Goal: Task Accomplishment & Management: Manage account settings

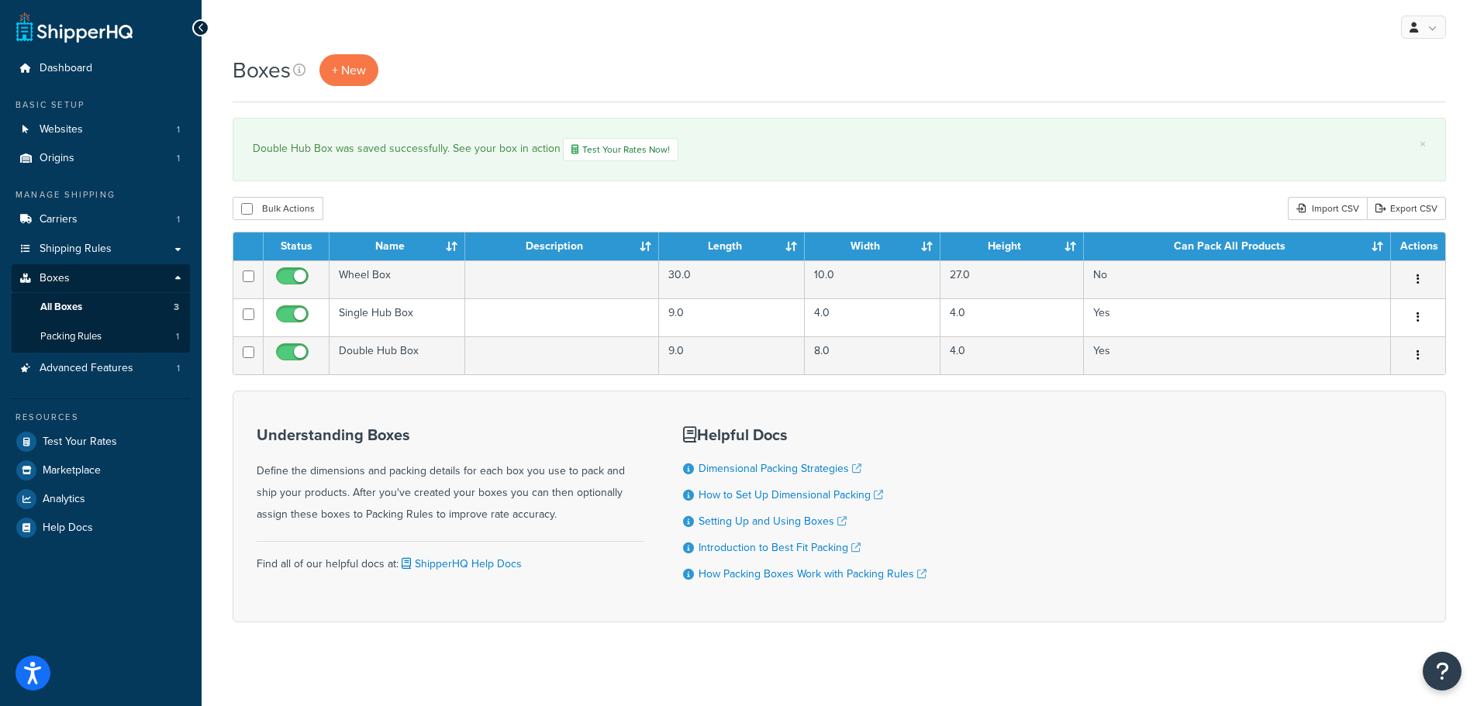
click at [960, 198] on div "Bulk Actions Duplicate Delete Import CSV Export CSV" at bounding box center [839, 208] width 1213 height 23
click at [588, 194] on div "Boxes + New × Double Hub Box was saved successfully. See your box in action Tes…" at bounding box center [839, 365] width 1275 height 622
click at [360, 77] on span "+ New" at bounding box center [349, 70] width 34 height 18
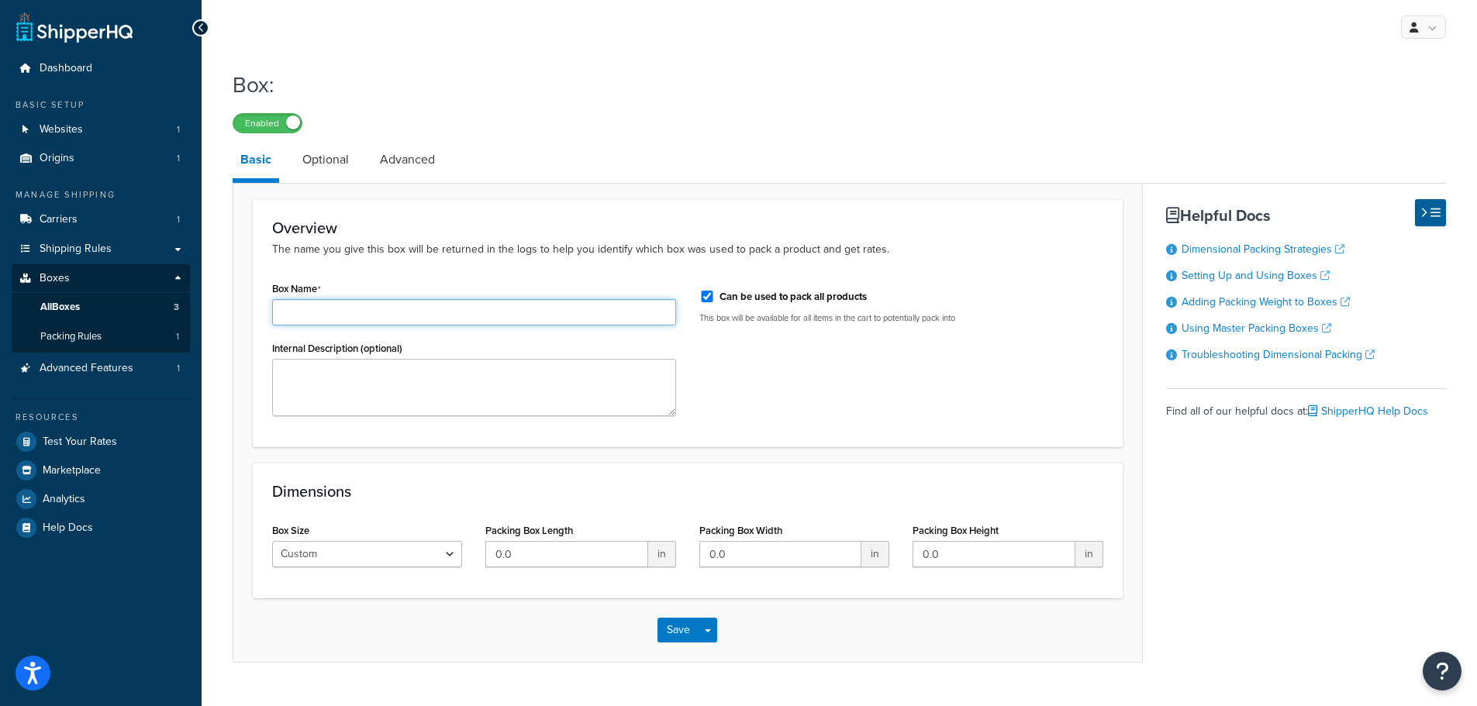
click at [506, 311] on input "Box Name" at bounding box center [474, 312] width 404 height 26
click at [281, 310] on input "Bubble mailer" at bounding box center [474, 312] width 404 height 26
click at [354, 314] on input "Large Bubble mailer" at bounding box center [474, 312] width 404 height 26
type input "Large Bubble Mailer"
drag, startPoint x: 566, startPoint y: 560, endPoint x: 453, endPoint y: 554, distance: 113.3
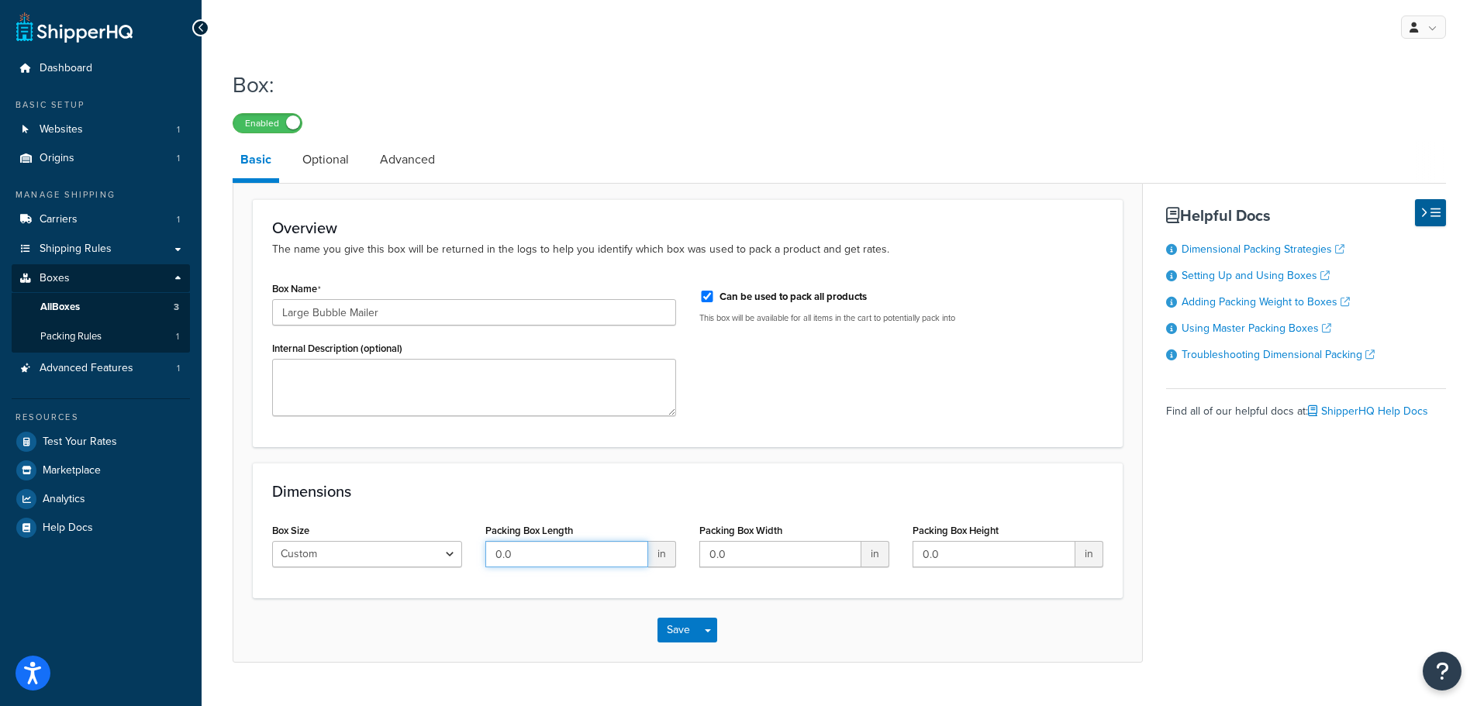
click at [453, 554] on div "Box Size Custom USPS Small Flat Box USPS Medium Flat Box USPS Large Flat Box US…" at bounding box center [687, 549] width 854 height 60
type input "15"
type input "11"
type input "2"
click at [677, 626] on button "Save" at bounding box center [678, 630] width 42 height 25
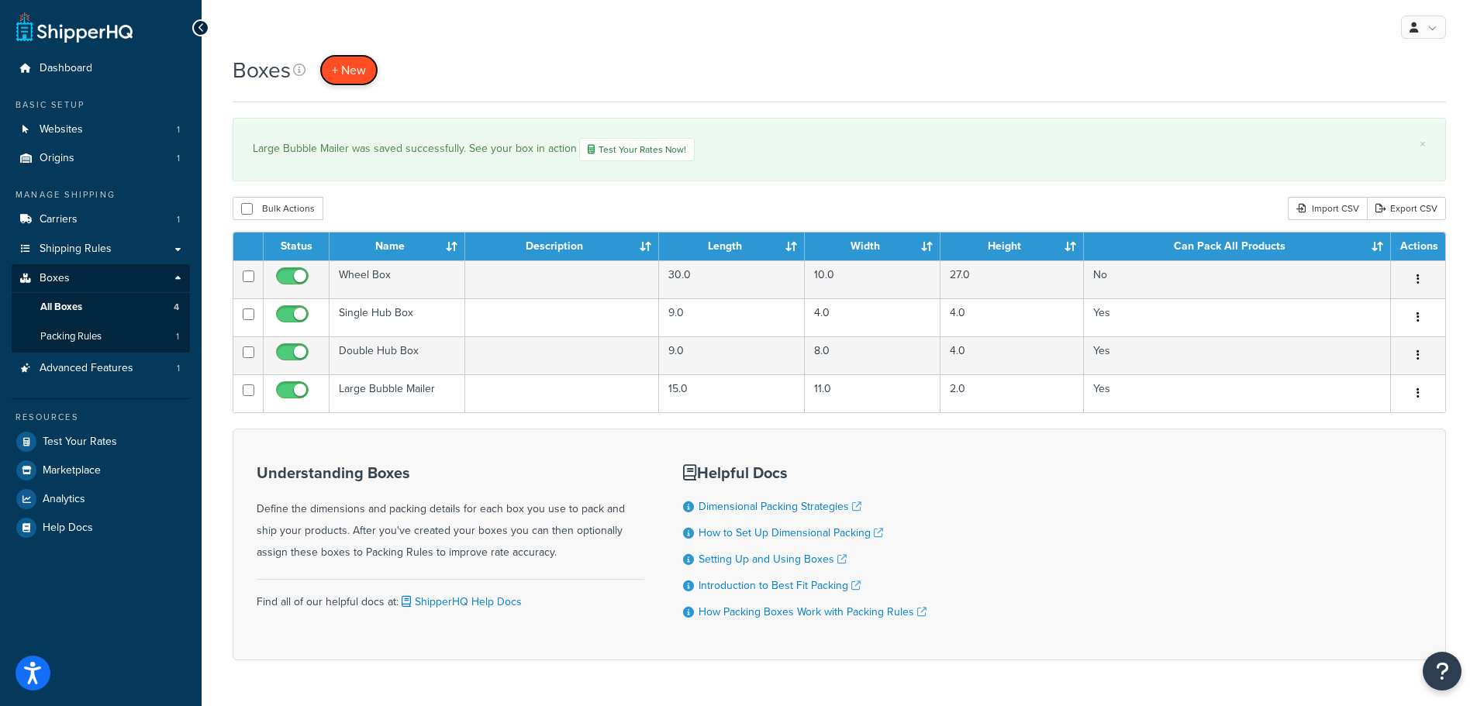
click at [360, 64] on span "+ New" at bounding box center [349, 70] width 34 height 18
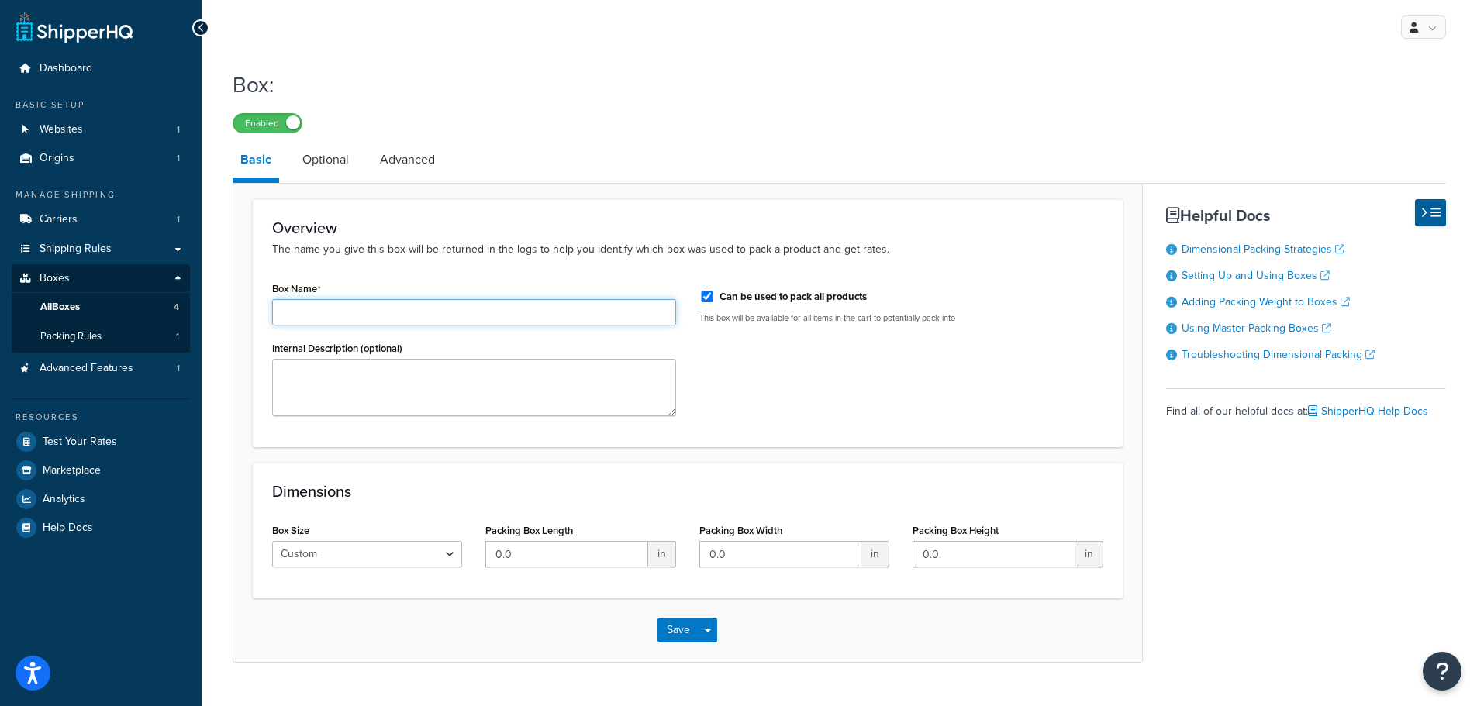
click at [370, 312] on input "Box Name" at bounding box center [474, 312] width 404 height 26
click at [815, 388] on div "Box Name Medium Bubble Mailer Internal Description (optional) Can be used to pa…" at bounding box center [687, 352] width 854 height 150
drag, startPoint x: 323, startPoint y: 312, endPoint x: 226, endPoint y: 304, distance: 98.0
click at [226, 304] on div "Box: Enabled Basic Optional Advanced Overview The name you give this box will b…" at bounding box center [839, 381] width 1275 height 639
type input "Half Bubble Mailer"
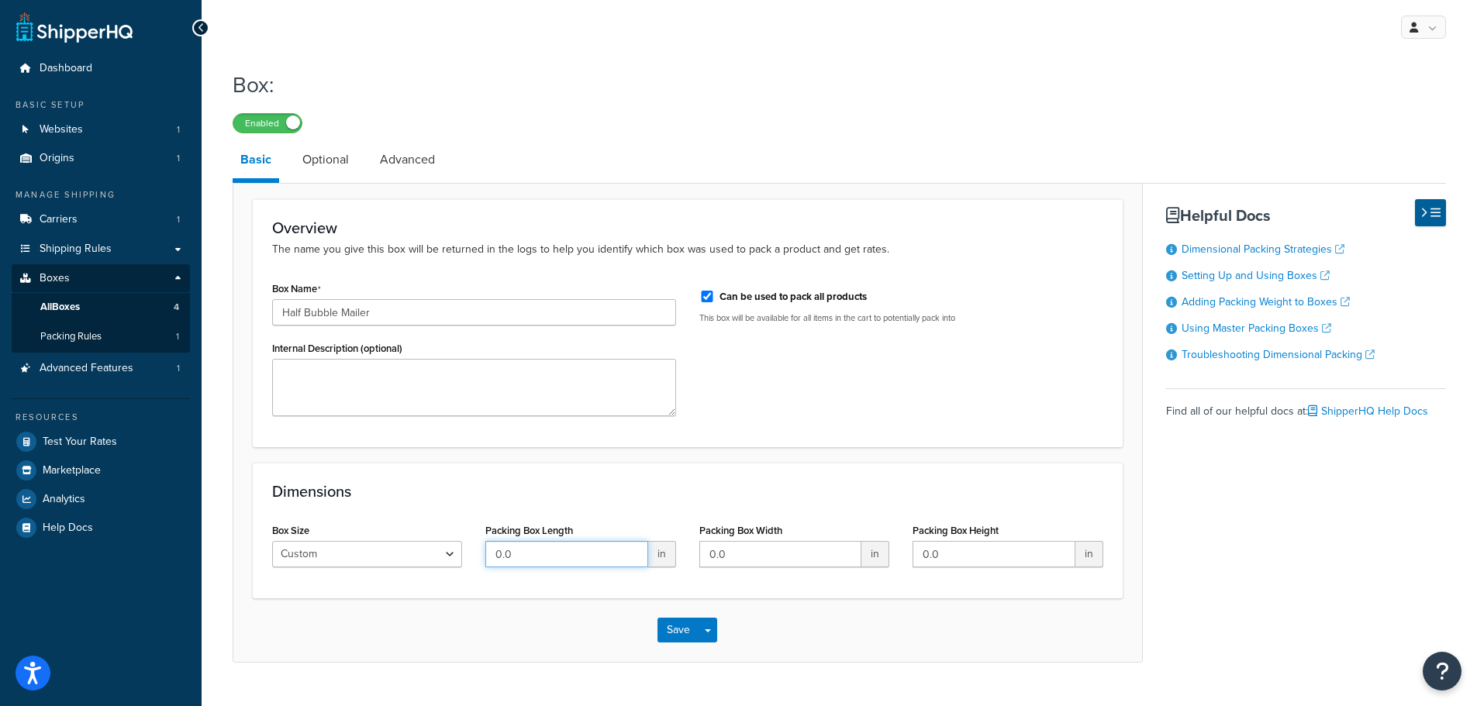
drag, startPoint x: 576, startPoint y: 557, endPoint x: 474, endPoint y: 547, distance: 102.7
click at [488, 550] on input "0.0" at bounding box center [566, 554] width 162 height 26
type input "11"
type input "8"
type input "3"
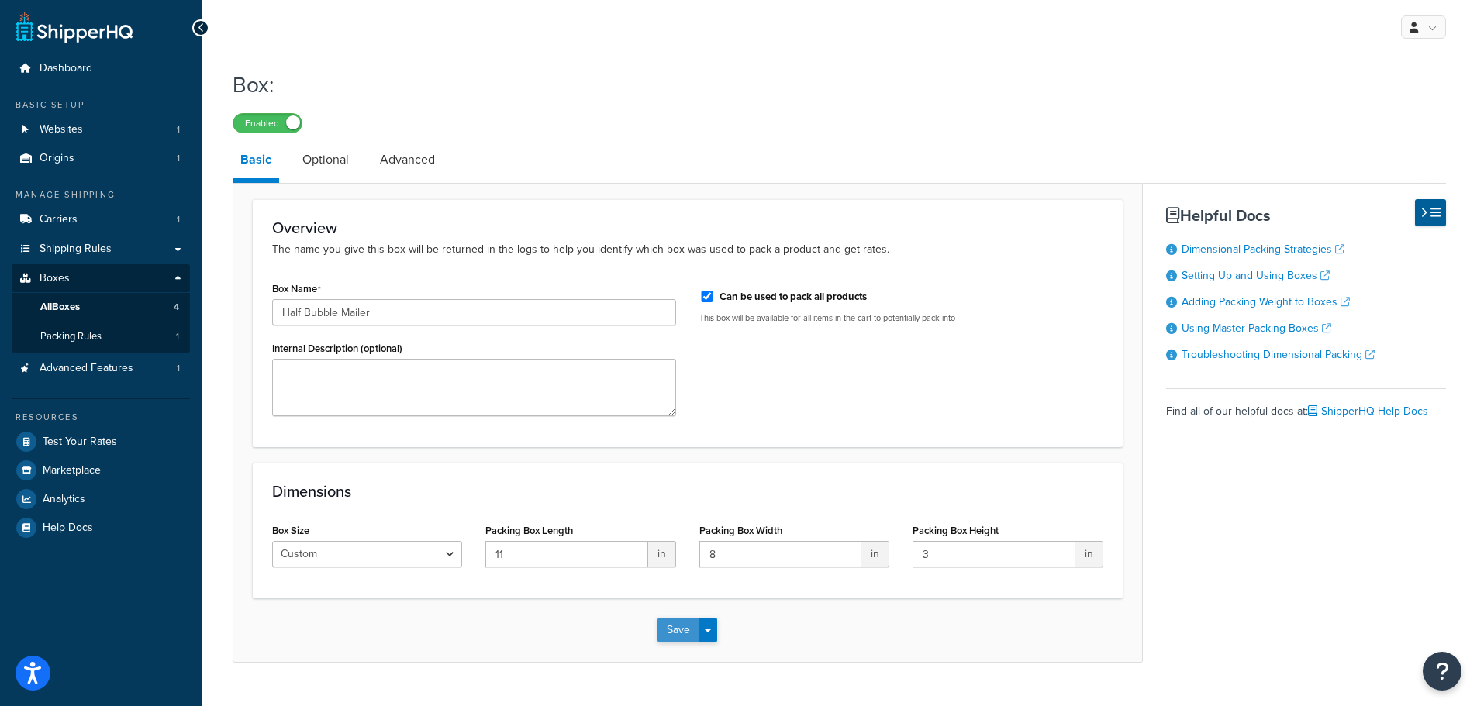
click at [678, 639] on button "Save" at bounding box center [678, 630] width 42 height 25
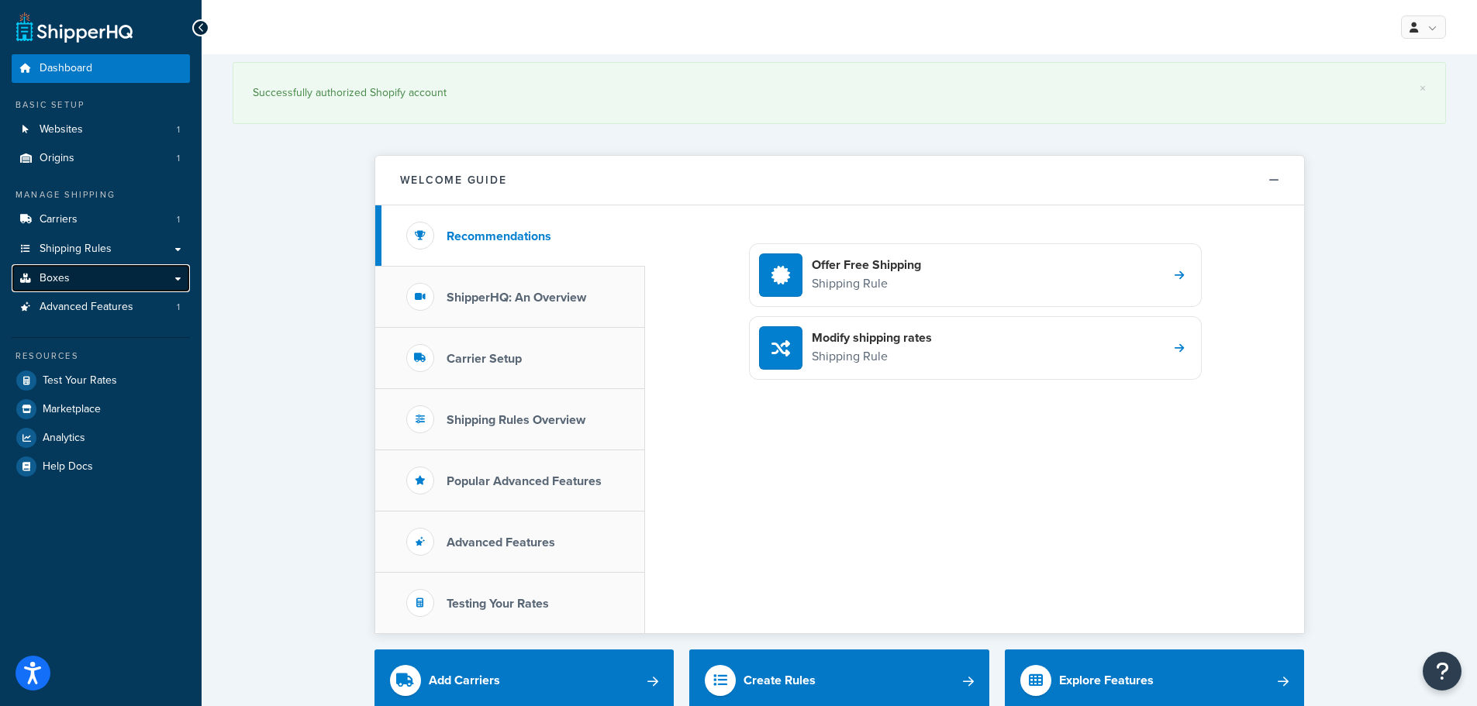
click at [62, 277] on span "Boxes" at bounding box center [55, 278] width 30 height 13
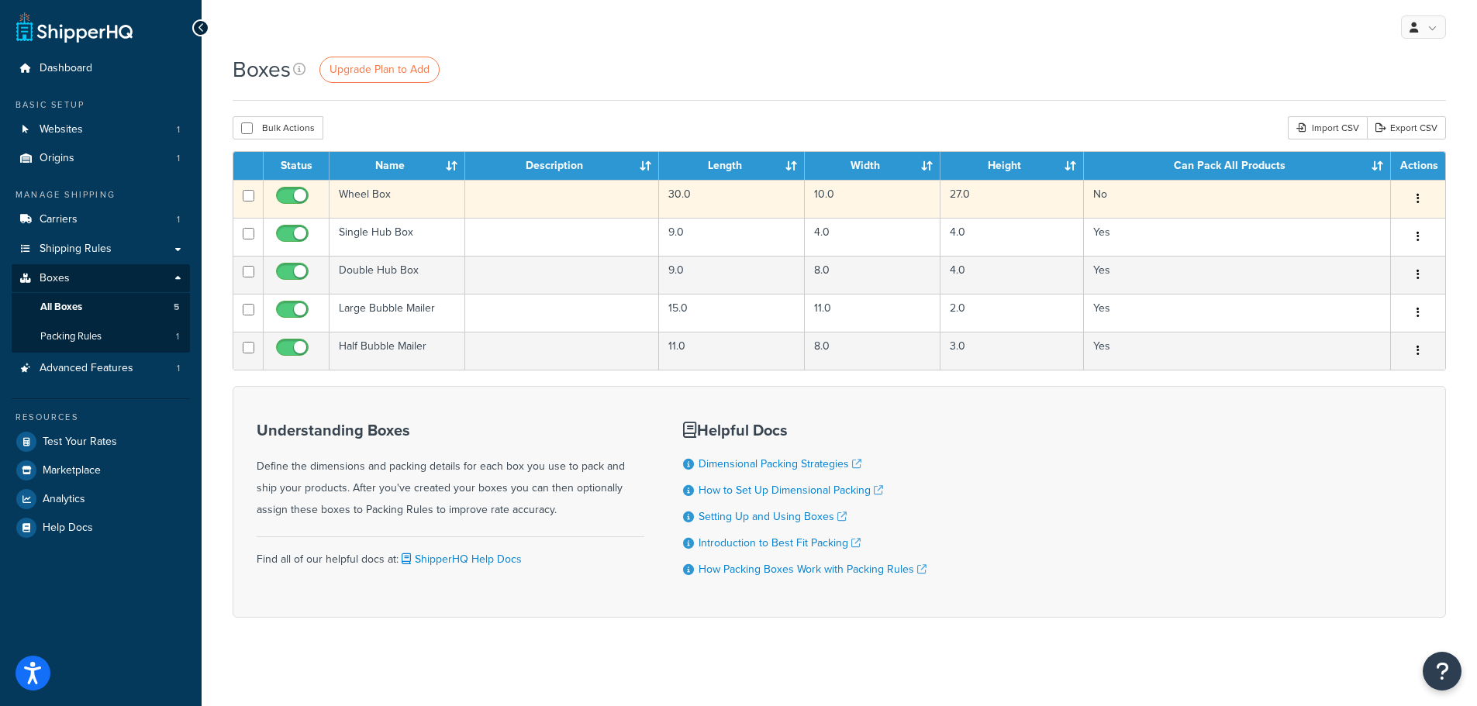
click at [378, 194] on td "Wheel Box" at bounding box center [397, 199] width 136 height 38
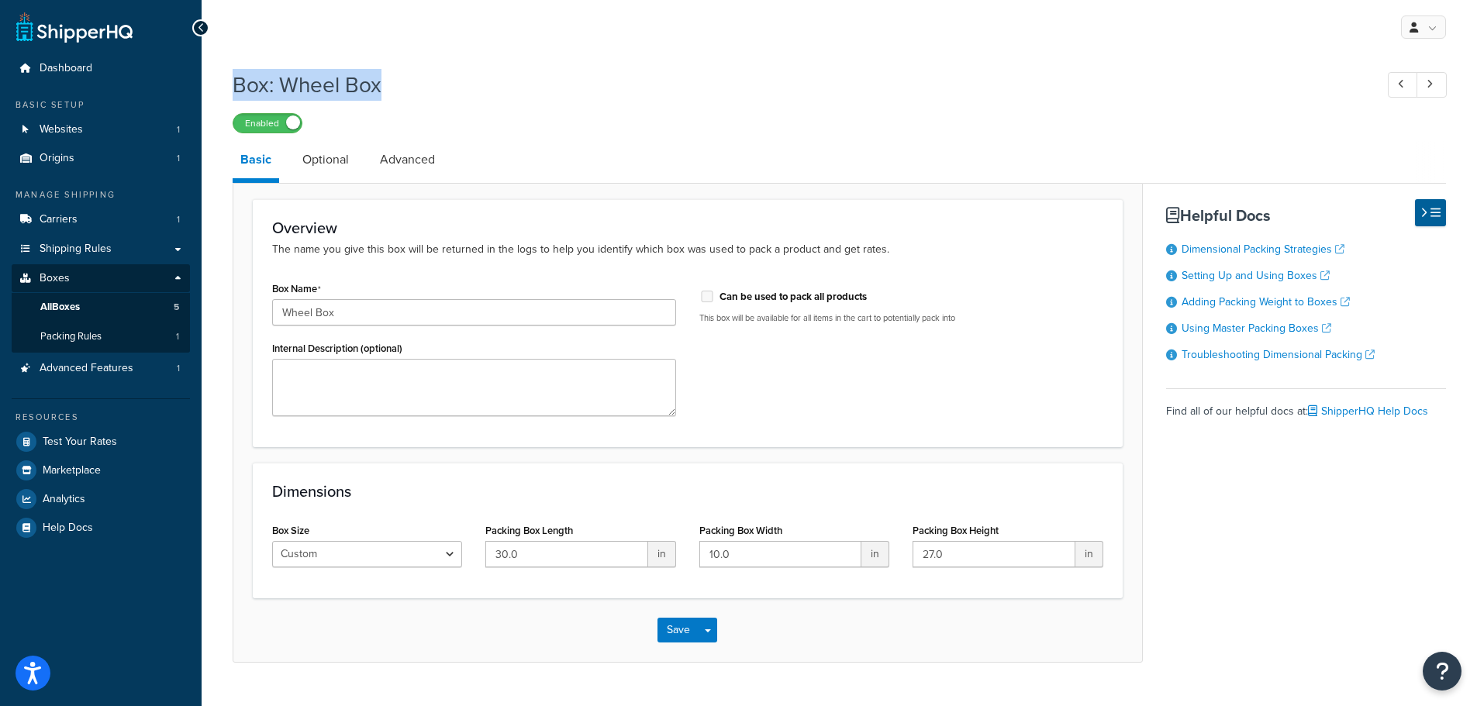
drag, startPoint x: 422, startPoint y: 88, endPoint x: 223, endPoint y: 85, distance: 198.4
click at [223, 85] on div "Box: Wheel Box Enabled Basic Optional Advanced Overview The name you give this …" at bounding box center [839, 381] width 1275 height 639
click at [325, 155] on link "Optional" at bounding box center [326, 159] width 62 height 37
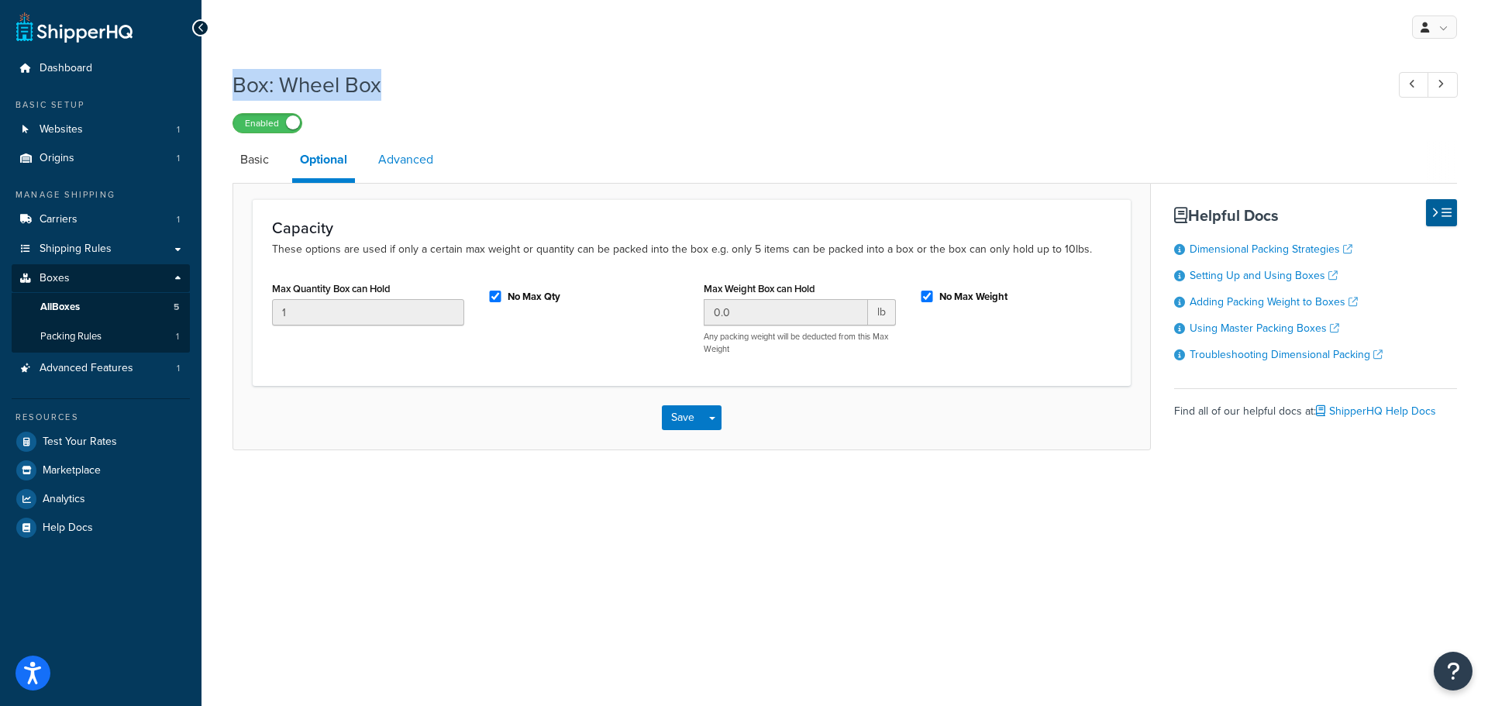
click at [414, 153] on link "Advanced" at bounding box center [405, 159] width 71 height 37
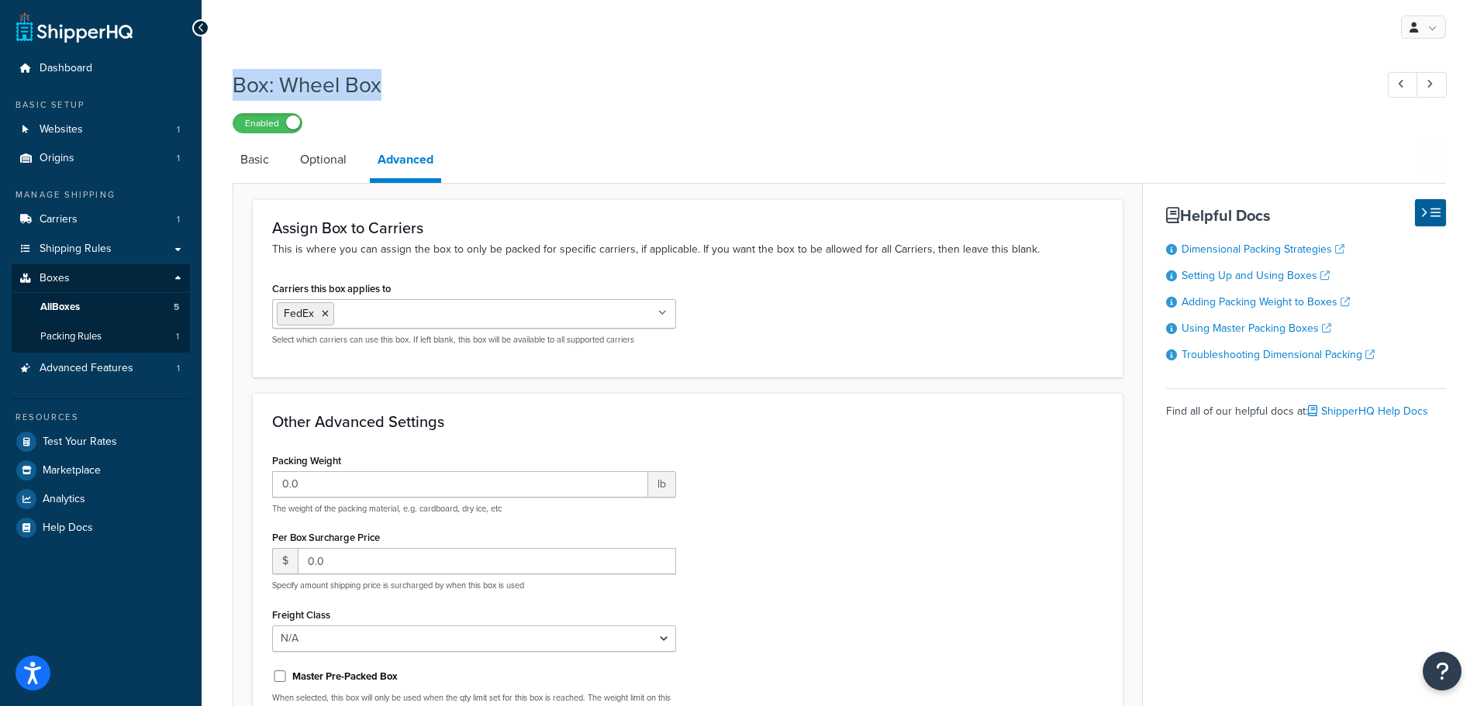
click at [273, 82] on h1 "Box: Wheel Box" at bounding box center [796, 85] width 1126 height 30
click at [268, 157] on link "Basic" at bounding box center [255, 159] width 44 height 37
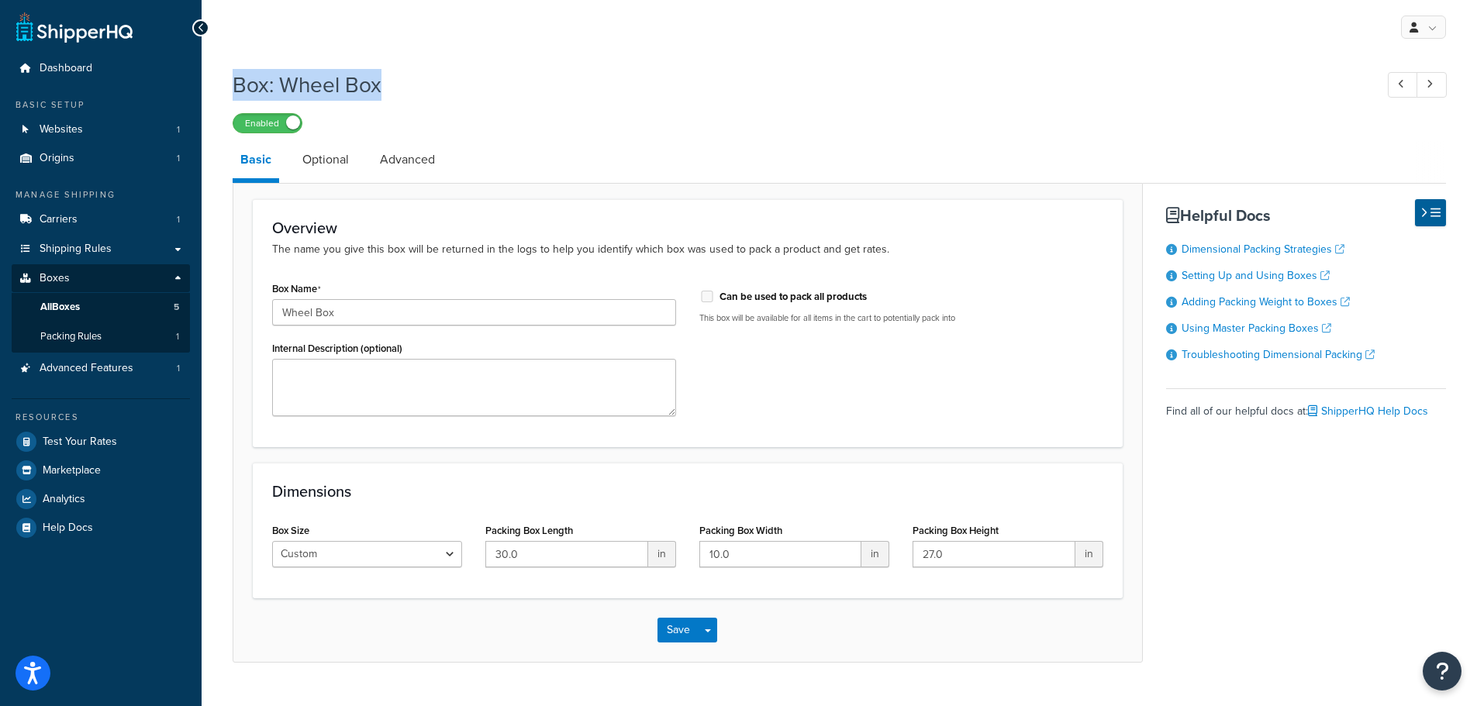
drag, startPoint x: 316, startPoint y: 83, endPoint x: 229, endPoint y: 87, distance: 86.9
click at [229, 87] on div "Box: Wheel Box Enabled Basic Optional Advanced Overview The name you give this …" at bounding box center [839, 381] width 1275 height 639
click at [333, 155] on link "Optional" at bounding box center [326, 159] width 62 height 37
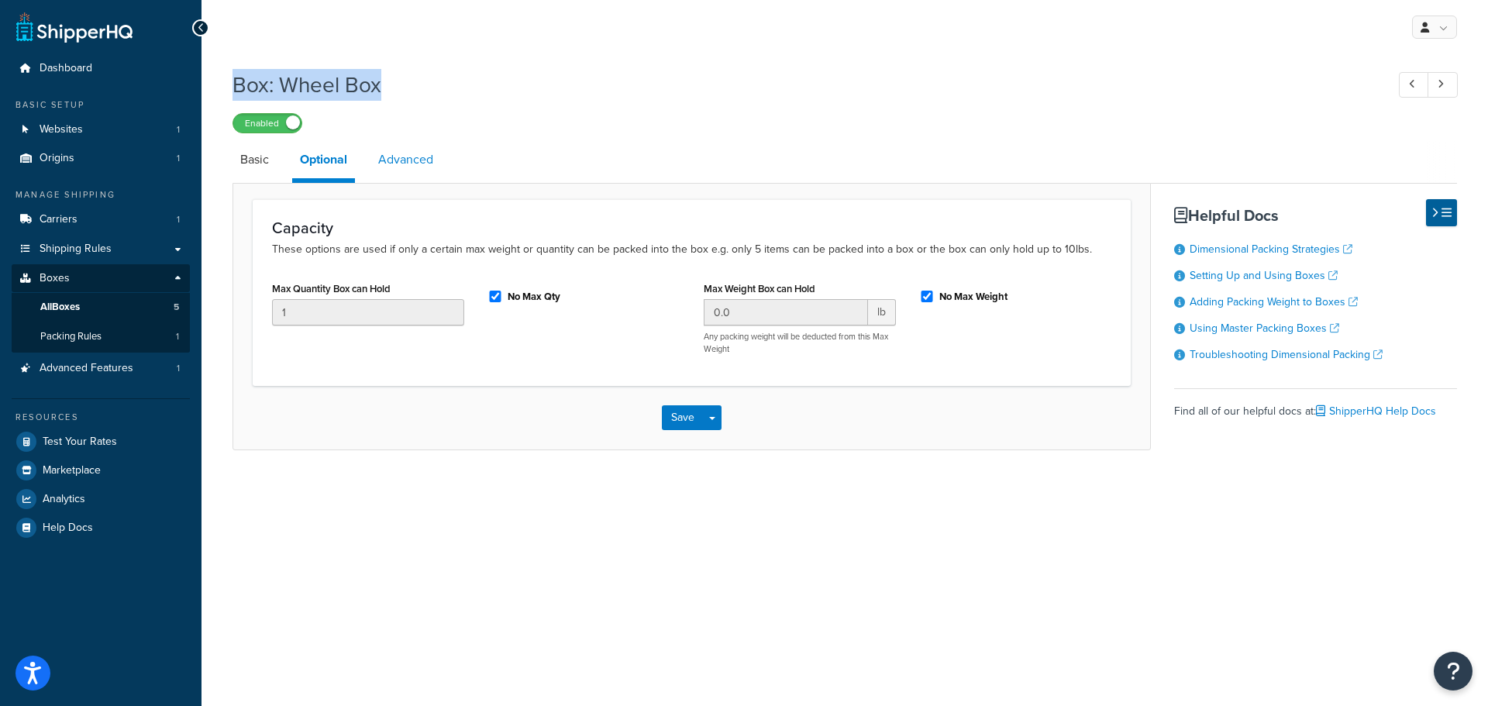
click at [408, 153] on link "Advanced" at bounding box center [405, 159] width 71 height 37
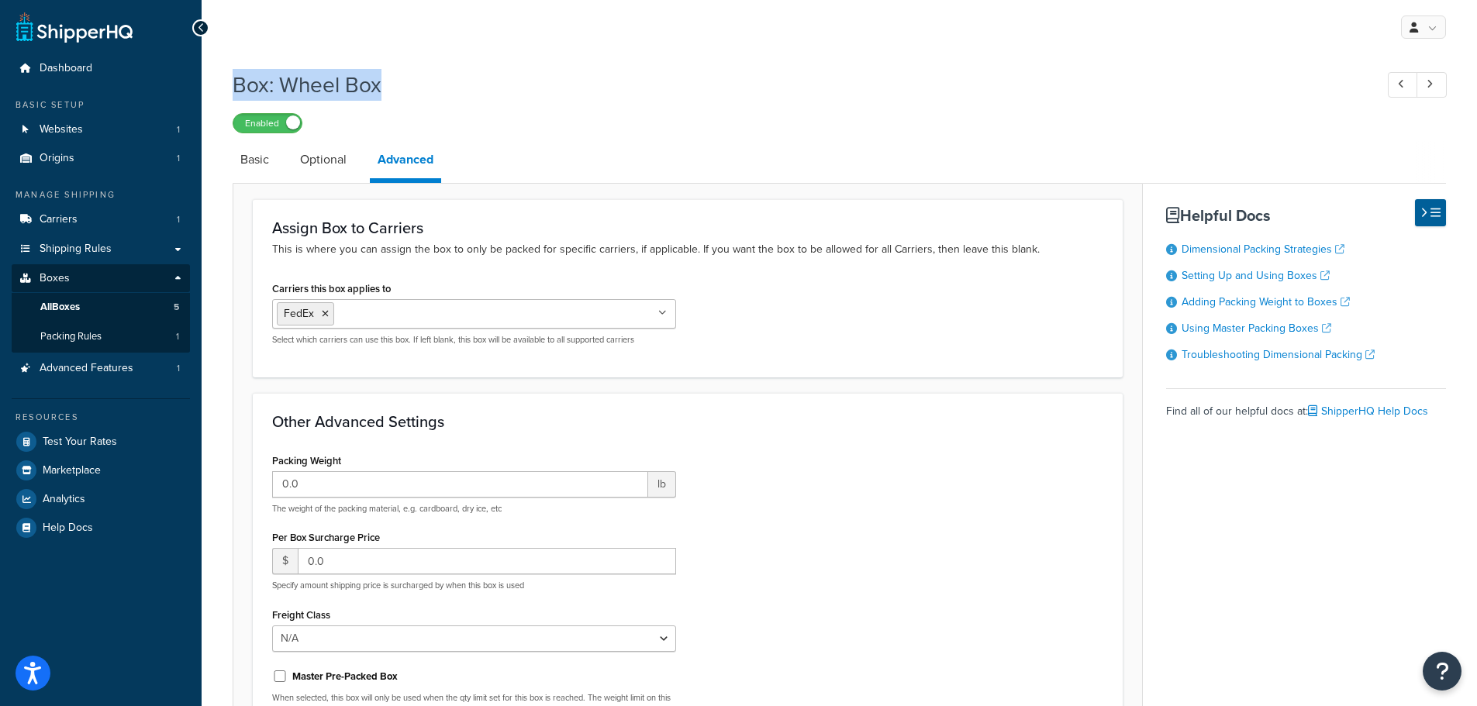
click at [310, 84] on h1 "Box: Wheel Box" at bounding box center [796, 85] width 1126 height 30
click at [245, 162] on link "Basic" at bounding box center [255, 159] width 44 height 37
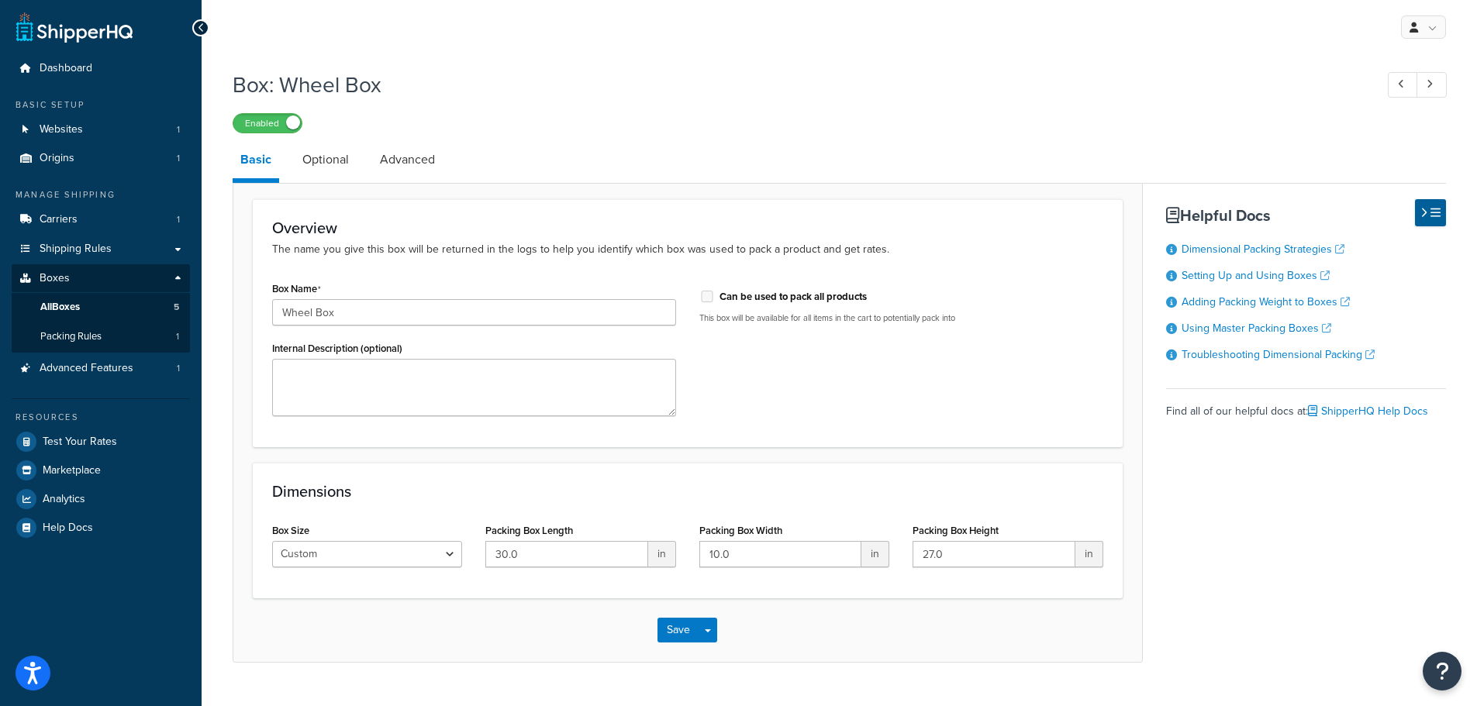
click at [675, 632] on button "Save" at bounding box center [678, 630] width 42 height 25
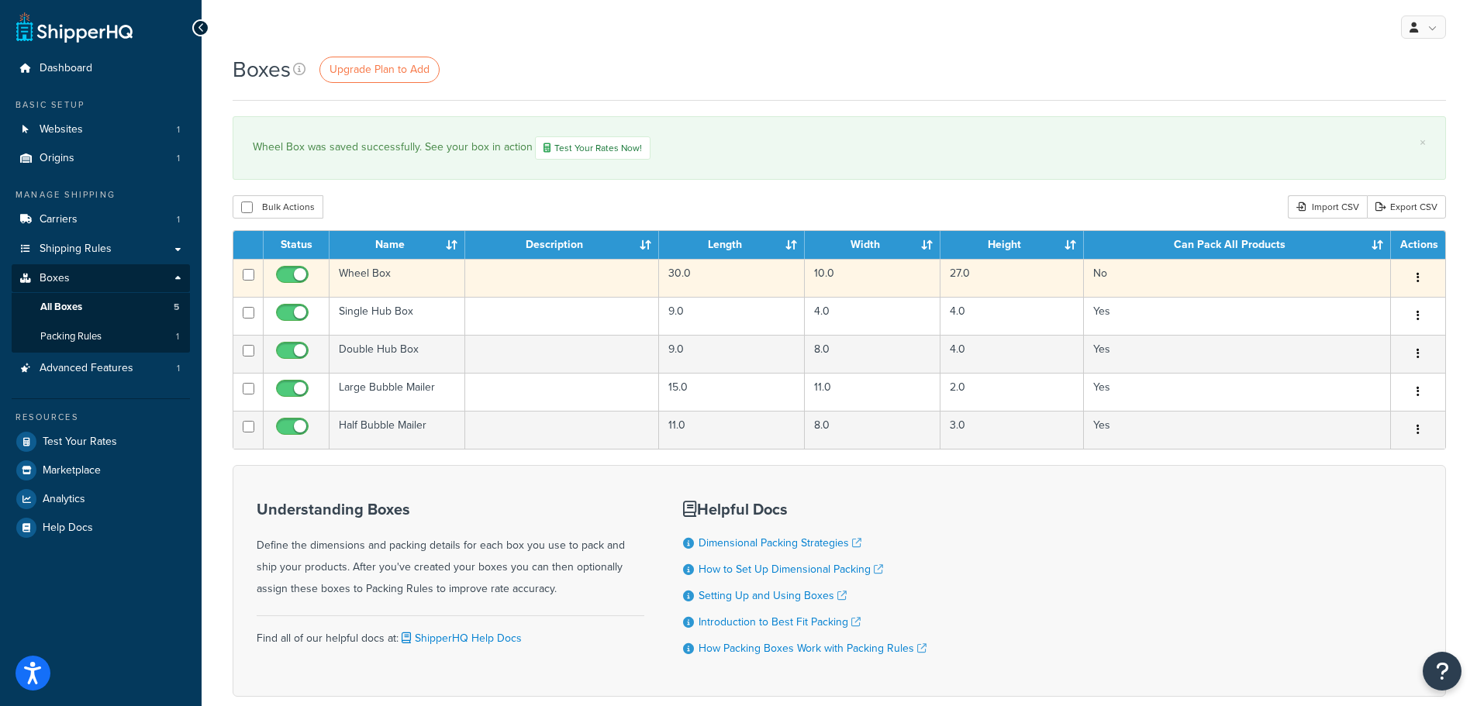
click at [381, 269] on td "Wheel Box" at bounding box center [397, 278] width 136 height 38
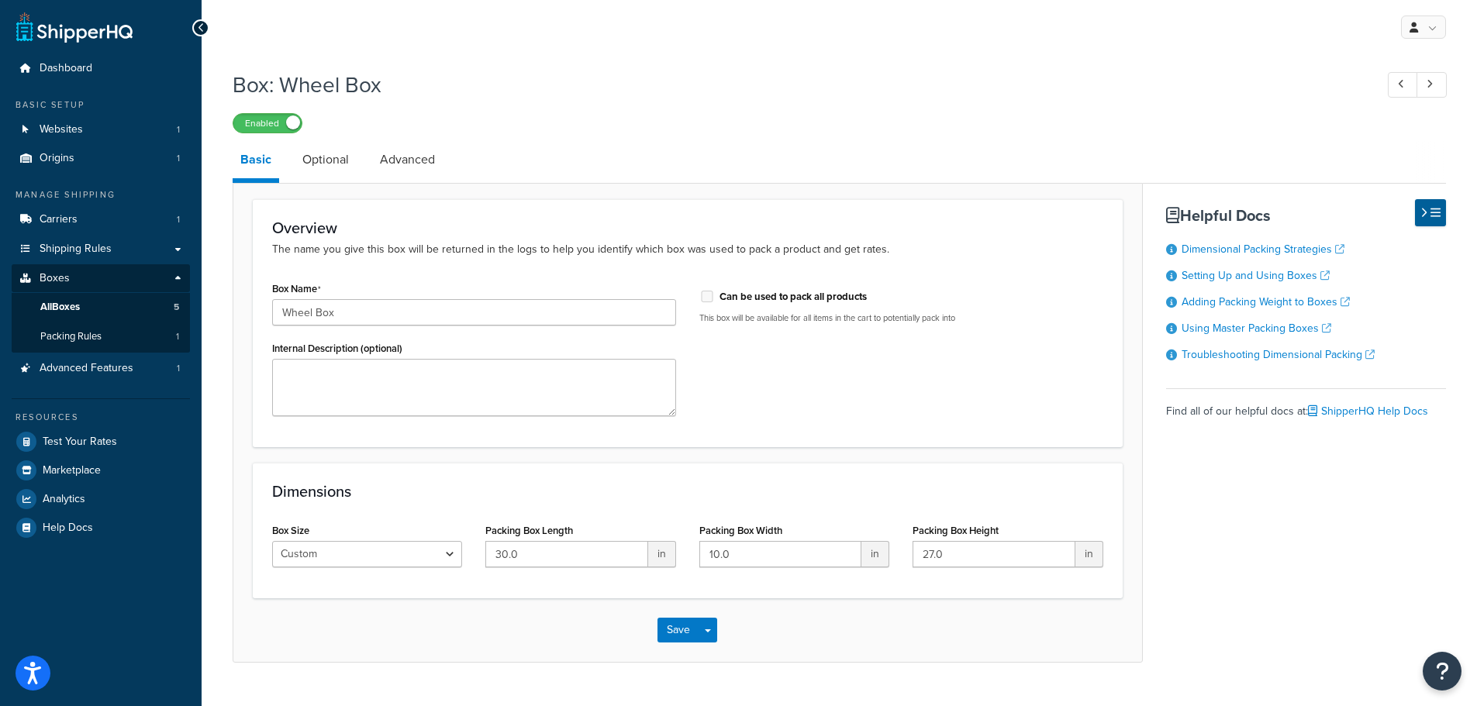
scroll to position [34, 0]
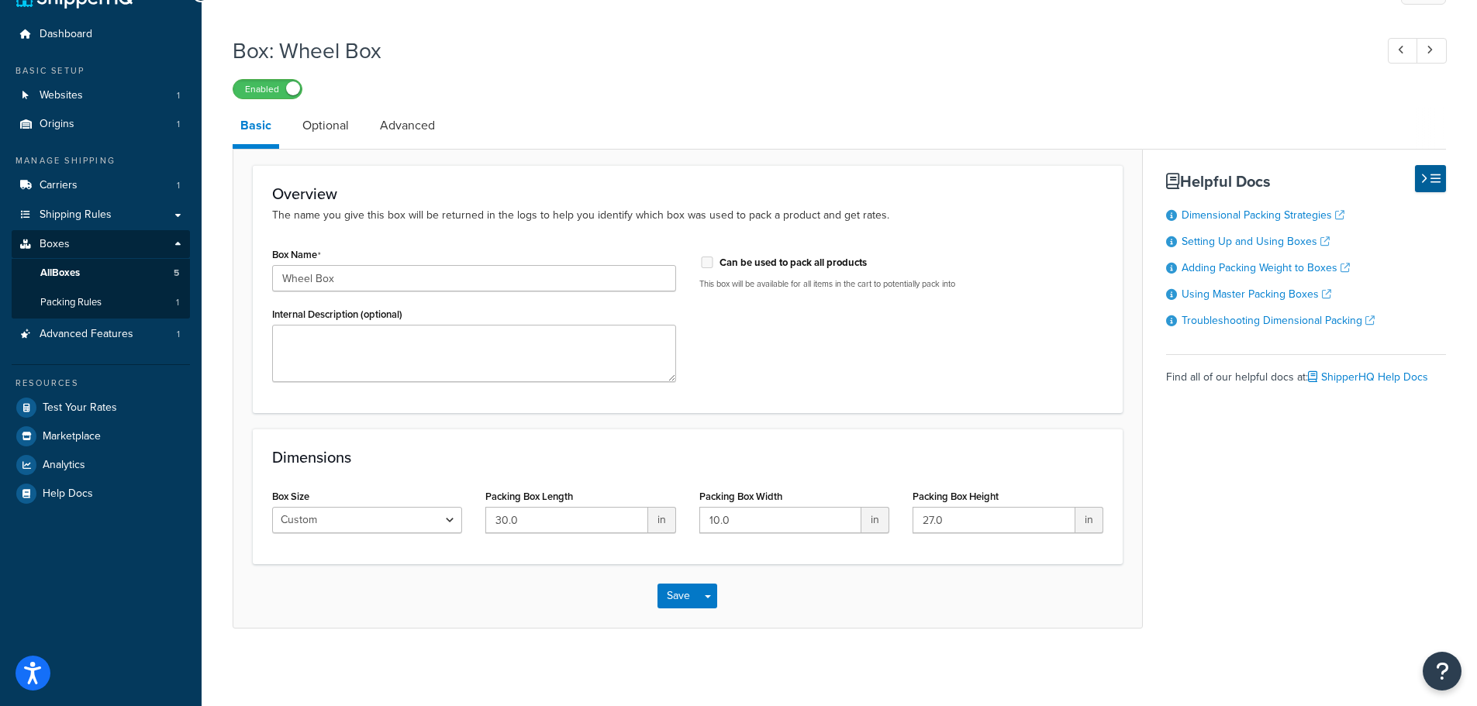
click at [658, 95] on div "Enabled" at bounding box center [839, 89] width 1213 height 22
click at [677, 608] on button "Save" at bounding box center [678, 596] width 42 height 25
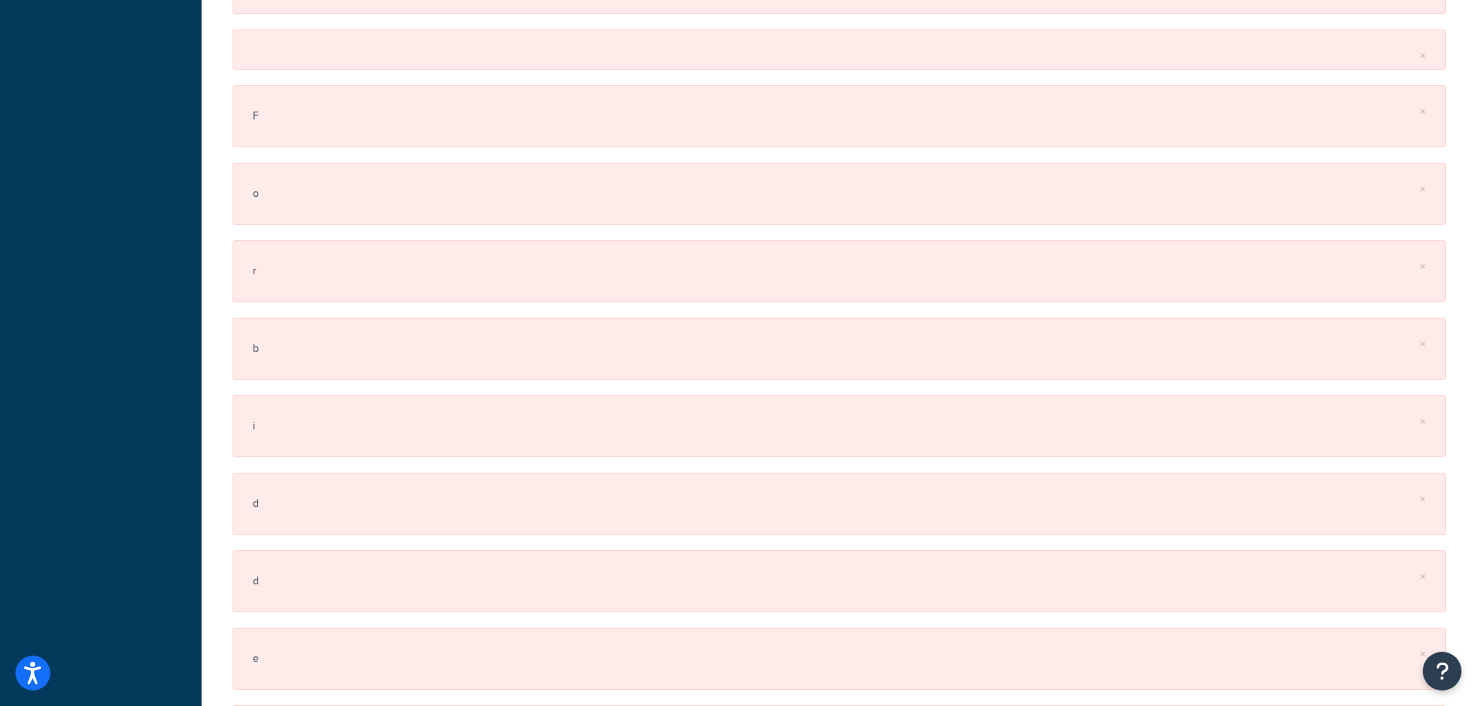
scroll to position [543, 0]
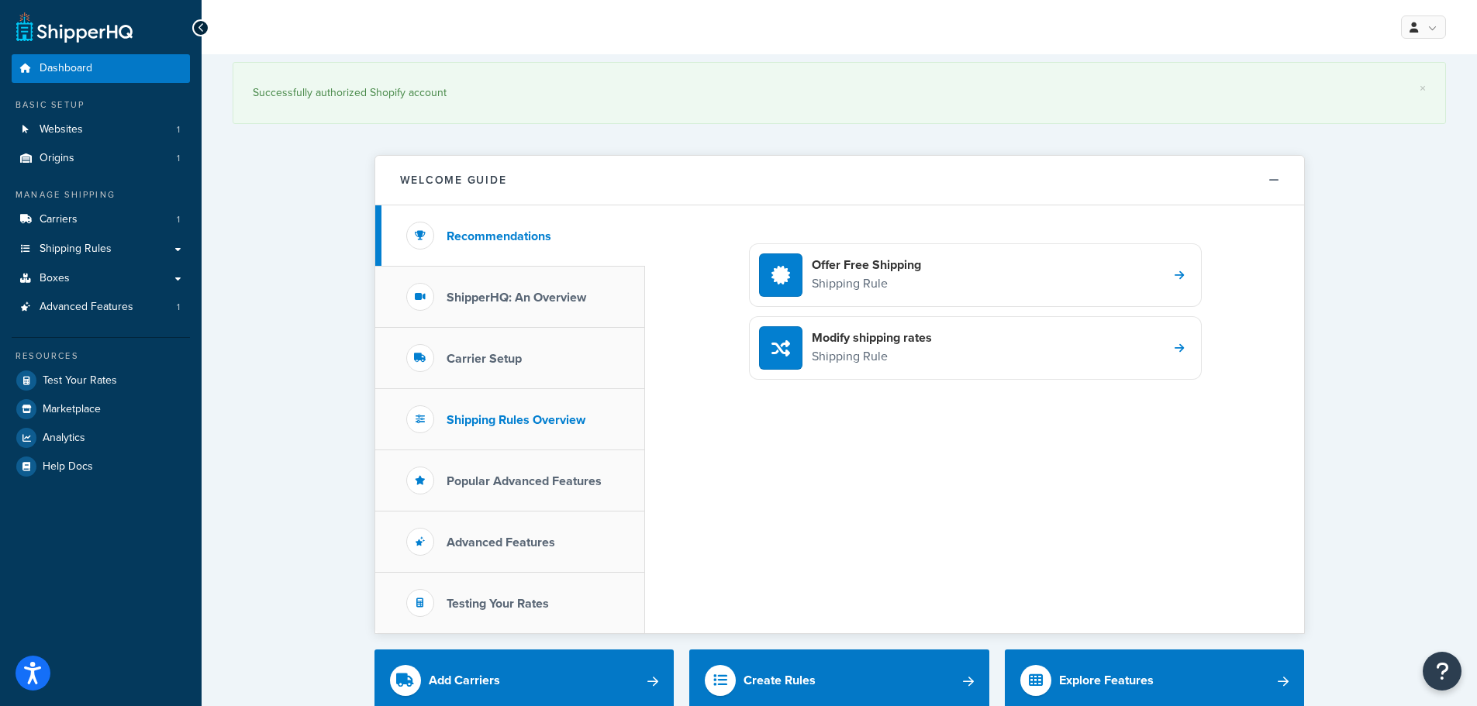
click at [515, 432] on li "Shipping Rules Overview" at bounding box center [510, 419] width 270 height 61
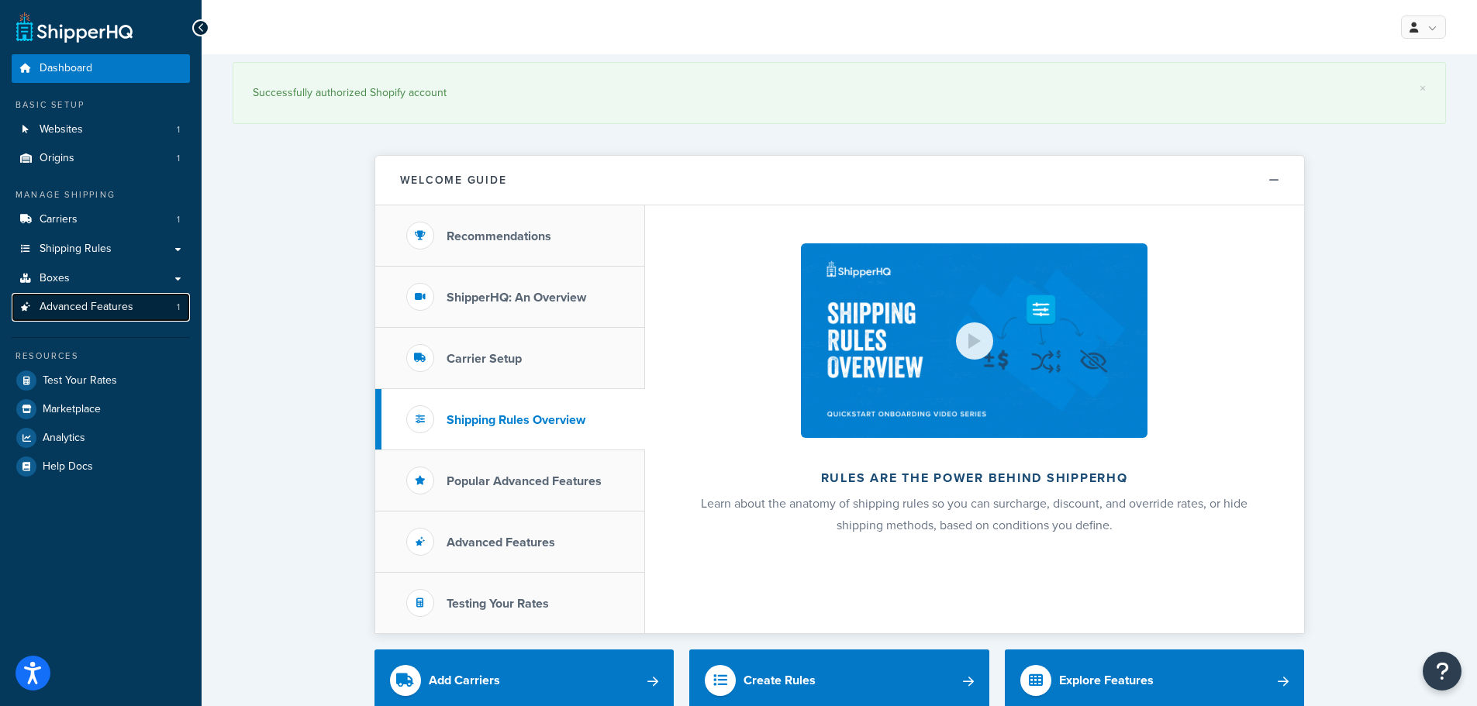
click at [52, 303] on span "Advanced Features" at bounding box center [87, 307] width 94 height 13
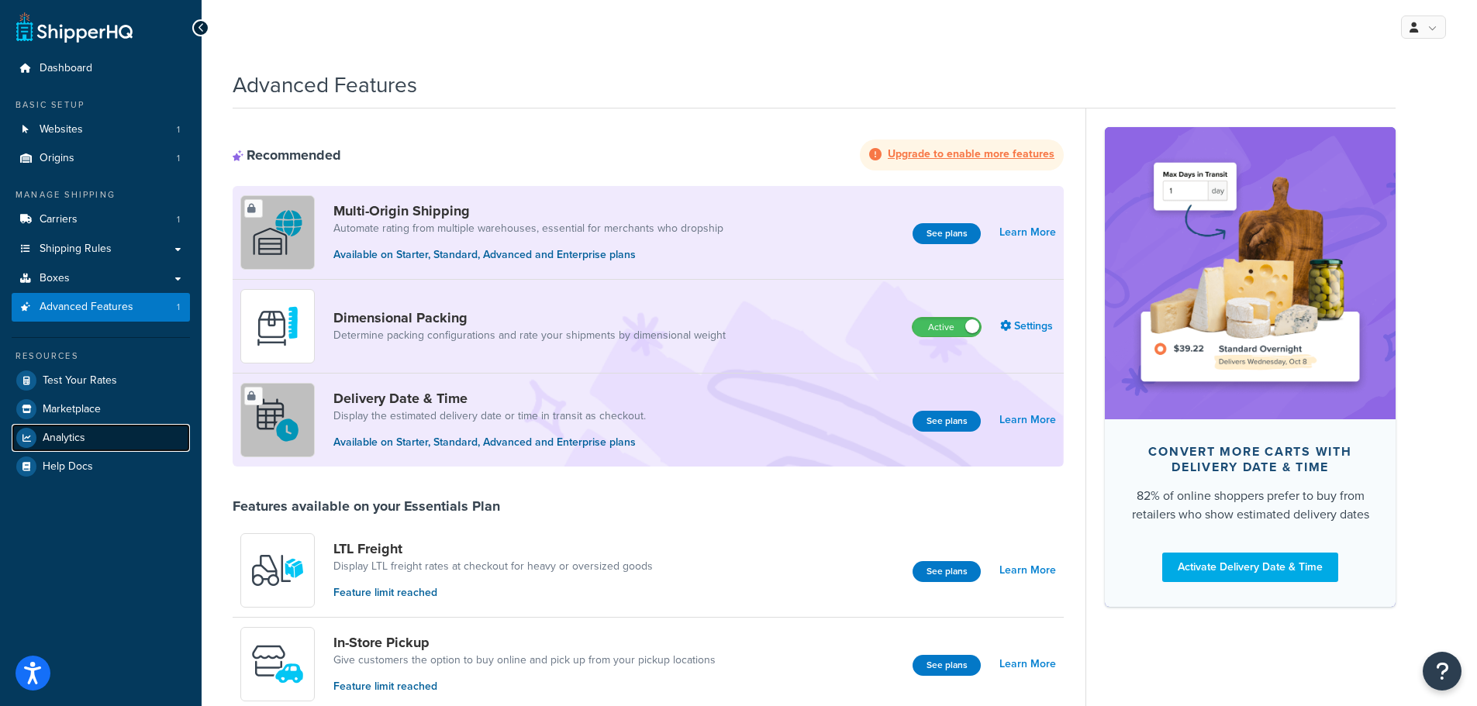
click at [48, 439] on span "Analytics" at bounding box center [64, 438] width 43 height 13
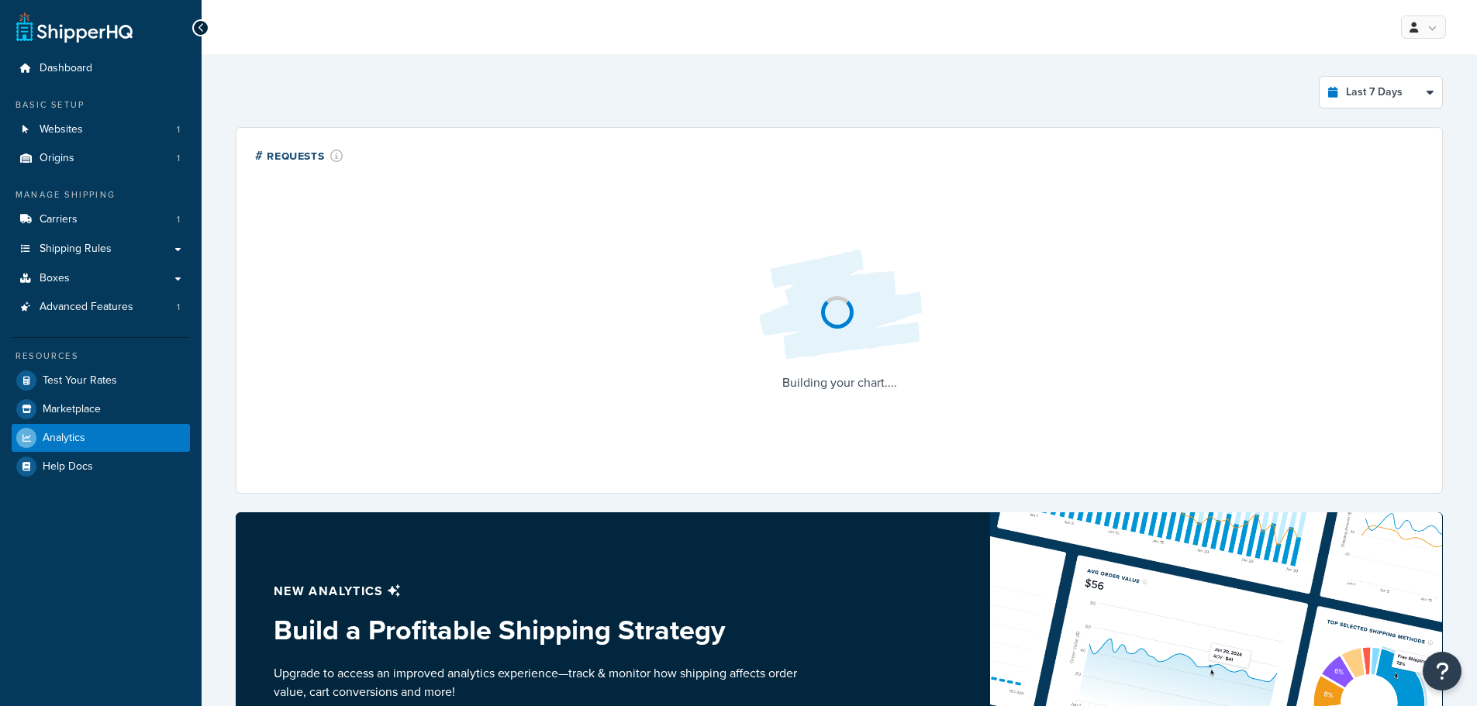
select select "last_7_days"
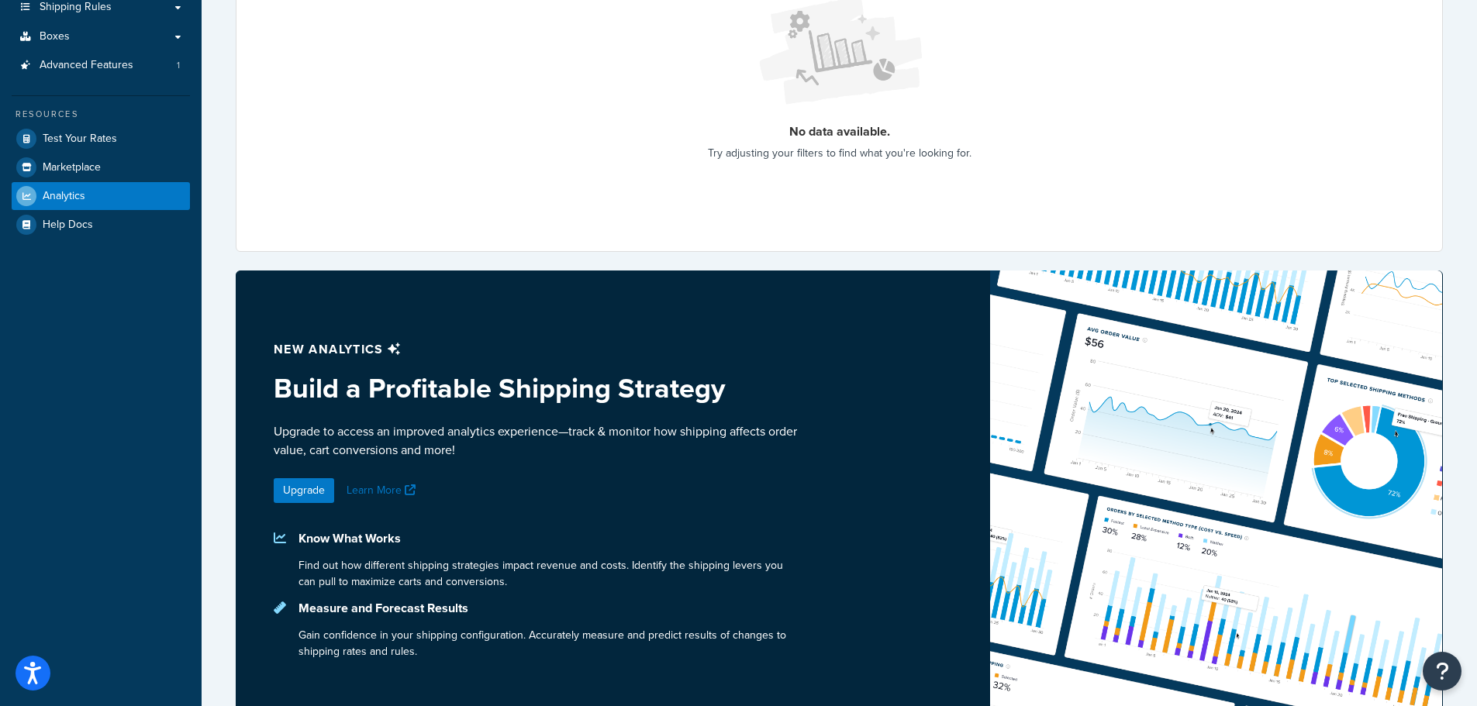
scroll to position [138, 0]
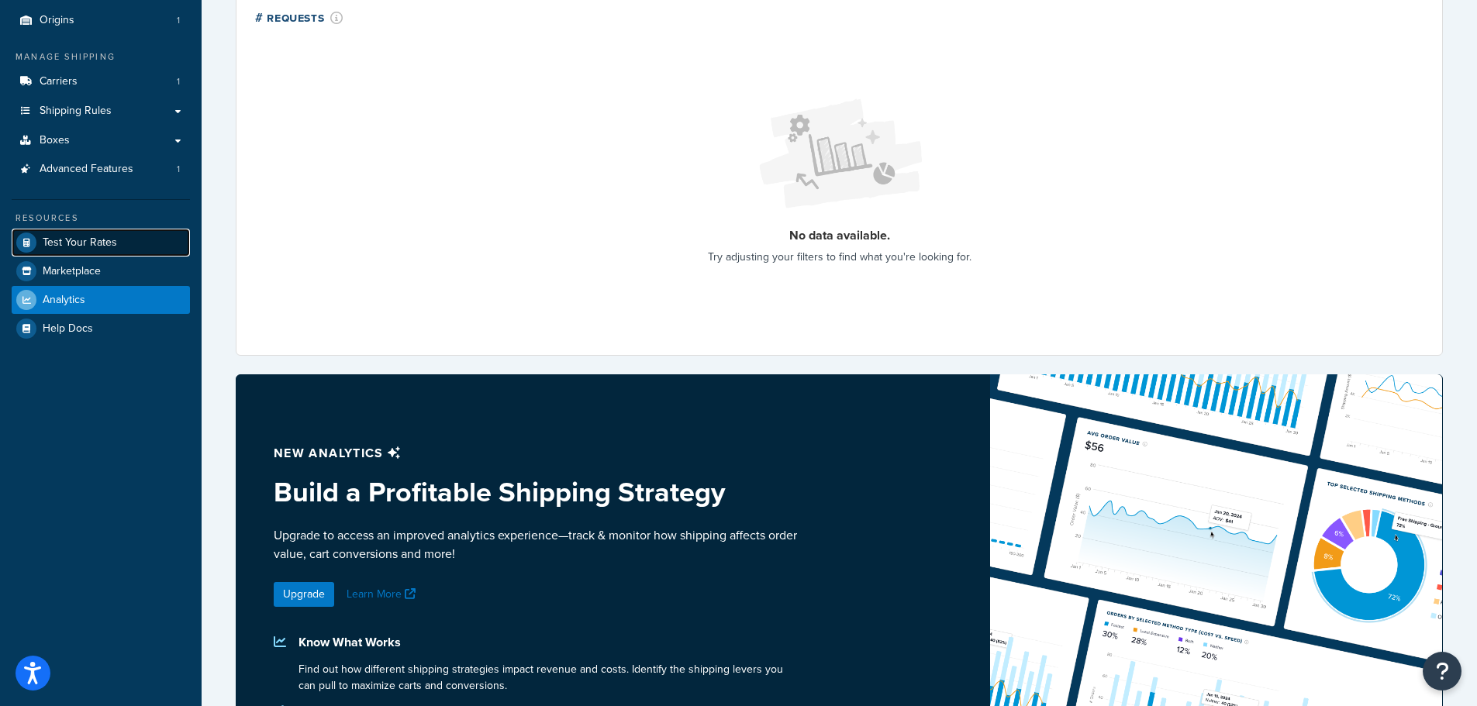
click at [57, 238] on span "Test Your Rates" at bounding box center [80, 242] width 74 height 13
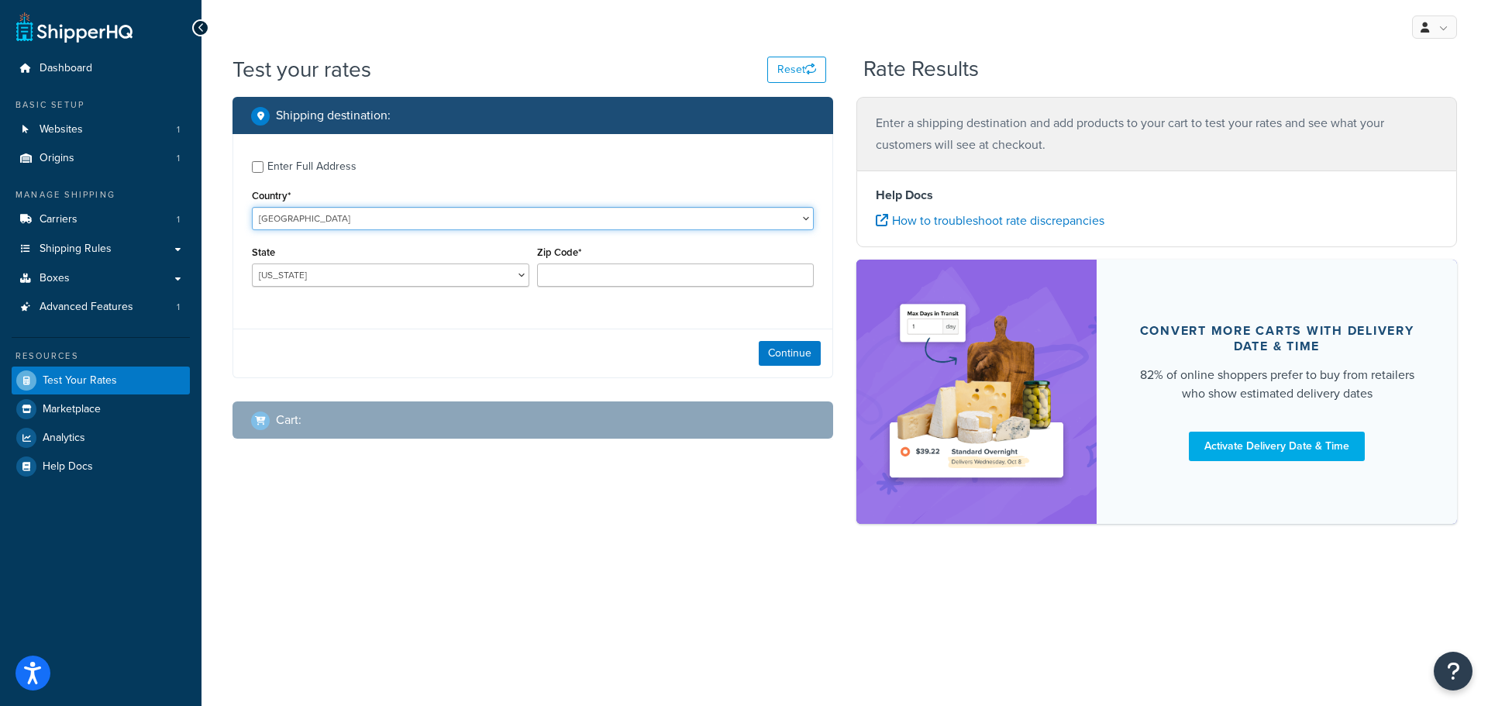
click at [273, 209] on select "[GEOGRAPHIC_DATA] [GEOGRAPHIC_DATA] [GEOGRAPHIC_DATA] [GEOGRAPHIC_DATA] [GEOGRA…" at bounding box center [533, 218] width 562 height 23
click at [252, 207] on select "[GEOGRAPHIC_DATA] [GEOGRAPHIC_DATA] [GEOGRAPHIC_DATA] [GEOGRAPHIC_DATA] [GEOGRA…" at bounding box center [533, 218] width 562 height 23
click at [483, 173] on label "Enter Full Address" at bounding box center [540, 165] width 546 height 25
click at [264, 173] on input "Enter Full Address" at bounding box center [258, 167] width 12 height 12
checkbox input "true"
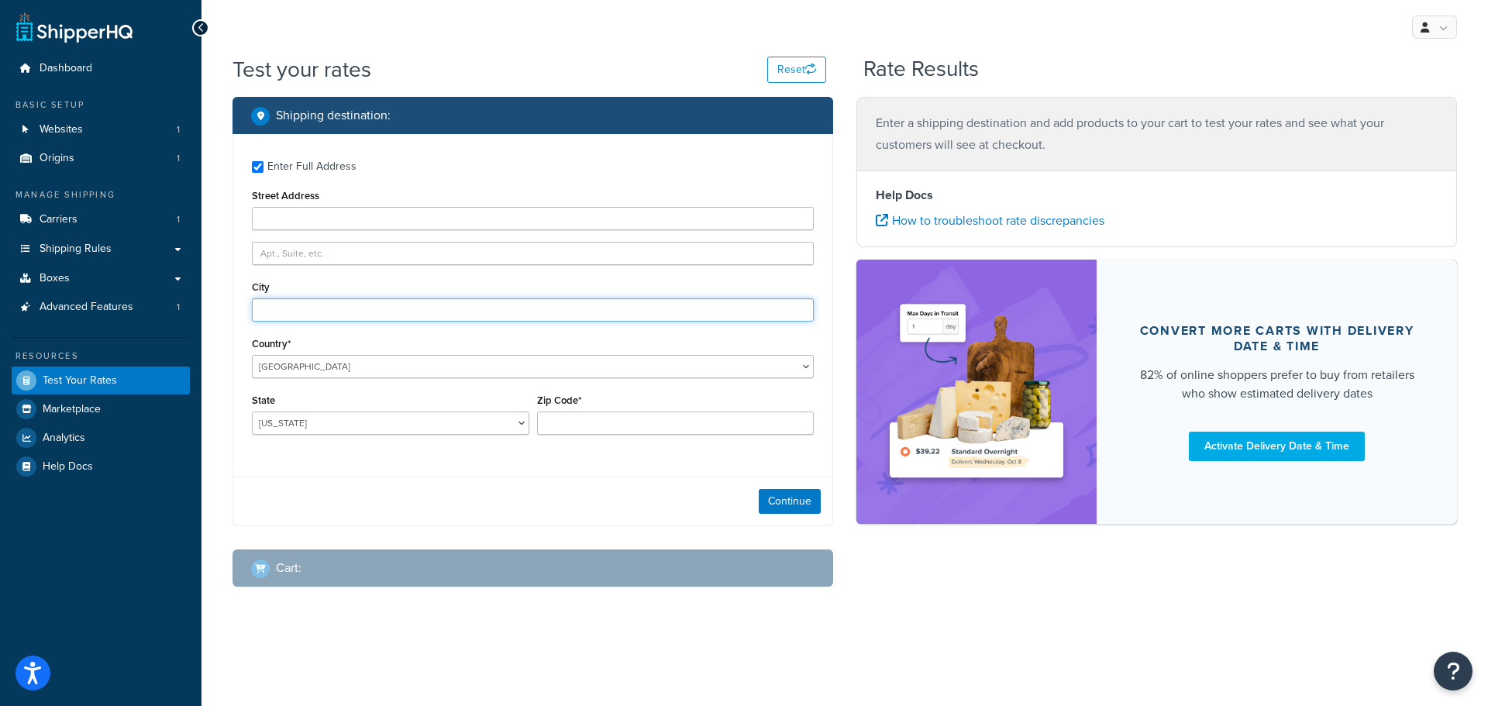
click at [336, 309] on input "City" at bounding box center [533, 309] width 562 height 23
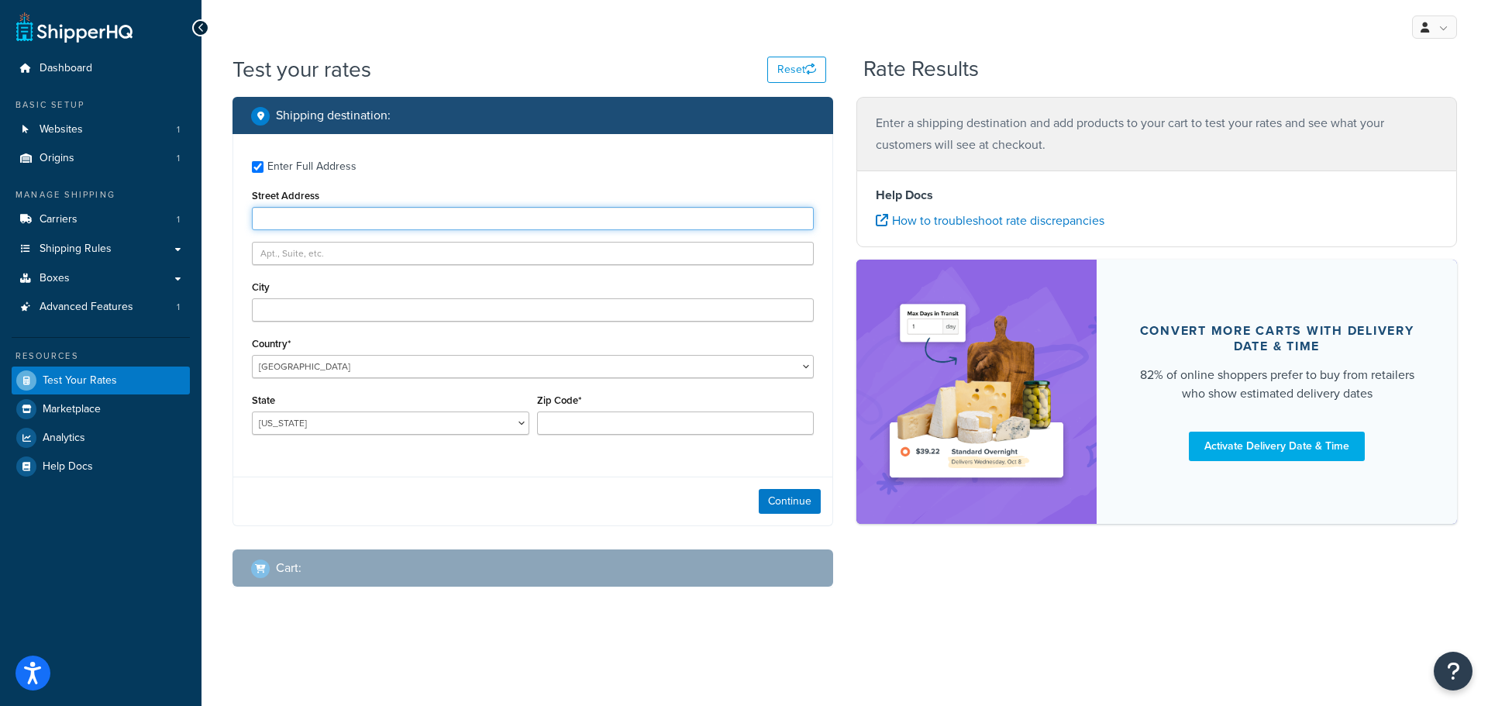
click at [334, 211] on input "Street Address" at bounding box center [533, 218] width 562 height 23
type input "203 n high street"
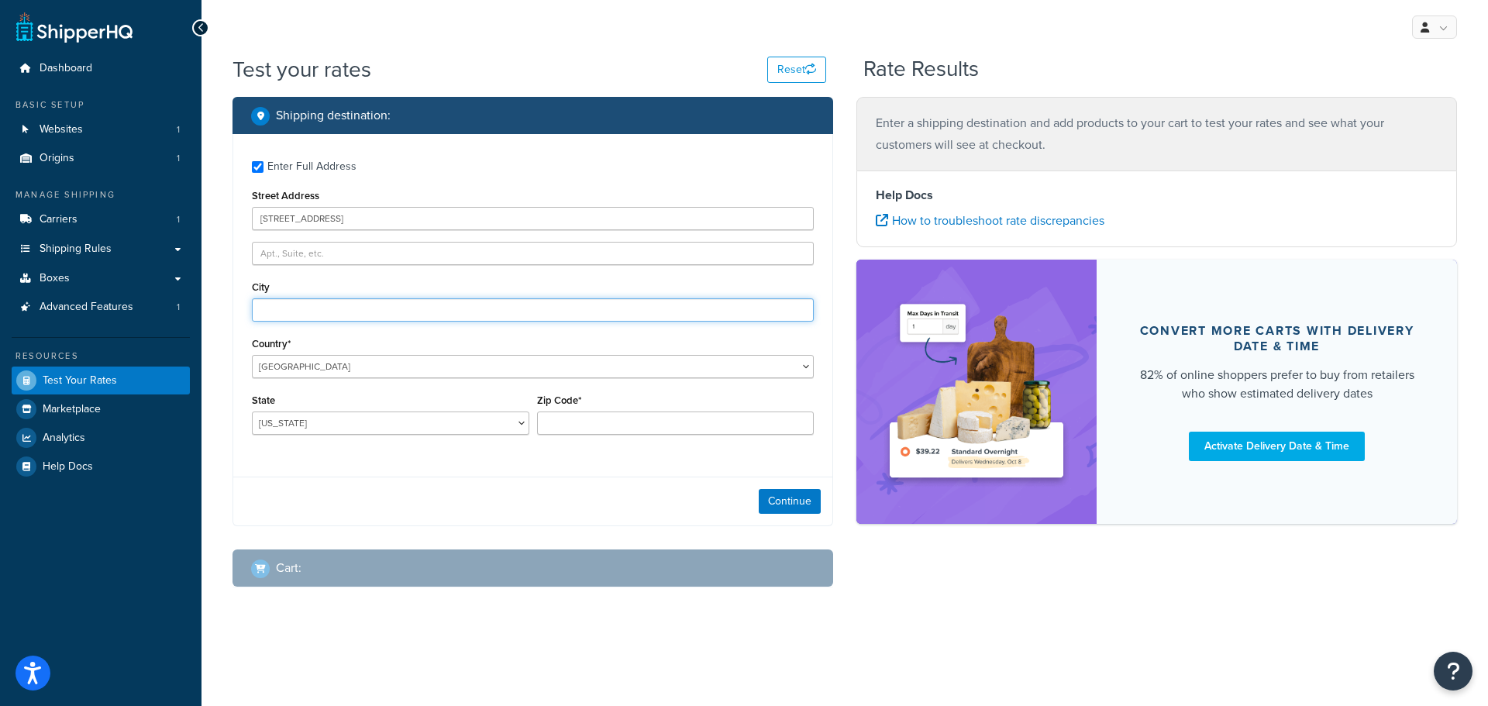
click at [345, 314] on input "City" at bounding box center [533, 309] width 562 height 23
type input "jackson"
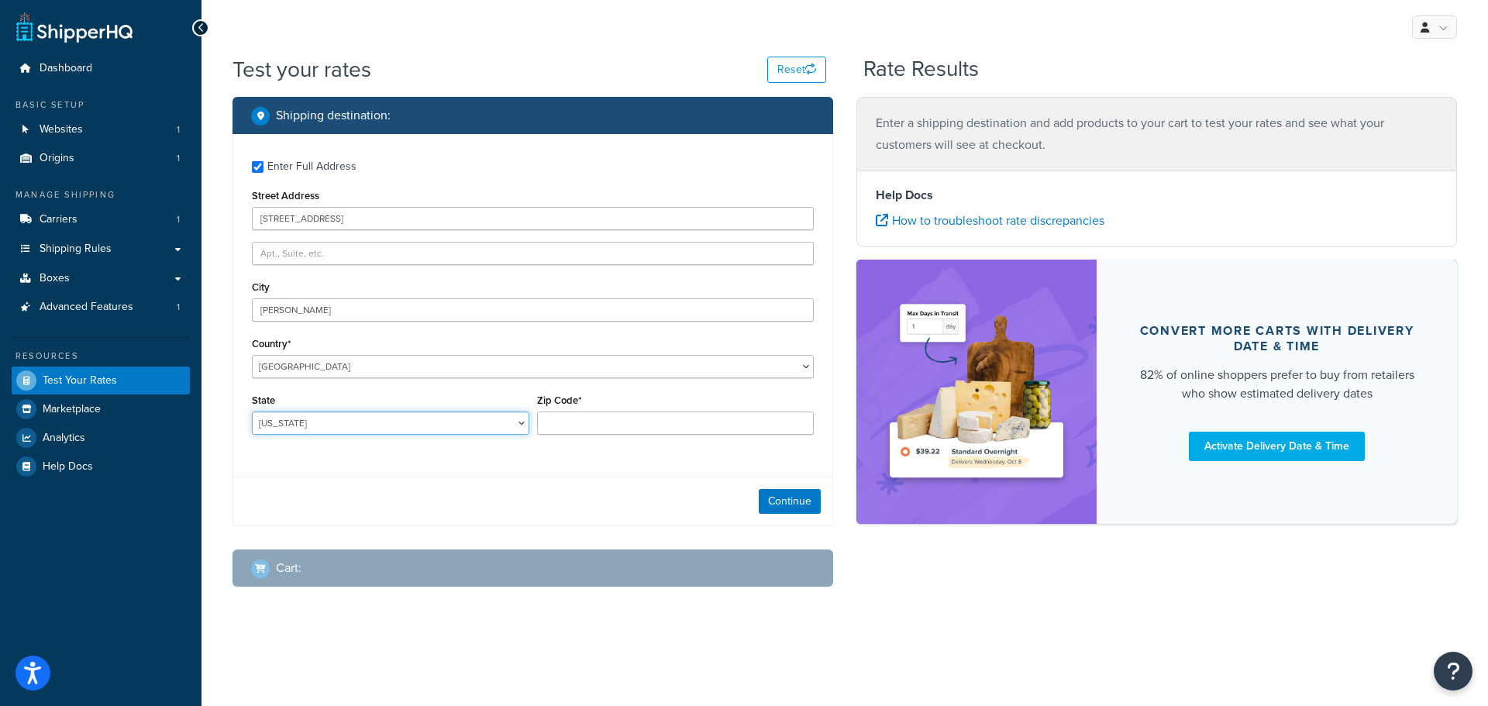
select select "OH"
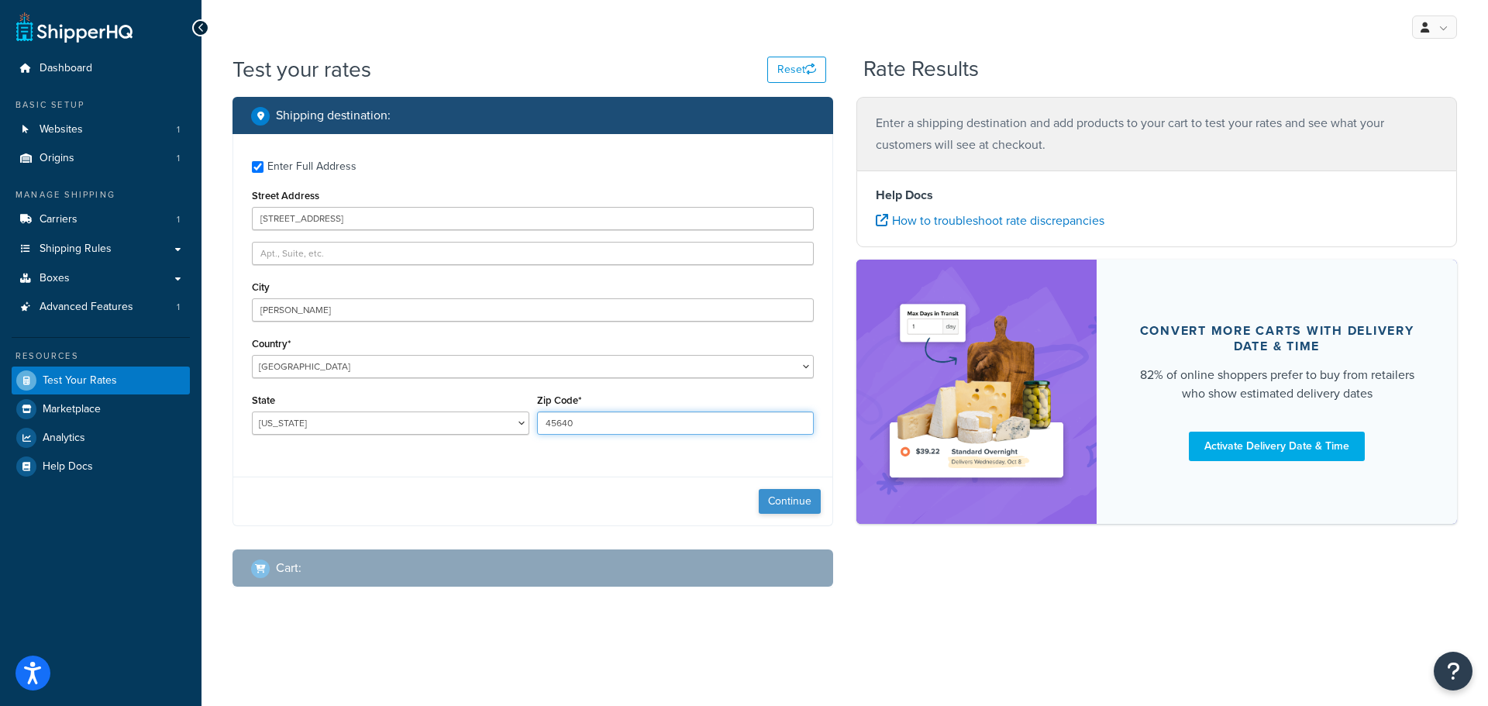
type input "45640"
click at [801, 493] on button "Continue" at bounding box center [790, 501] width 62 height 25
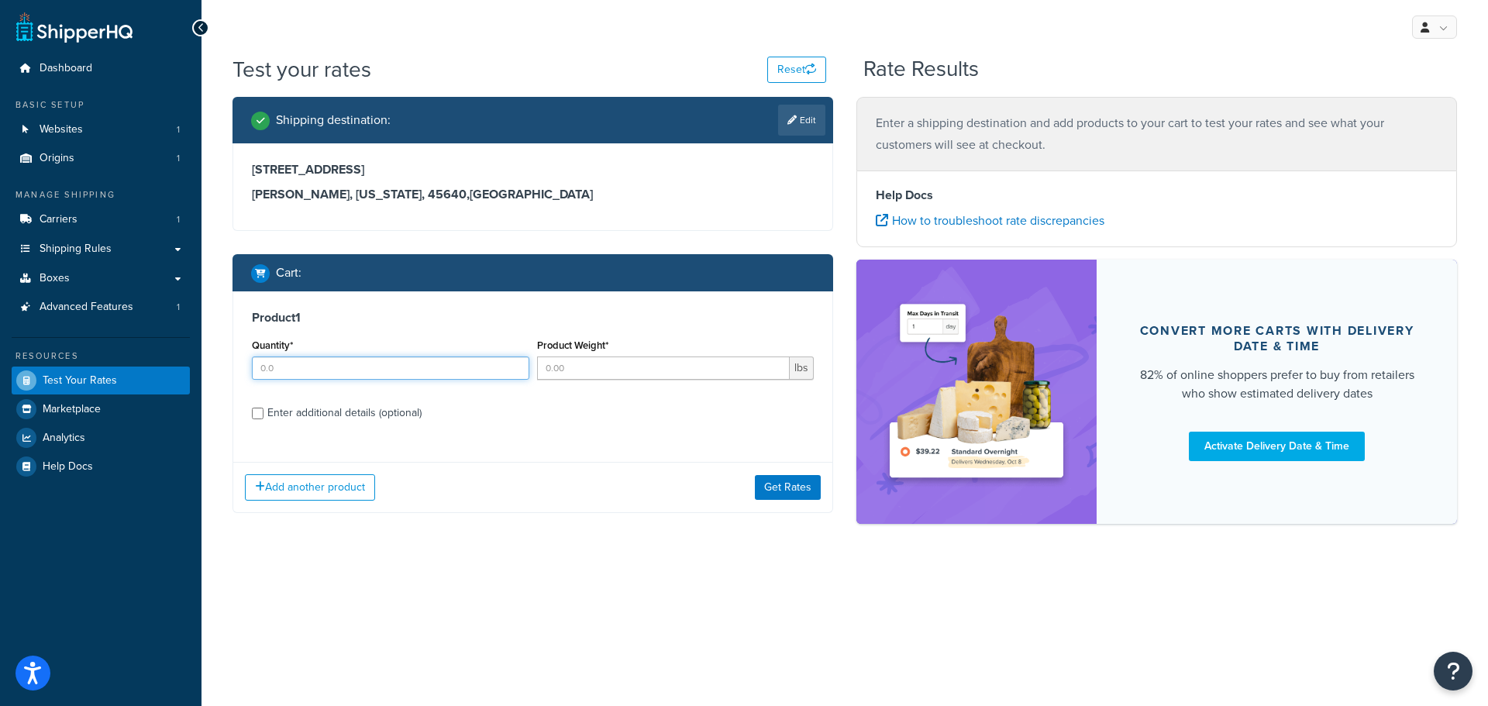
click at [315, 362] on input "Quantity*" at bounding box center [390, 368] width 277 height 23
click at [256, 417] on div "Enter additional details (optional)" at bounding box center [533, 411] width 562 height 25
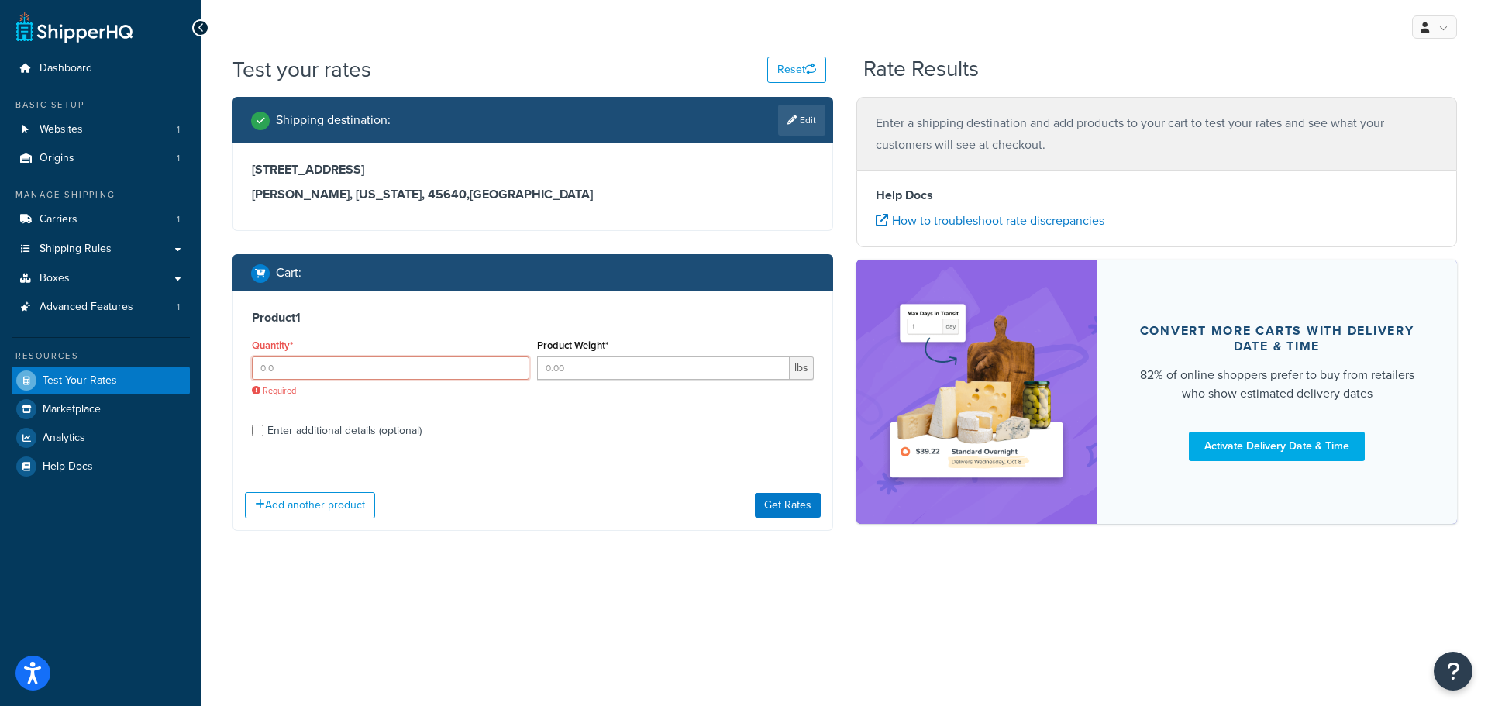
click at [281, 367] on input "Quantity*" at bounding box center [390, 368] width 277 height 23
click at [258, 428] on input "Enter additional details (optional)" at bounding box center [258, 431] width 12 height 12
checkbox input "true"
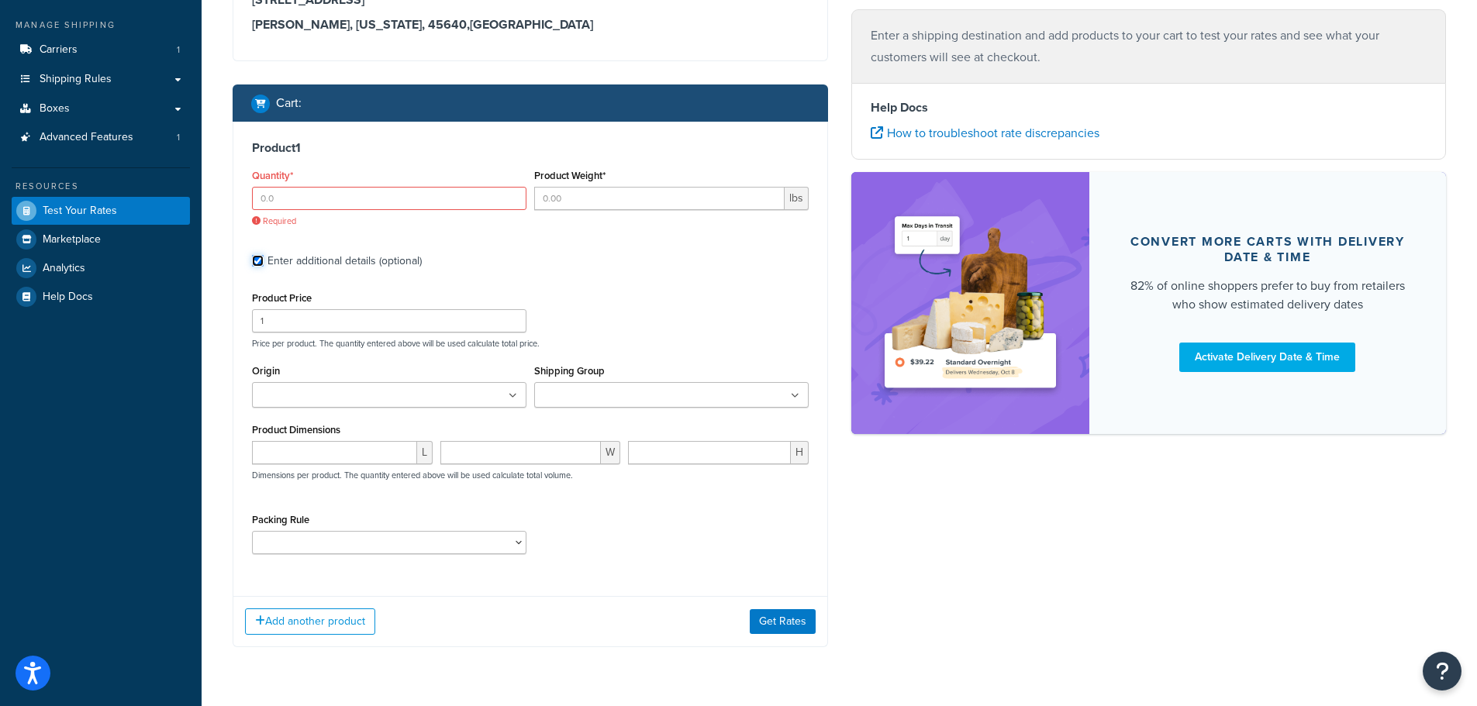
scroll to position [212, 0]
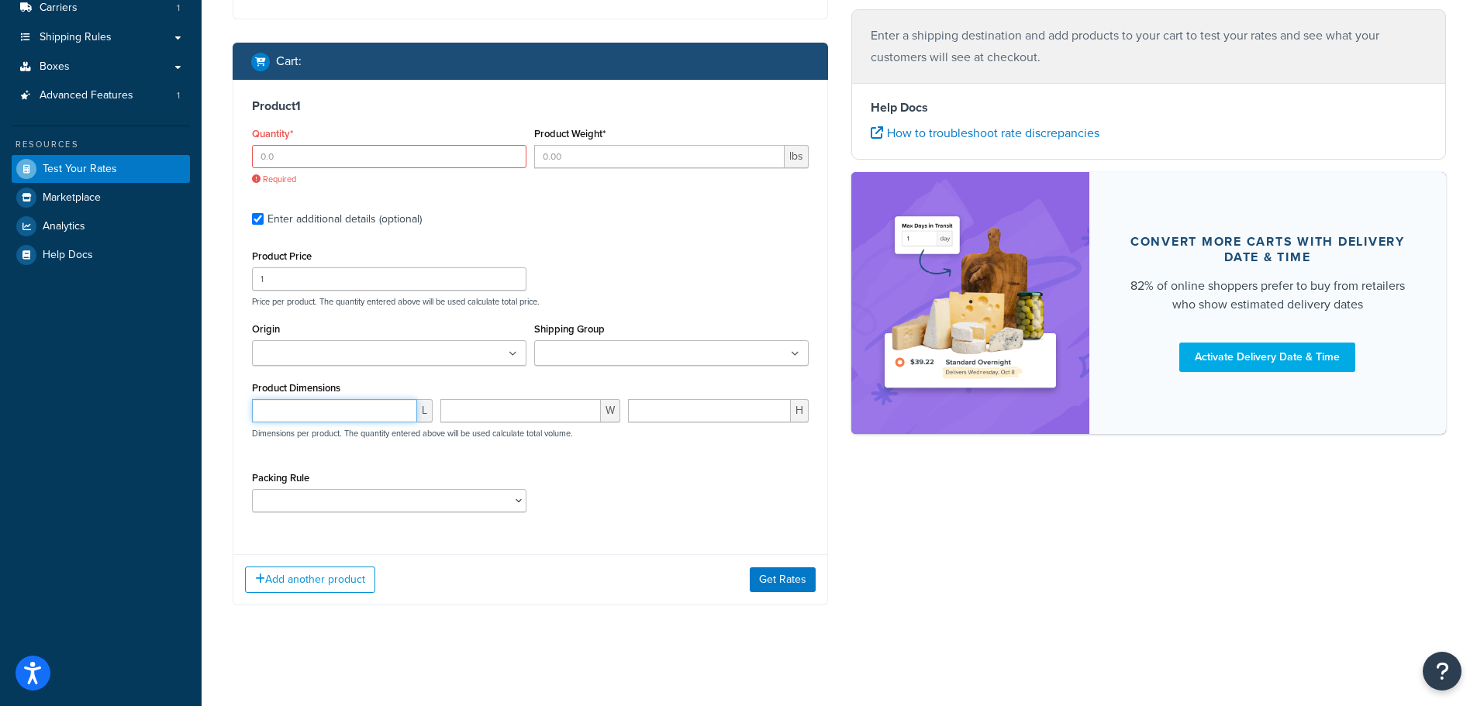
click at [386, 417] on input "number" at bounding box center [334, 410] width 165 height 23
click at [674, 354] on ul at bounding box center [671, 353] width 274 height 26
click at [598, 277] on div "Product Price 1 Price per product. The quantity entered above will be used calc…" at bounding box center [530, 276] width 564 height 61
click at [322, 157] on input "Quantity*" at bounding box center [389, 156] width 274 height 23
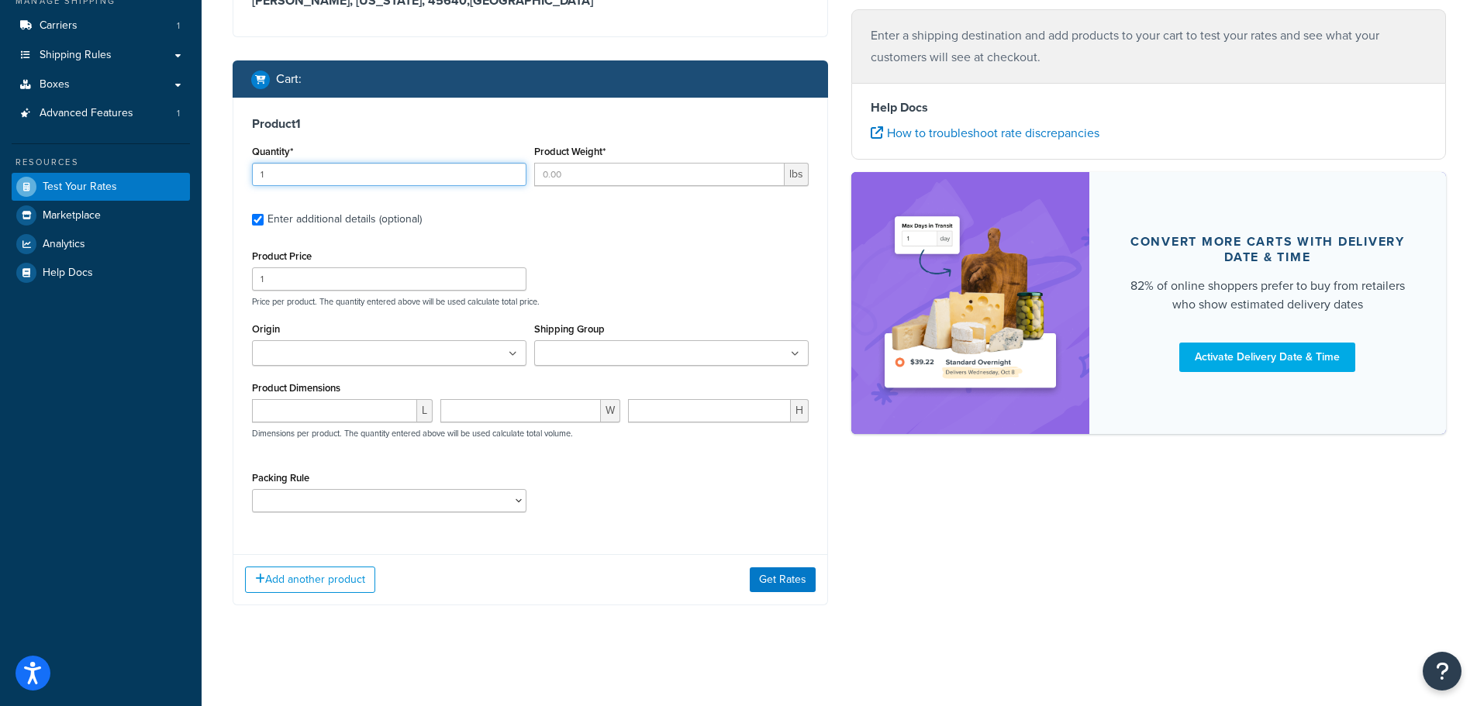
type input "1"
type input ".2"
click at [447, 356] on ul at bounding box center [389, 353] width 274 height 26
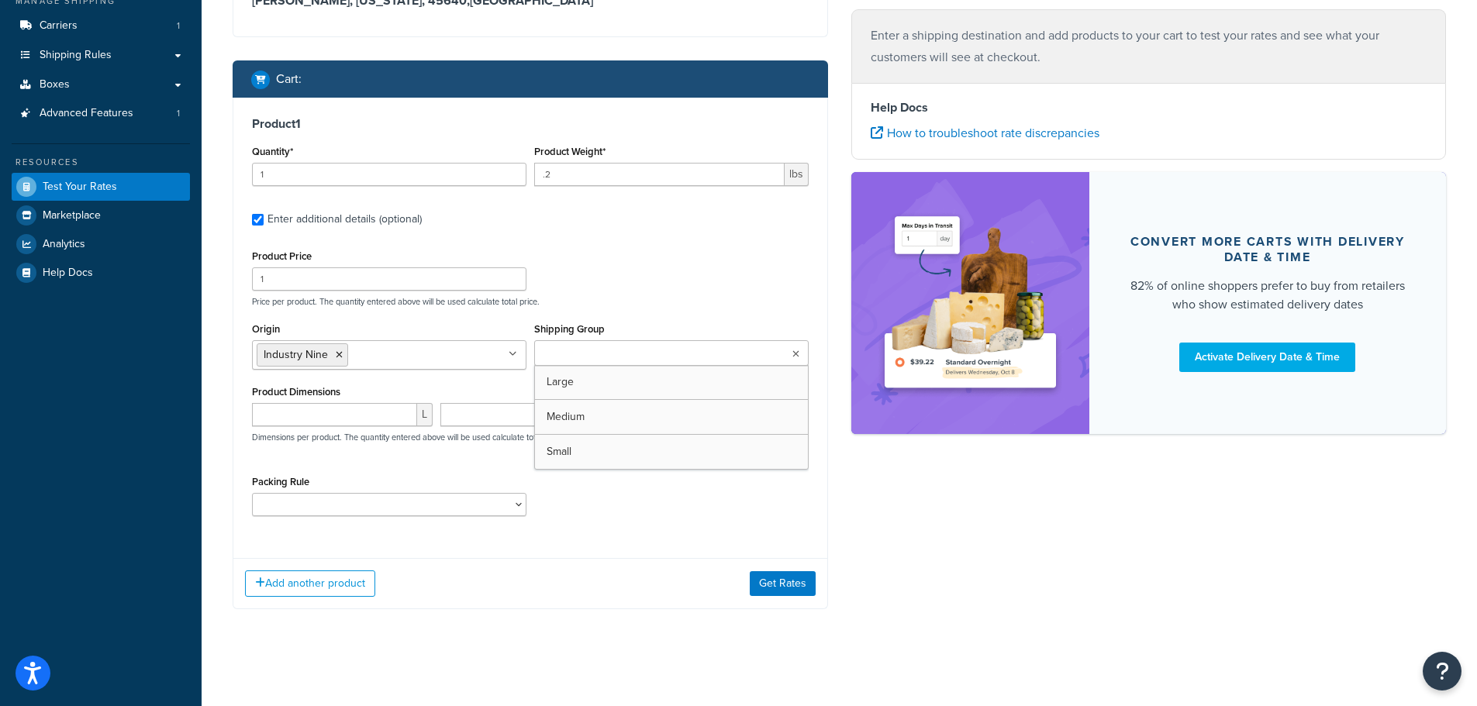
click at [627, 352] on input "Shipping Group" at bounding box center [607, 354] width 137 height 17
click at [639, 305] on p "Price per product. The quantity entered above will be used calculate total pric…" at bounding box center [530, 301] width 564 height 11
click at [336, 419] on input "number" at bounding box center [334, 414] width 165 height 23
type input "30"
type input "29"
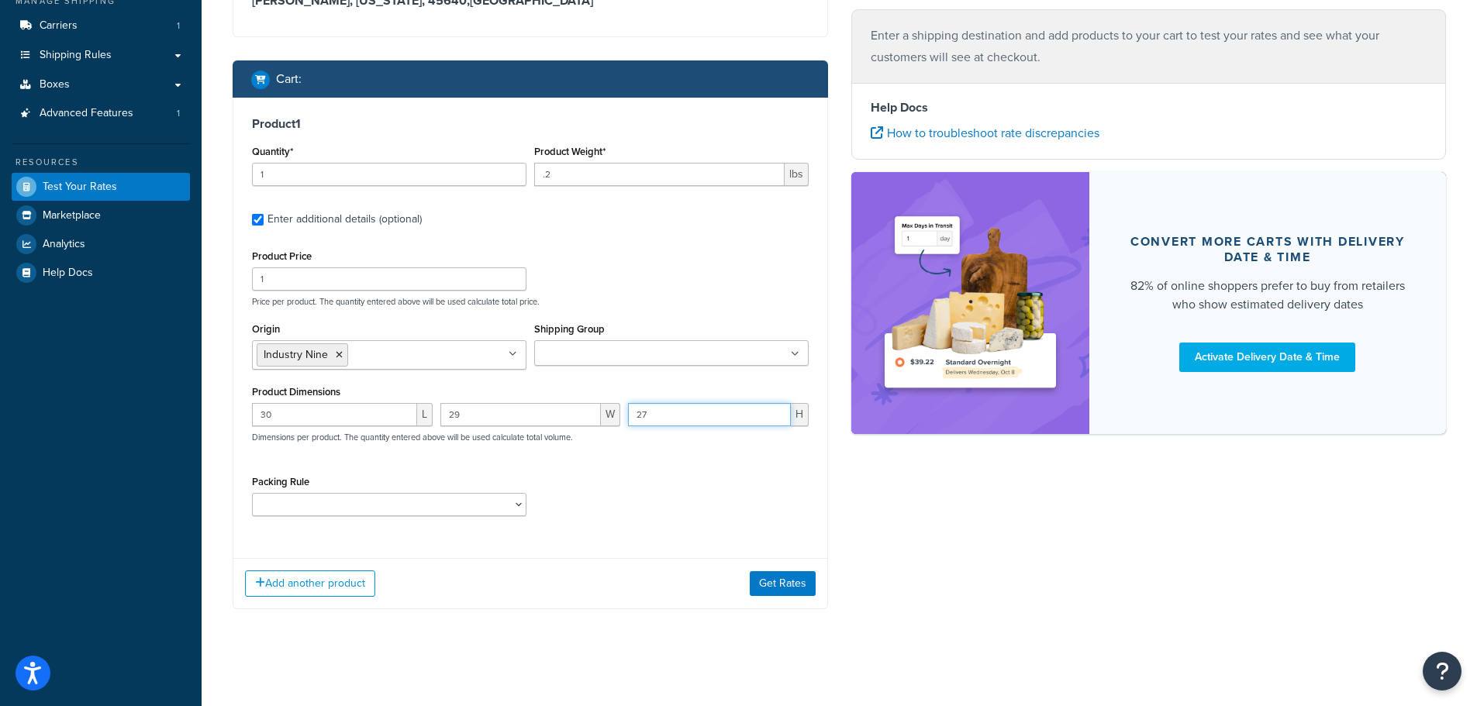
type input "27"
drag, startPoint x: 472, startPoint y: 409, endPoint x: 420, endPoint y: 408, distance: 52.0
click at [420, 408] on div "30 L 29 W 27 H Dimensions per product. The quantity entered above will be used …" at bounding box center [530, 431] width 564 height 57
type input "9"
click at [784, 582] on button "Get Rates" at bounding box center [783, 583] width 66 height 25
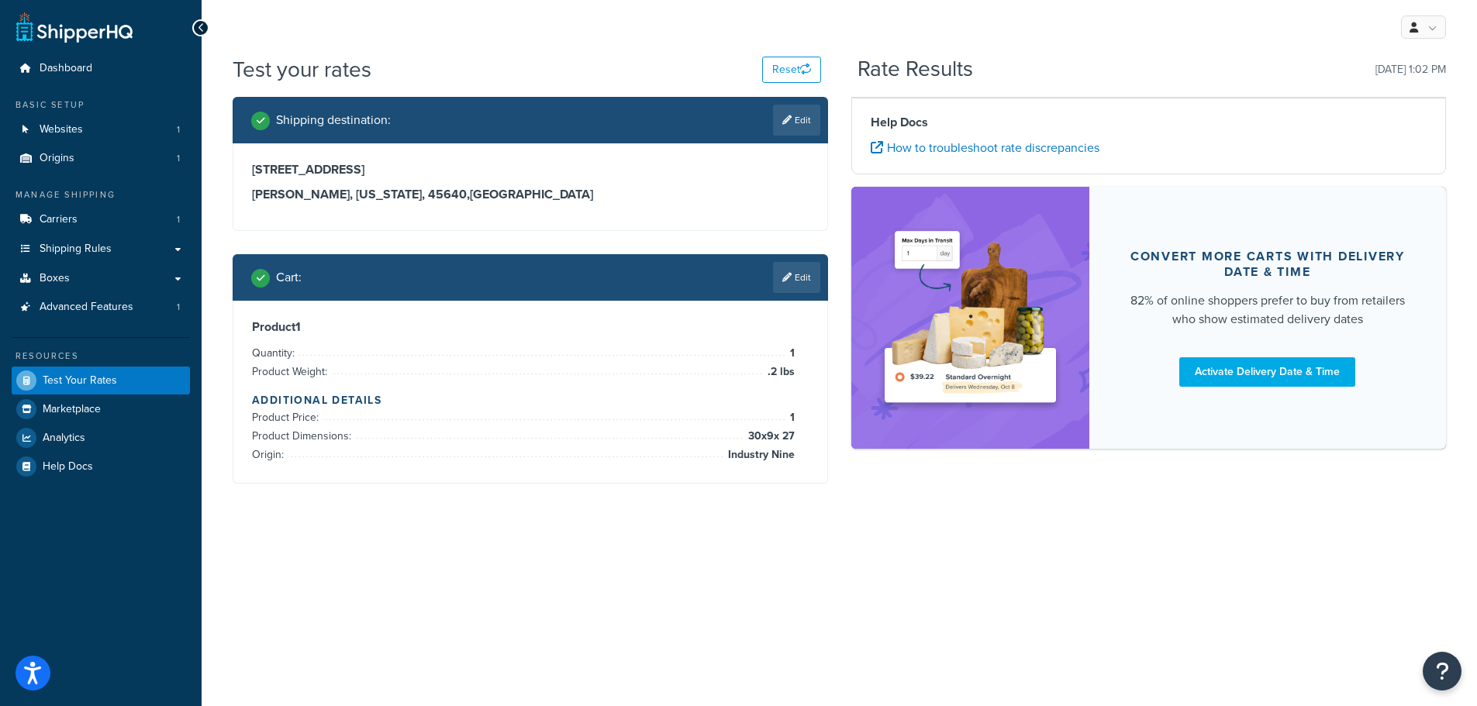
scroll to position [0, 0]
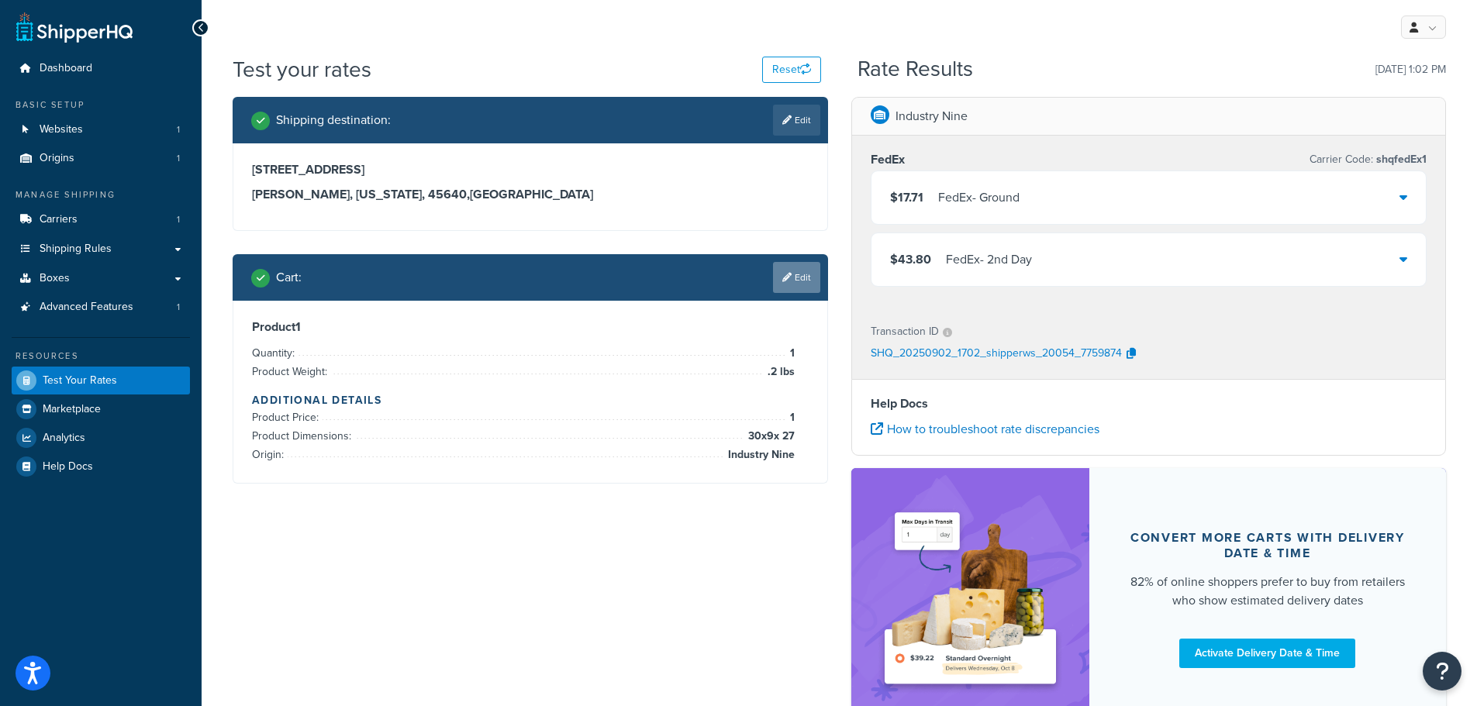
click at [798, 285] on link "Edit" at bounding box center [796, 277] width 47 height 31
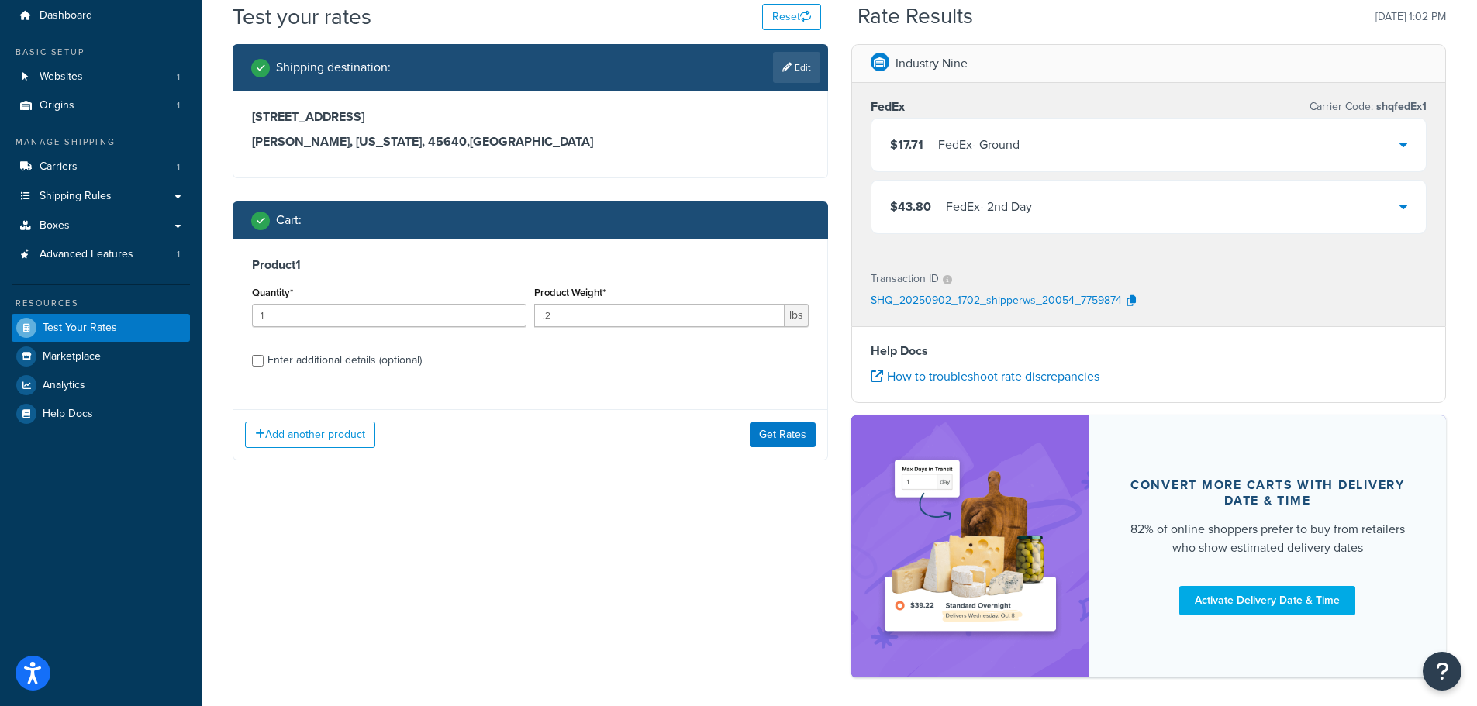
scroll to position [117, 0]
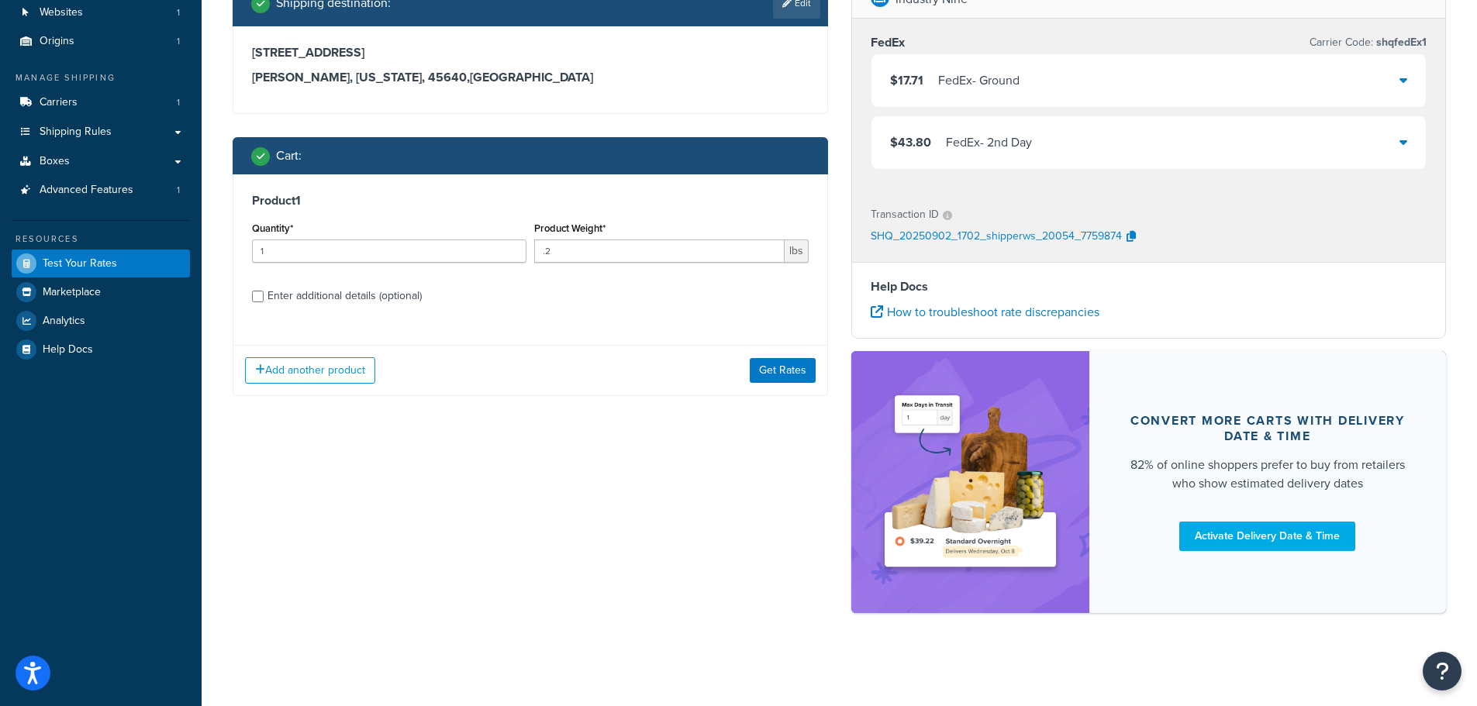
click at [245, 346] on div "Add another product Get Rates" at bounding box center [530, 370] width 594 height 50
click at [347, 315] on div "Product 1 Quantity* 1 Product Weight* .2 lbs Enter additional details (optional)" at bounding box center [530, 253] width 594 height 159
click at [265, 296] on div "Enter additional details (optional)" at bounding box center [530, 294] width 557 height 25
click at [257, 296] on input "Enter additional details (optional)" at bounding box center [258, 297] width 12 height 12
checkbox input "true"
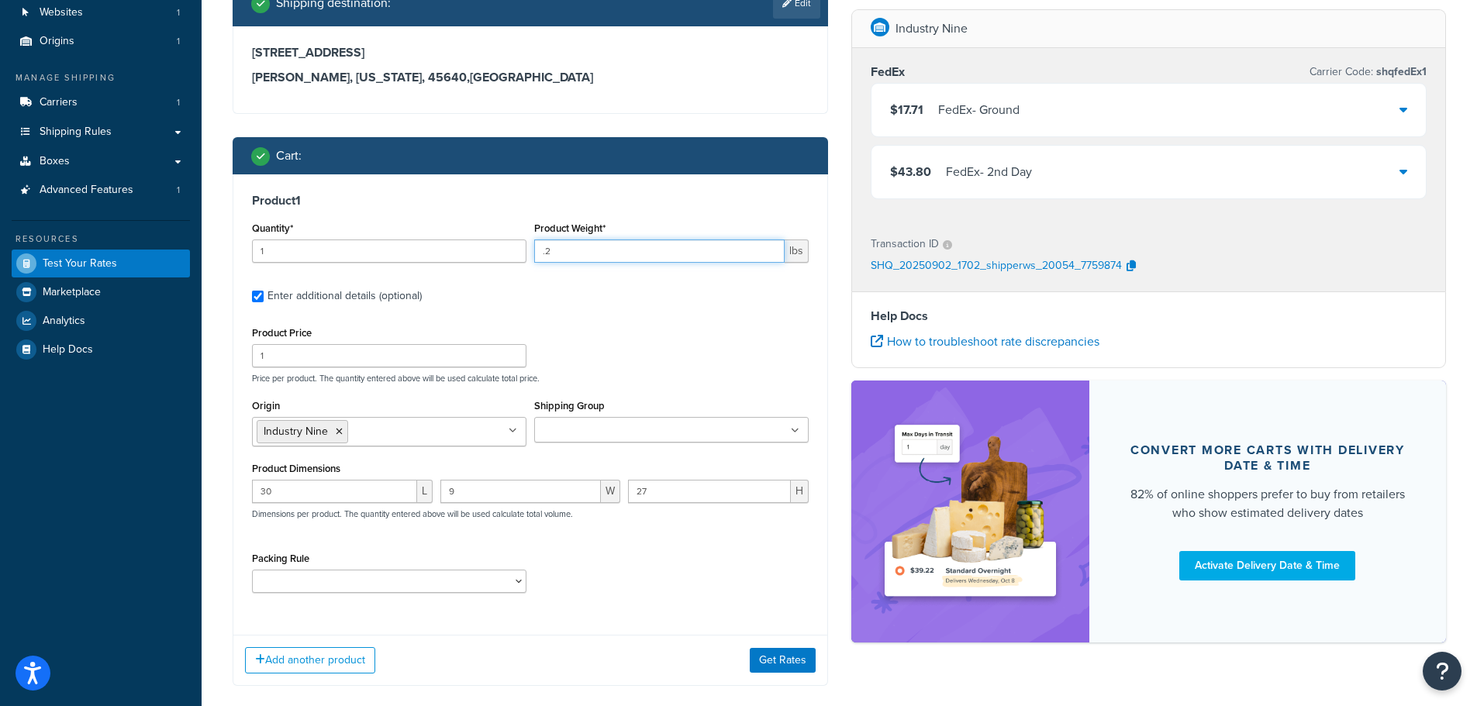
drag, startPoint x: 590, startPoint y: 254, endPoint x: 497, endPoint y: 247, distance: 93.3
click at [497, 247] on div "Quantity* 1 Product Weight* .2 lbs" at bounding box center [530, 246] width 564 height 57
type input "4"
click at [773, 659] on button "Get Rates" at bounding box center [783, 660] width 66 height 25
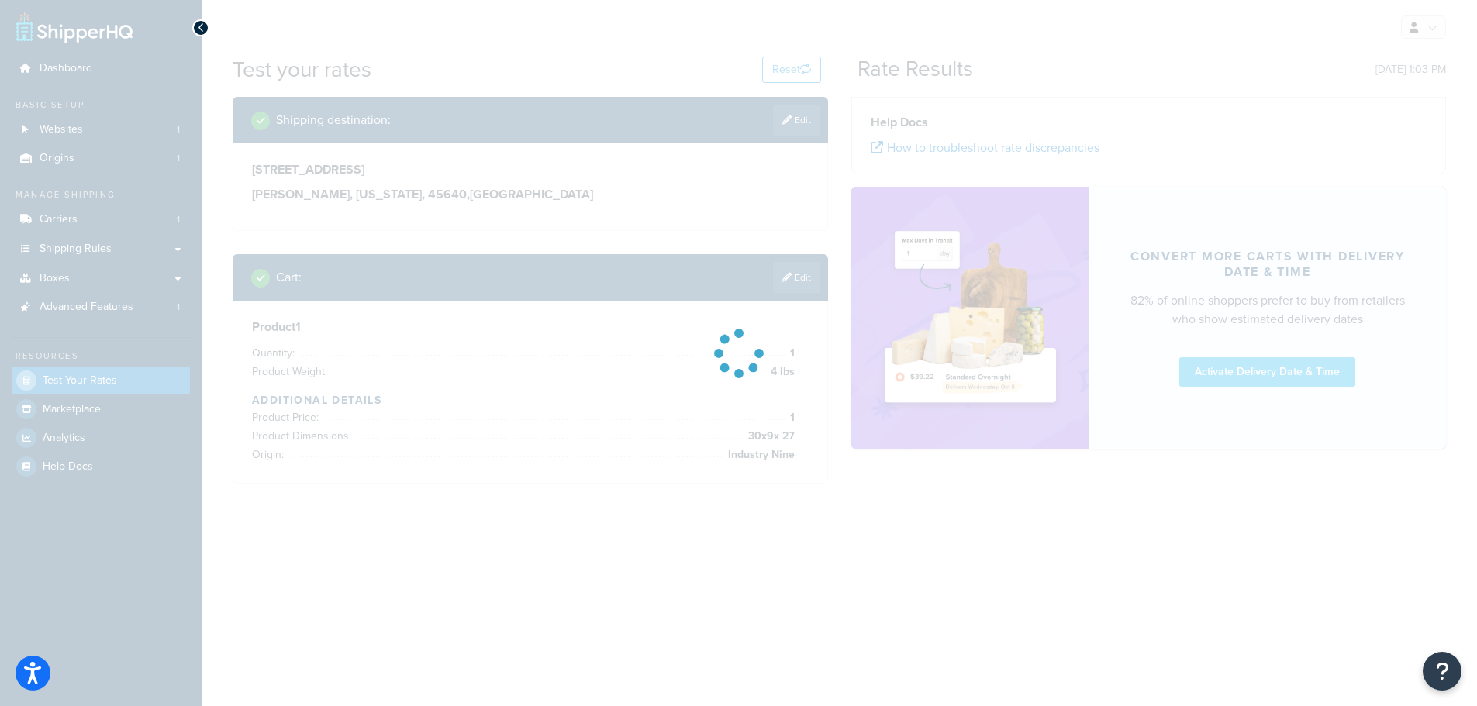
scroll to position [0, 0]
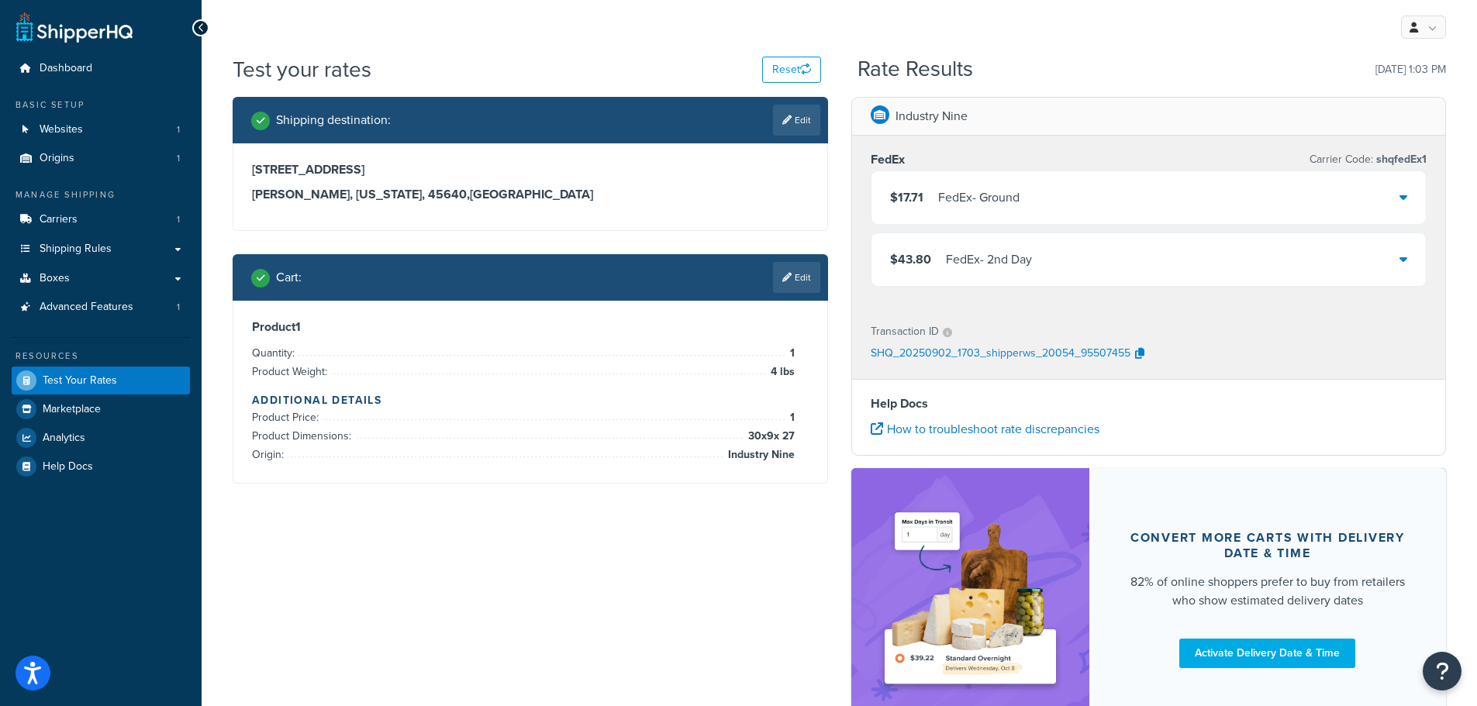
click at [1404, 189] on div at bounding box center [1403, 198] width 8 height 22
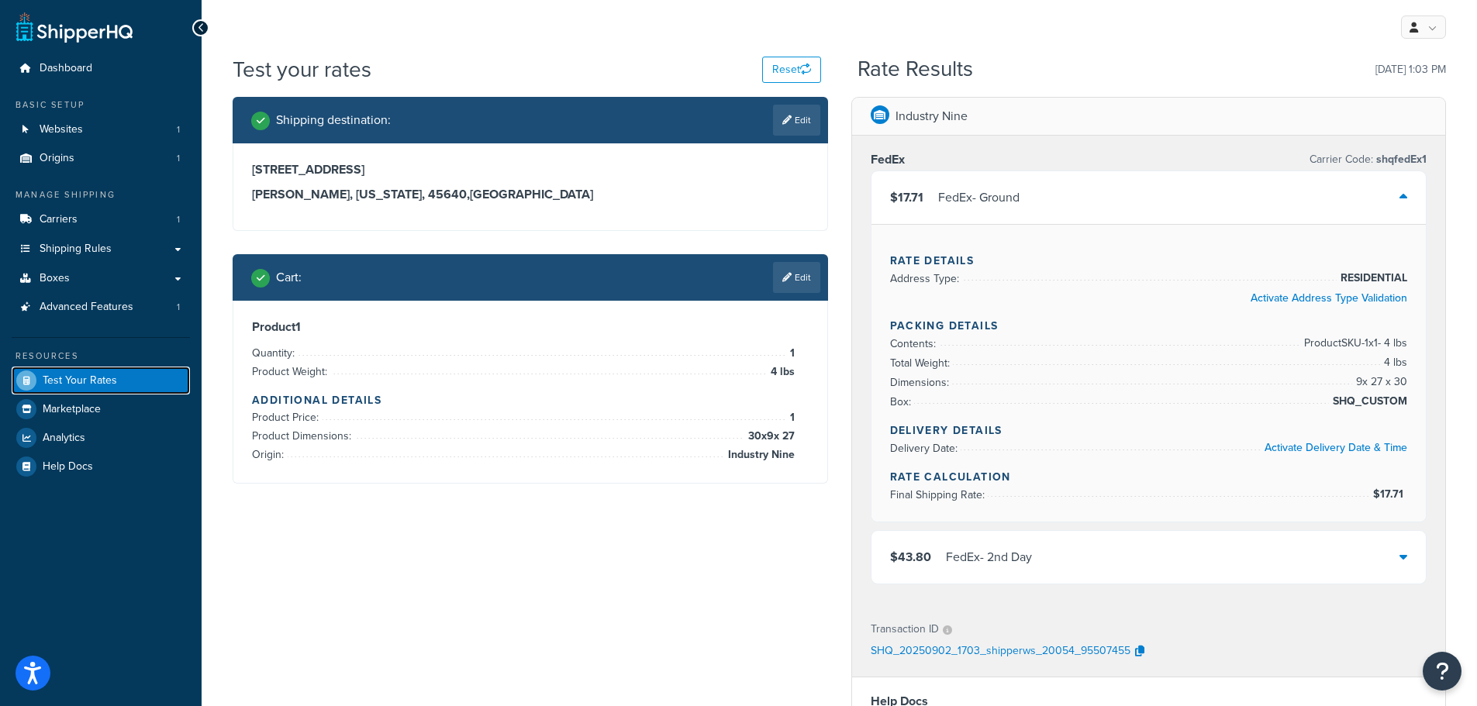
click at [78, 377] on span "Test Your Rates" at bounding box center [80, 380] width 74 height 13
click at [763, 601] on div "Shipping destination : Edit 203 n high street jackson, Ohio, 45640 , United Sta…" at bounding box center [839, 570] width 1236 height 946
click at [60, 53] on div "Dashboard Basic Setup Websites 1 Origins 1 Manage Shipping Carriers 1 Shipping …" at bounding box center [101, 560] width 202 height 1121
click at [64, 62] on span "Dashboard" at bounding box center [66, 68] width 53 height 13
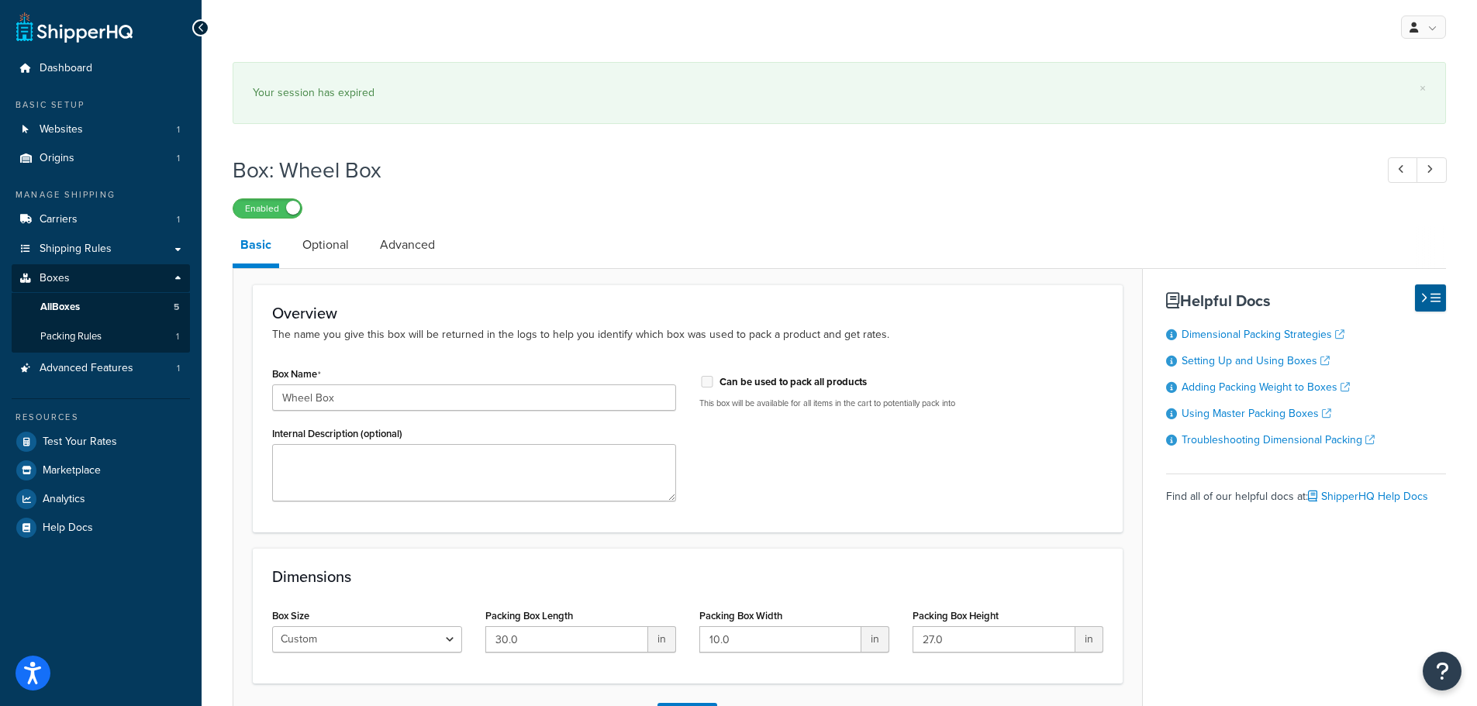
scroll to position [119, 0]
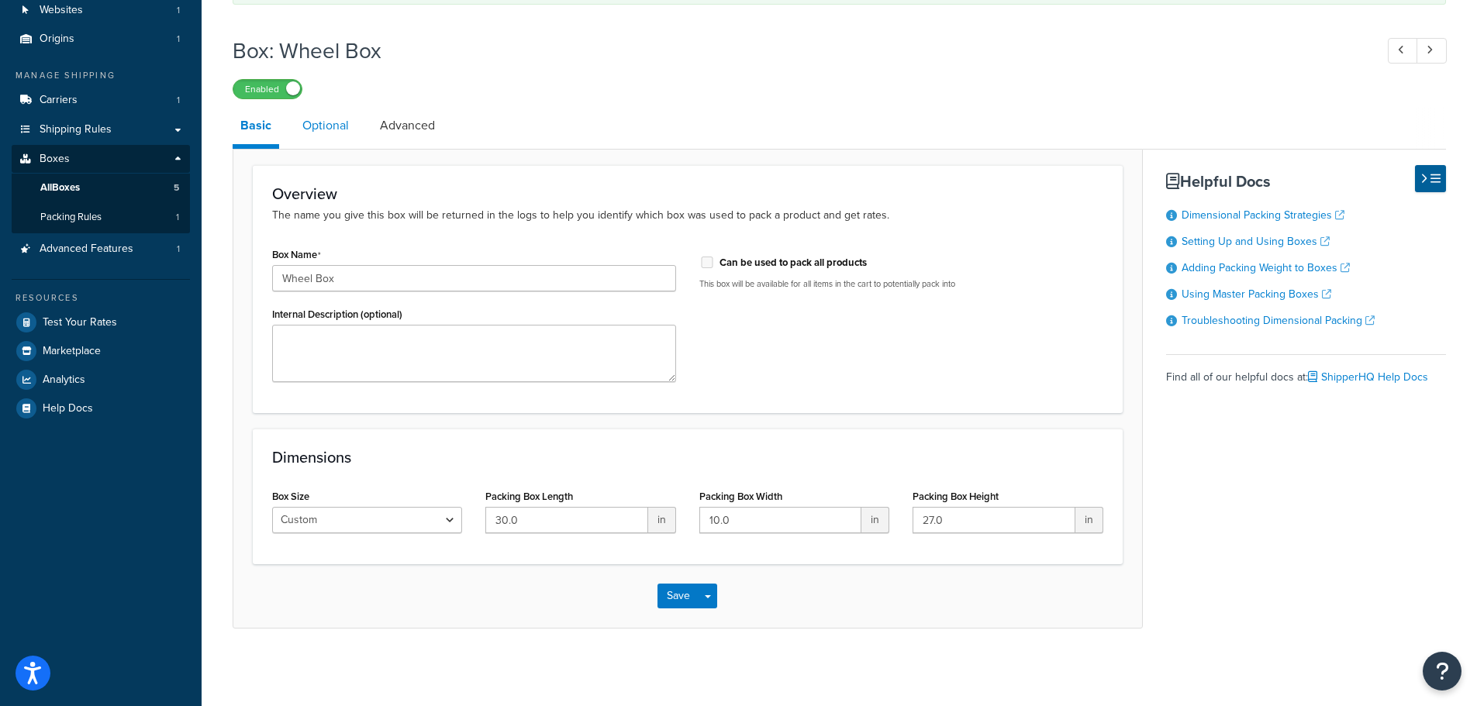
click at [320, 128] on link "Optional" at bounding box center [326, 125] width 62 height 37
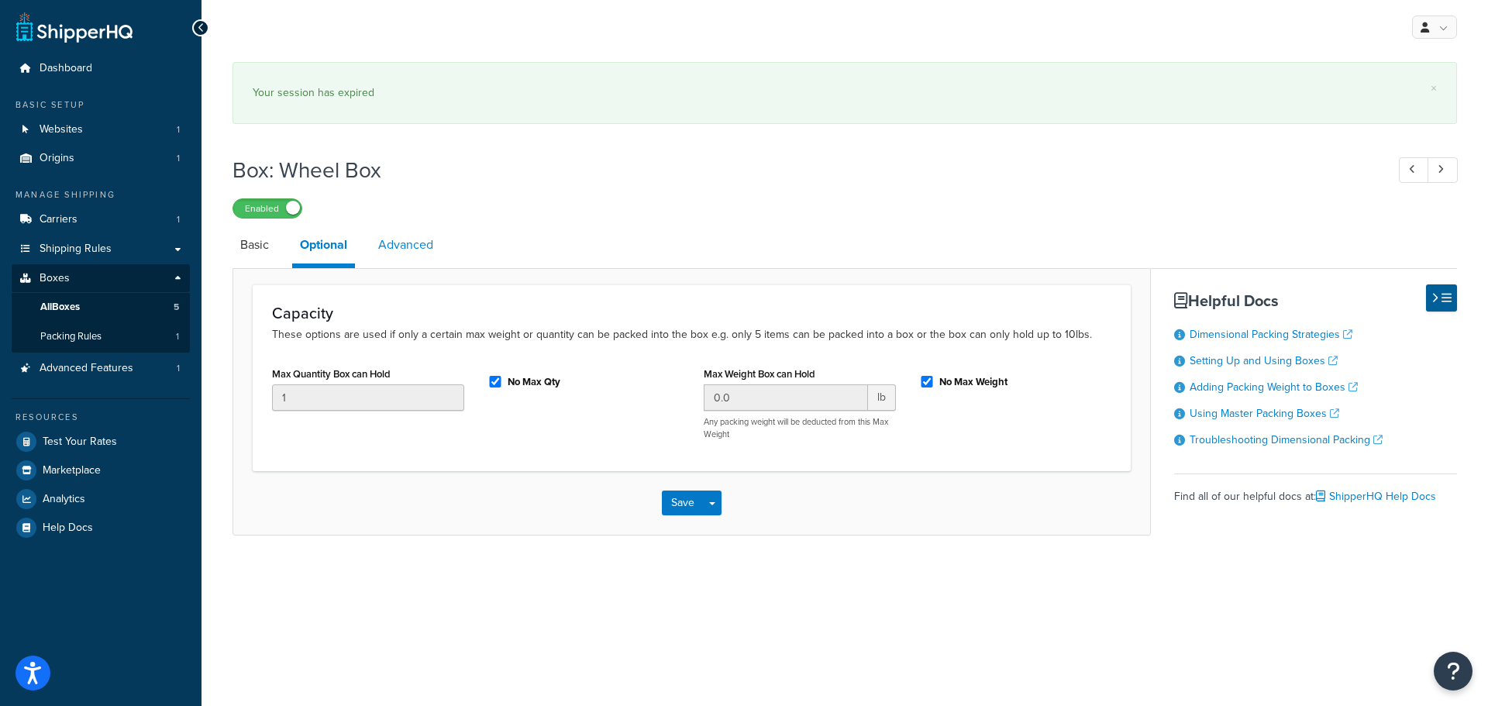
click at [398, 251] on link "Advanced" at bounding box center [405, 244] width 71 height 37
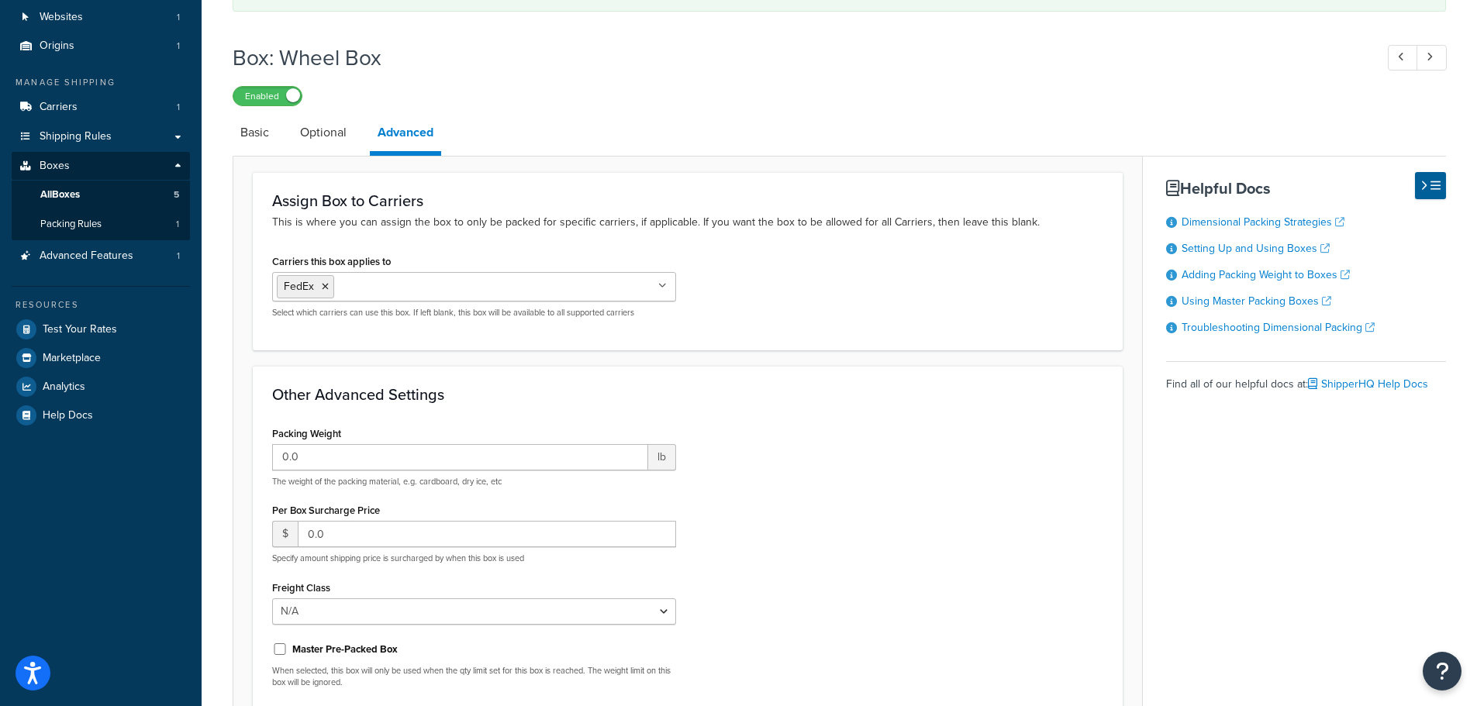
scroll to position [78, 0]
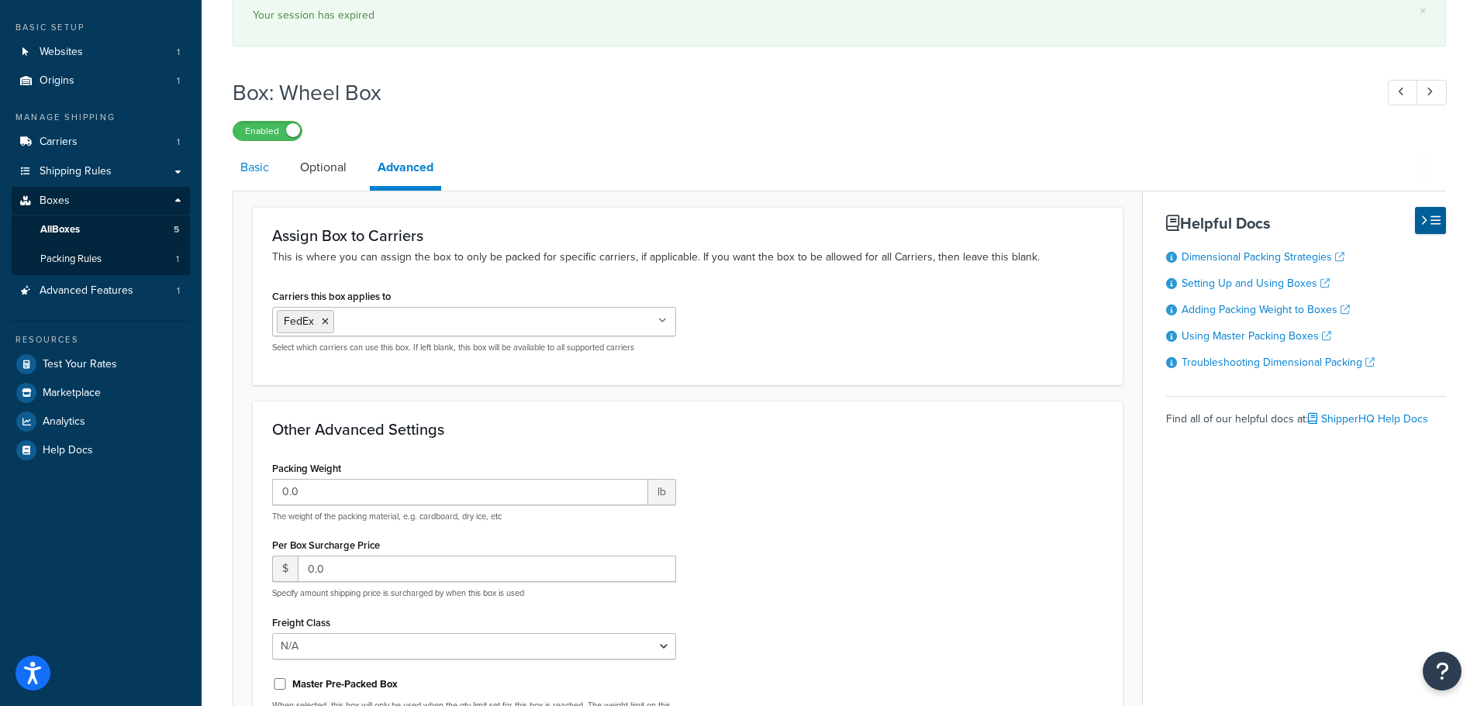
click at [268, 167] on link "Basic" at bounding box center [255, 167] width 44 height 37
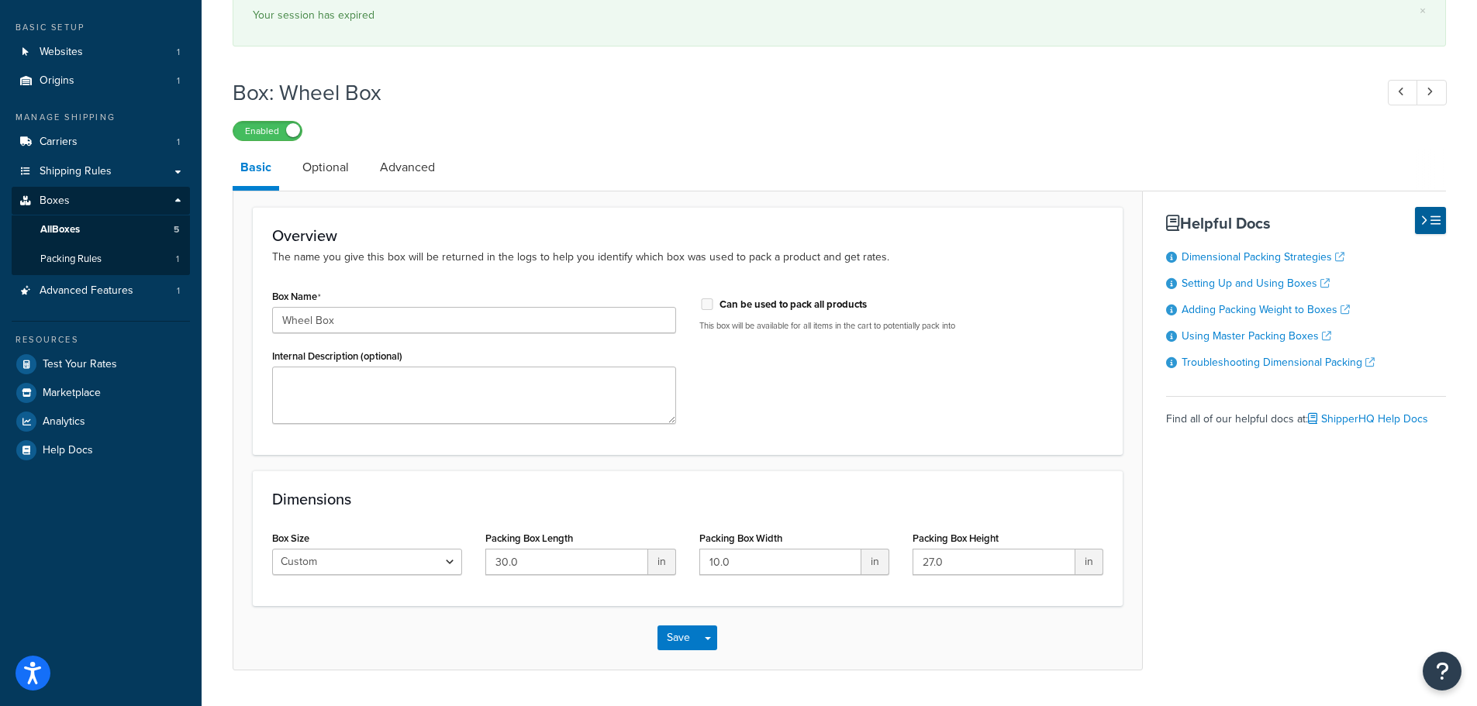
click at [580, 318] on input "Wheel Box" at bounding box center [474, 320] width 404 height 26
click at [891, 396] on div "Box Name Wheel Box Internal Description (optional) Can be used to pack all prod…" at bounding box center [687, 360] width 854 height 150
click at [370, 557] on select "Custom USPS Small Flat Box USPS Medium Flat Box USPS Large Flat Box USPS Flat E…" at bounding box center [367, 562] width 190 height 26
click at [898, 391] on div "Box Name Wheel Box Internal Description (optional) Can be used to pack all prod…" at bounding box center [687, 360] width 854 height 150
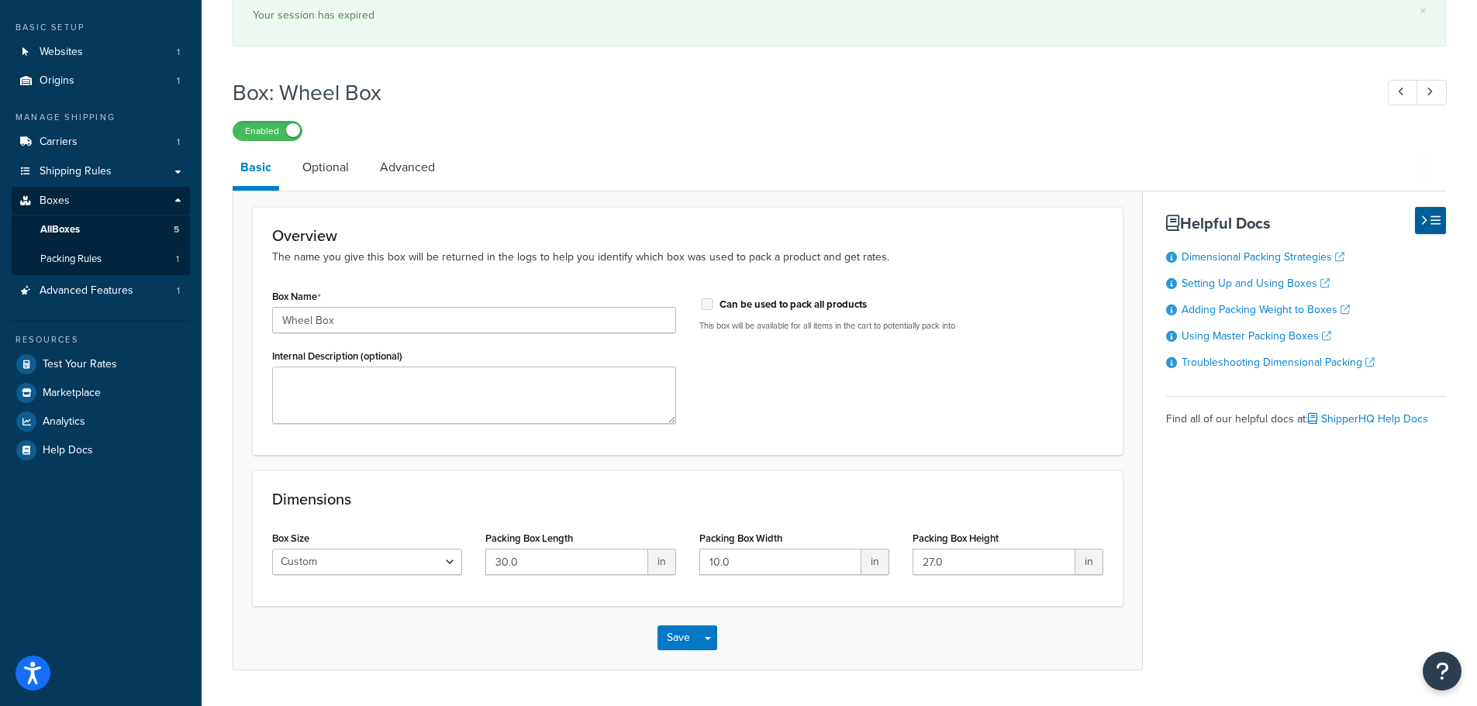
click at [740, 304] on label "Can be used to pack all products" at bounding box center [792, 305] width 147 height 14
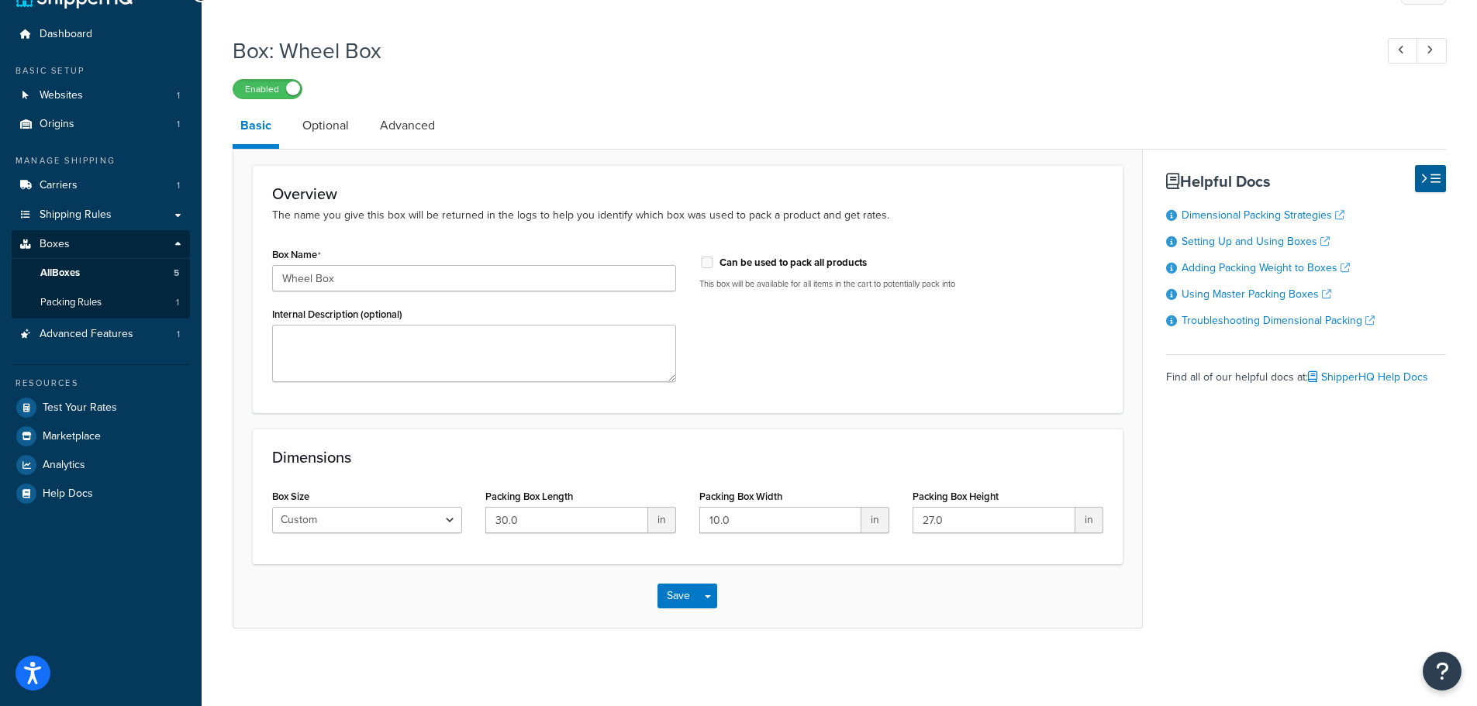
scroll to position [34, 0]
click at [740, 304] on div "Box Name Wheel Box Internal Description (optional) Can be used to pack all prod…" at bounding box center [687, 318] width 854 height 150
click at [63, 276] on span "All Boxes" at bounding box center [60, 273] width 40 height 13
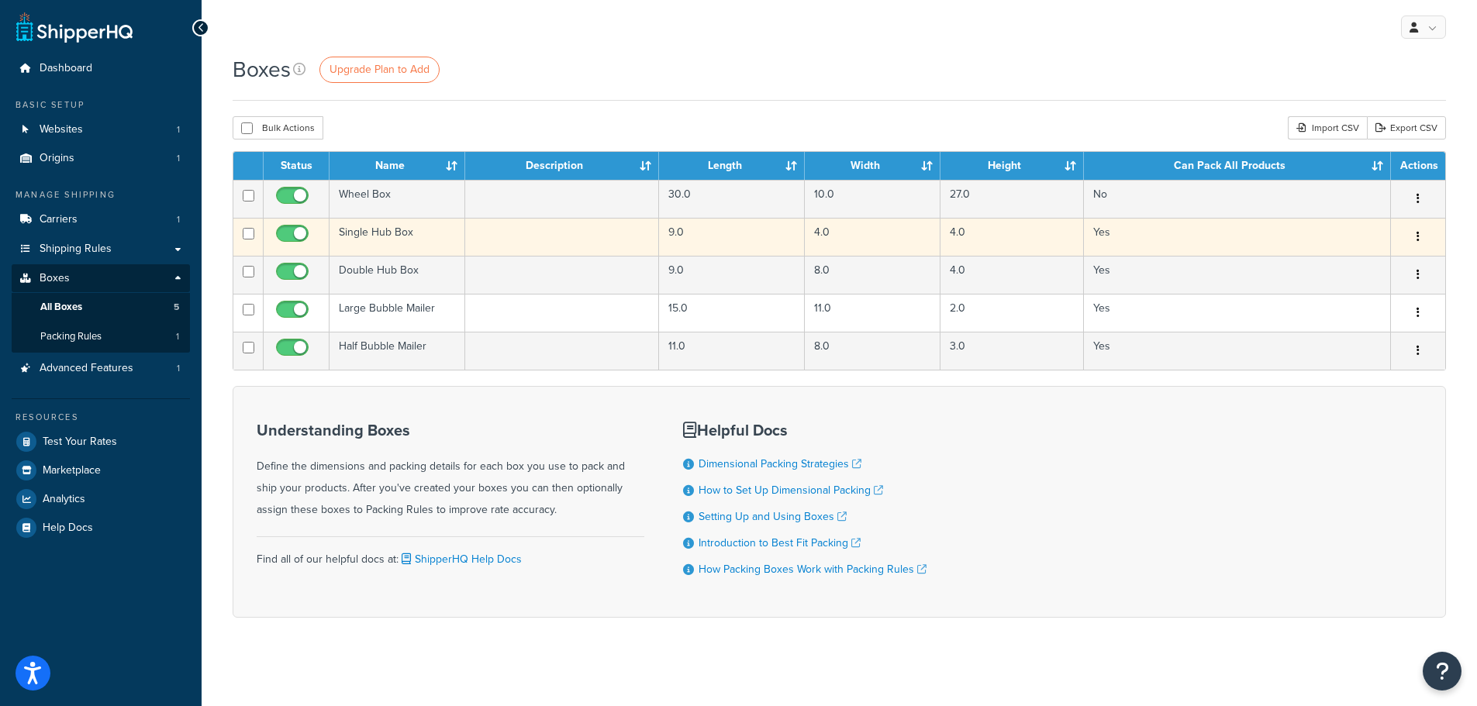
click at [361, 230] on td "Single Hub Box" at bounding box center [397, 237] width 136 height 38
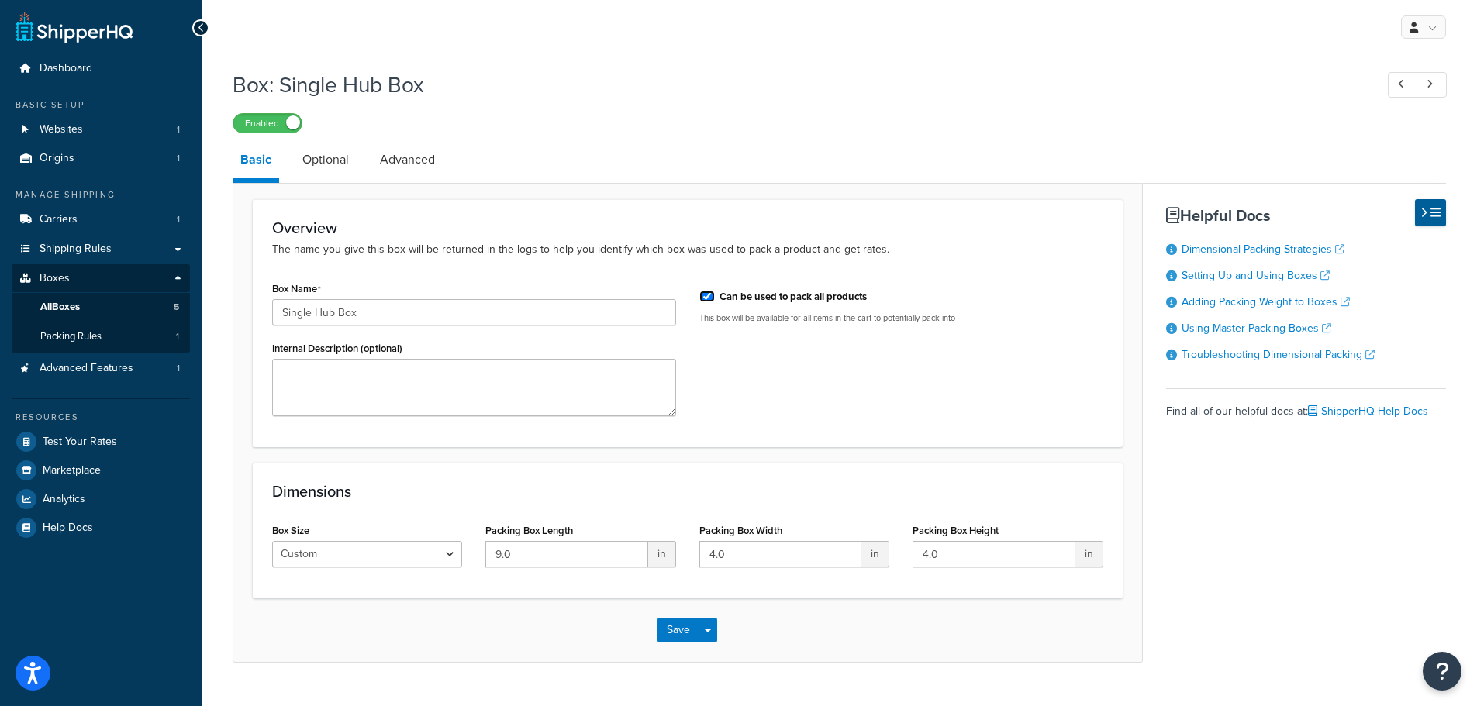
click at [707, 292] on input "Can be used to pack all products" at bounding box center [707, 297] width 16 height 12
click at [763, 401] on div "Box Name Single Hub Box Internal Description (optional) Can be used to pack all…" at bounding box center [687, 352] width 854 height 150
click at [702, 295] on input "Can be used to pack all products" at bounding box center [707, 297] width 16 height 12
checkbox input "true"
drag, startPoint x: 750, startPoint y: 361, endPoint x: 750, endPoint y: 388, distance: 26.4
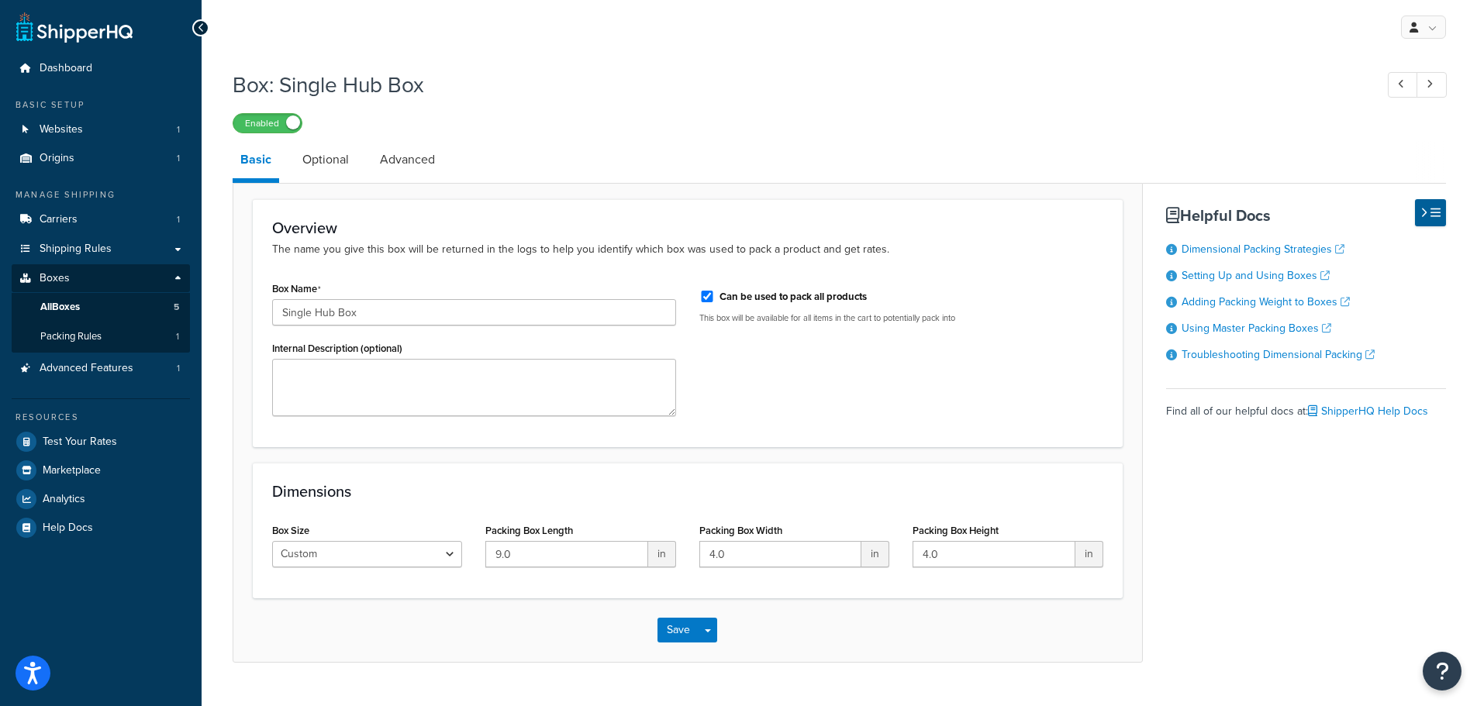
click at [750, 362] on div "Box Name Single Hub Box Internal Description (optional) Can be used to pack all…" at bounding box center [687, 352] width 854 height 150
click at [676, 635] on button "Save" at bounding box center [678, 630] width 42 height 25
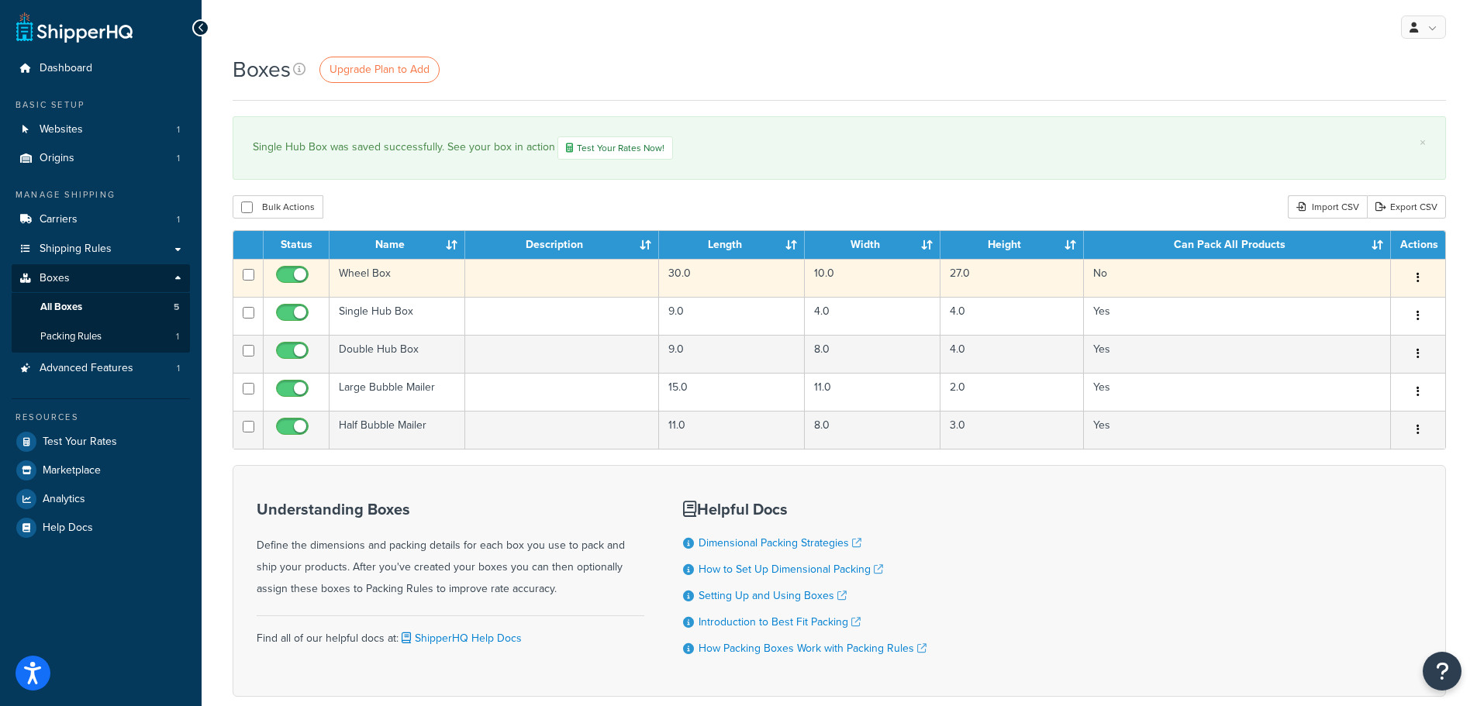
click at [1425, 278] on button "button" at bounding box center [1418, 278] width 22 height 25
click at [1356, 298] on link "Edit" at bounding box center [1366, 307] width 122 height 32
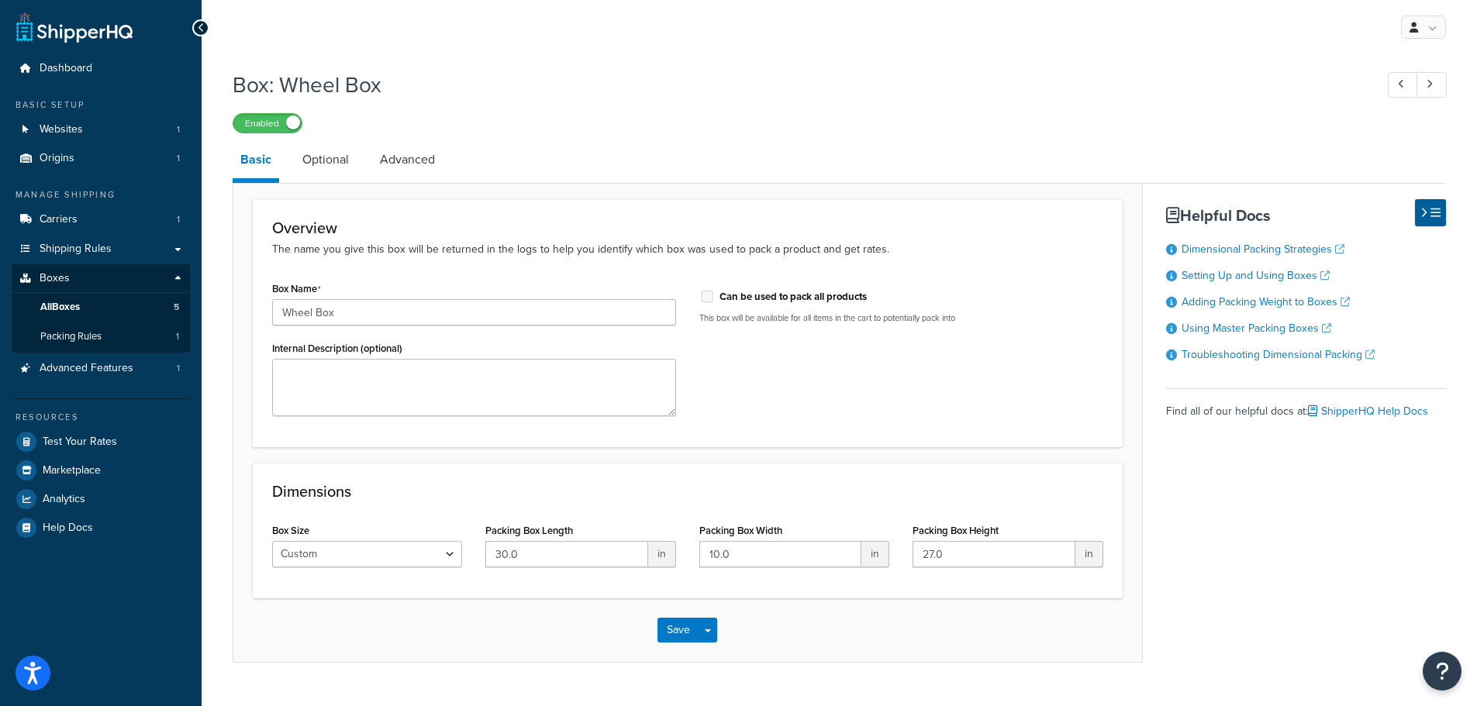
click at [920, 256] on p "The name you give this box will be returned in the logs to help you identify wh…" at bounding box center [687, 249] width 831 height 17
click at [343, 160] on link "Optional" at bounding box center [326, 159] width 62 height 37
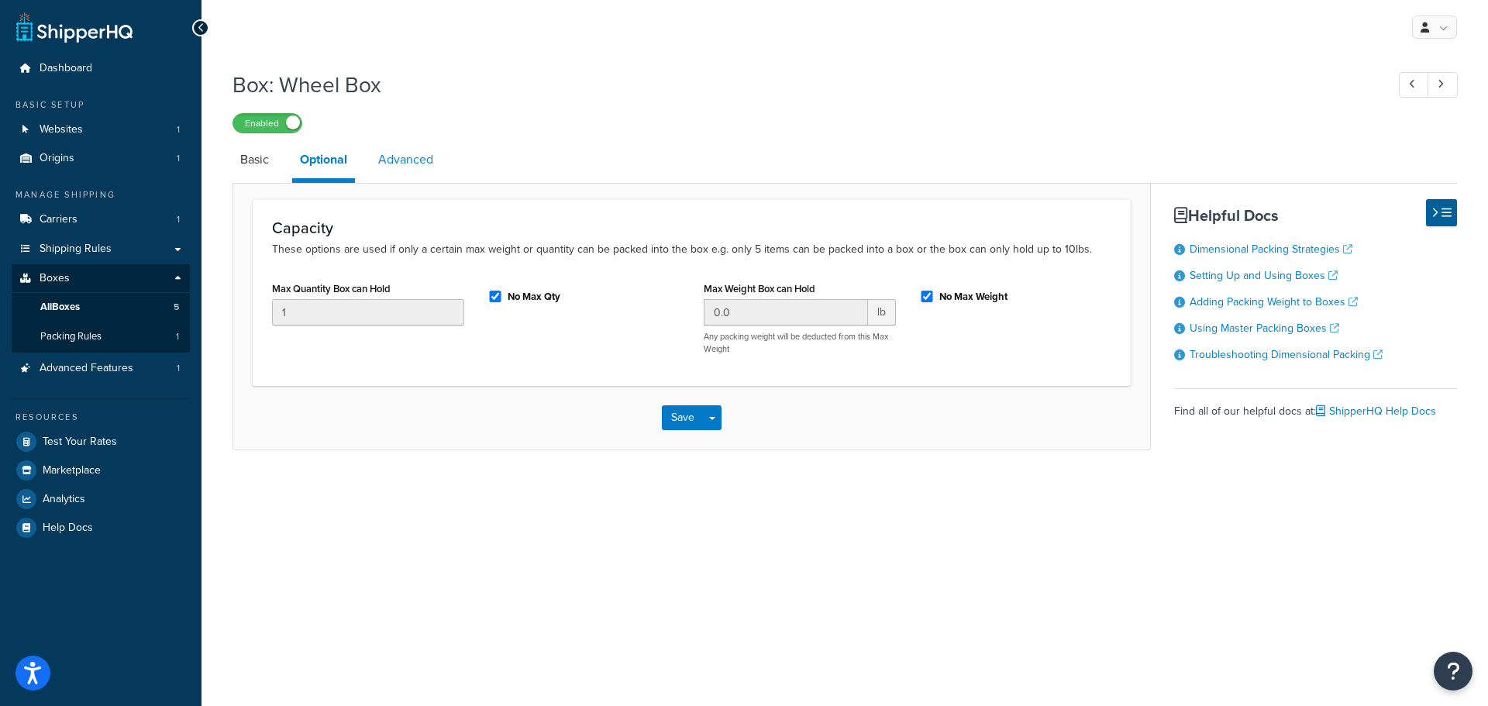
click at [428, 159] on link "Advanced" at bounding box center [405, 159] width 71 height 37
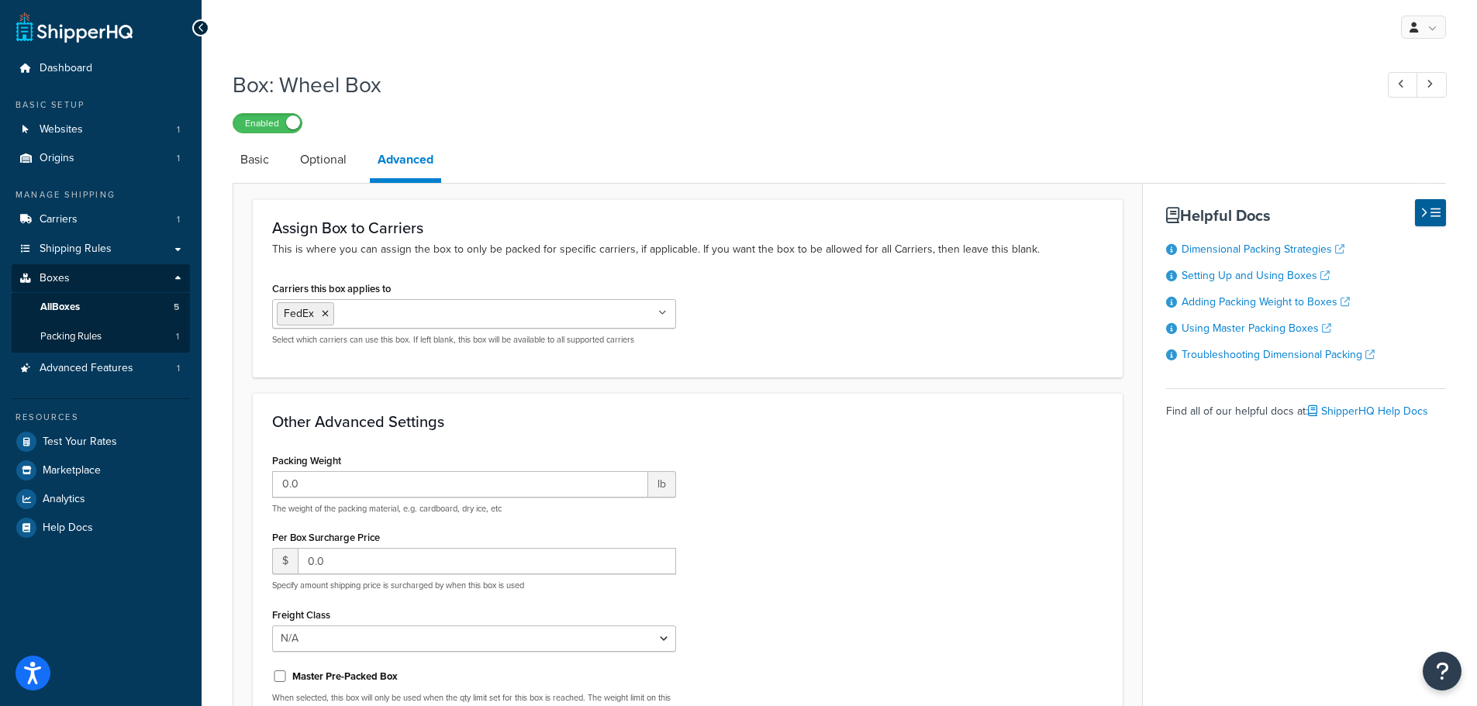
scroll to position [233, 0]
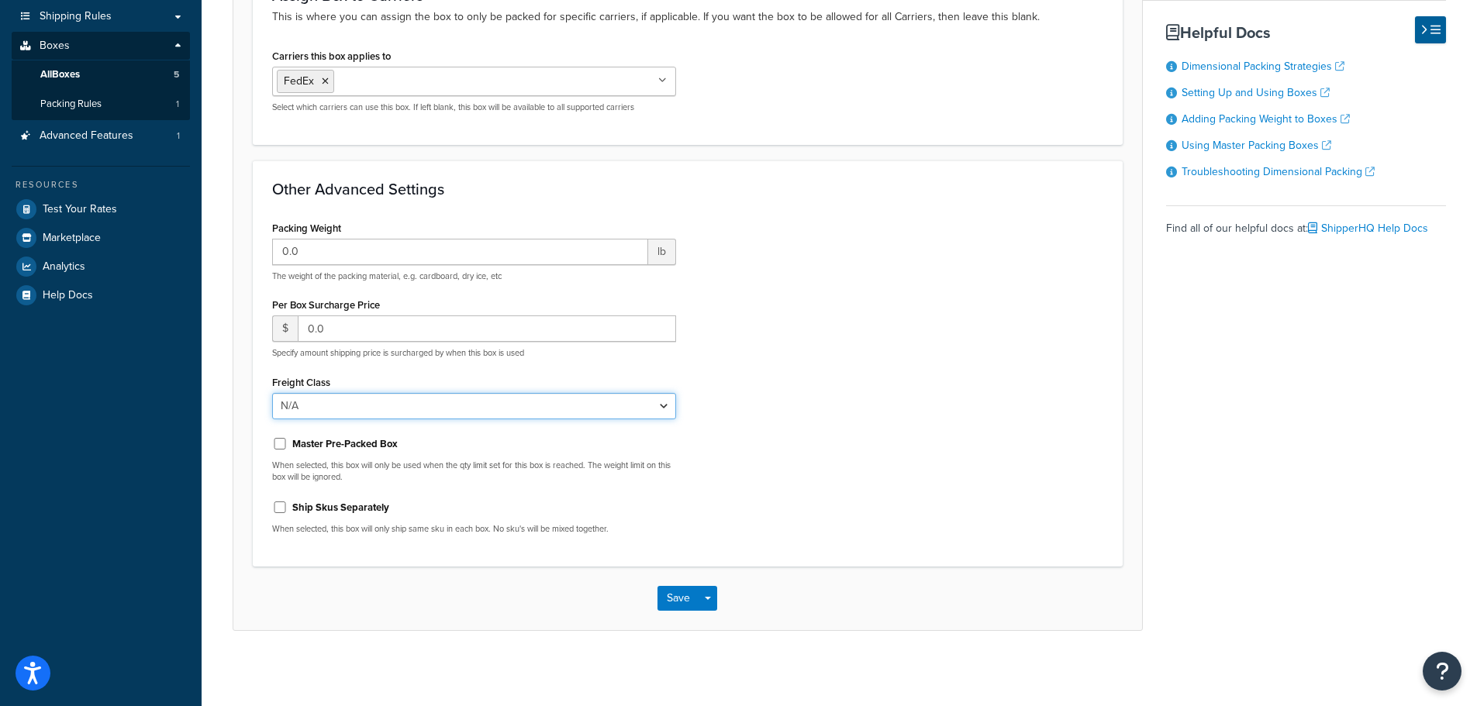
click at [662, 413] on select "N/A 50 55 60 65 70 77.5 85 92.5 100 110 125 150 175 200 250 300 400 500" at bounding box center [474, 406] width 404 height 26
click at [882, 370] on div "Packing Weight 0.0 lb The weight of the packing material, e.g. cardboard, dry i…" at bounding box center [687, 382] width 854 height 330
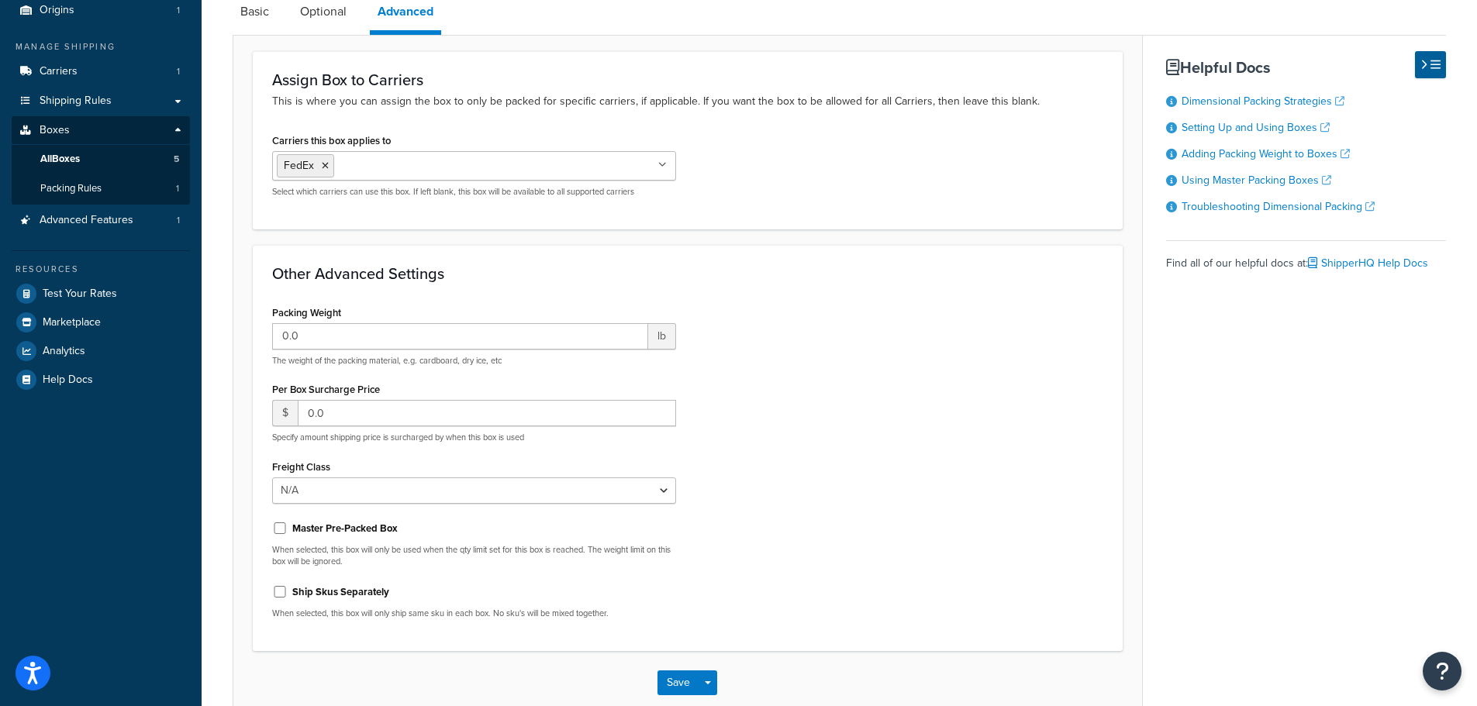
scroll to position [0, 0]
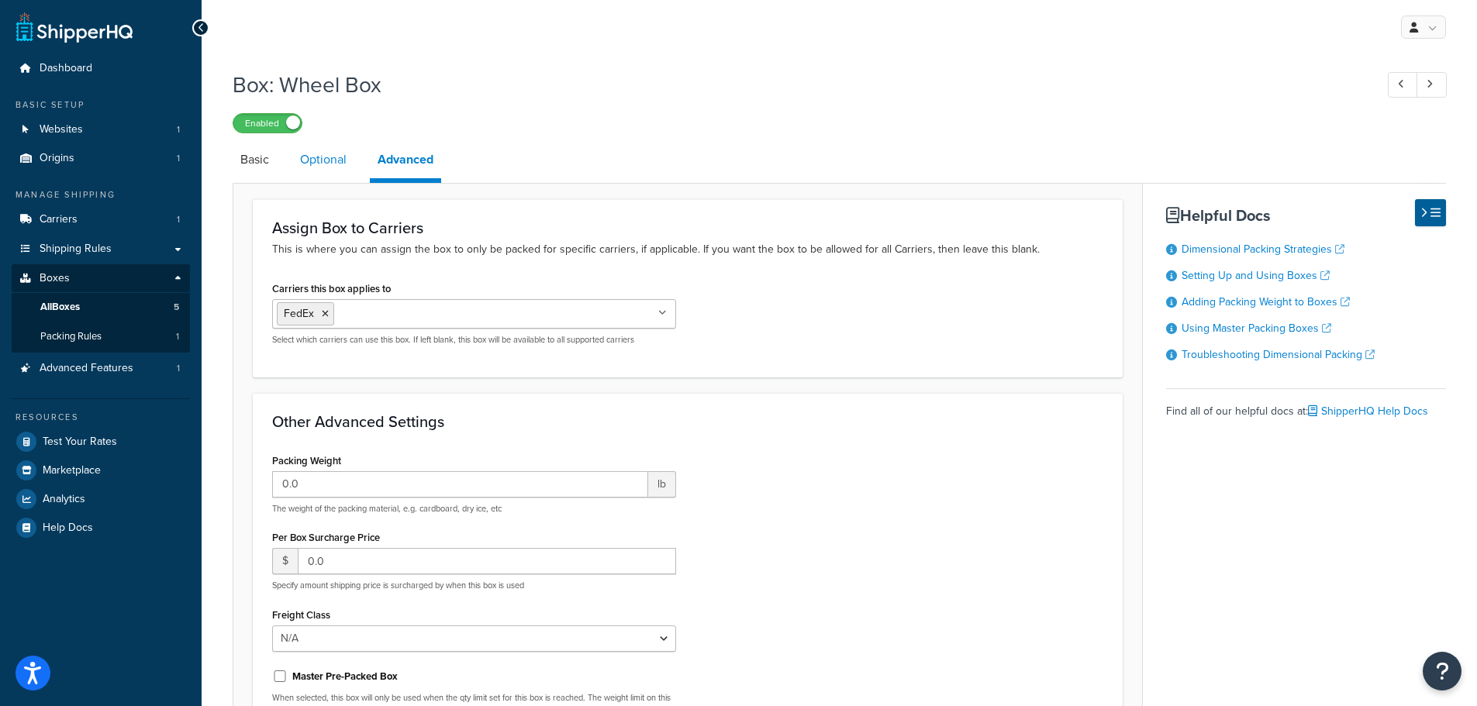
click at [307, 163] on link "Optional" at bounding box center [323, 159] width 62 height 37
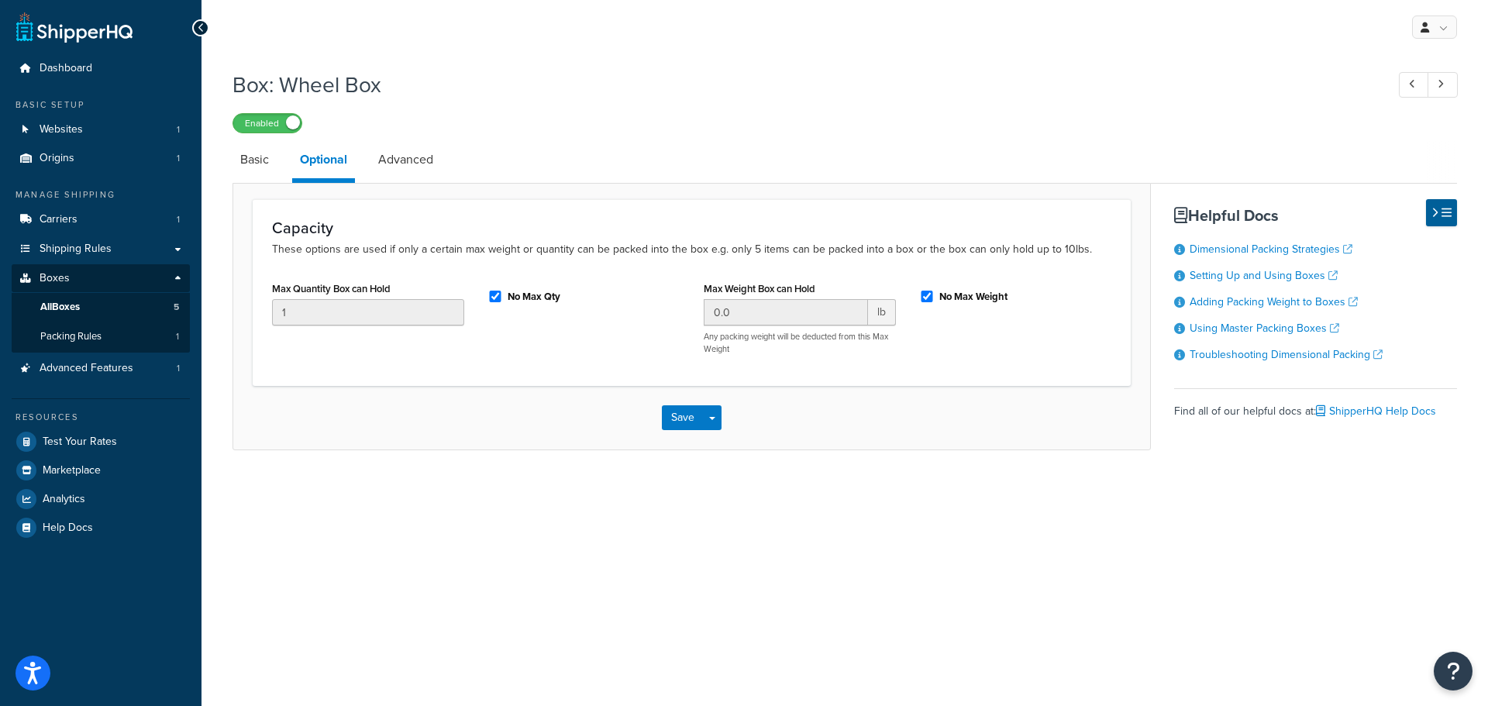
click at [543, 398] on div "Save Save Dropdown Save and Edit Save and Duplicate Save and Create New" at bounding box center [691, 418] width 917 height 64
click at [258, 160] on link "Basic" at bounding box center [255, 159] width 44 height 37
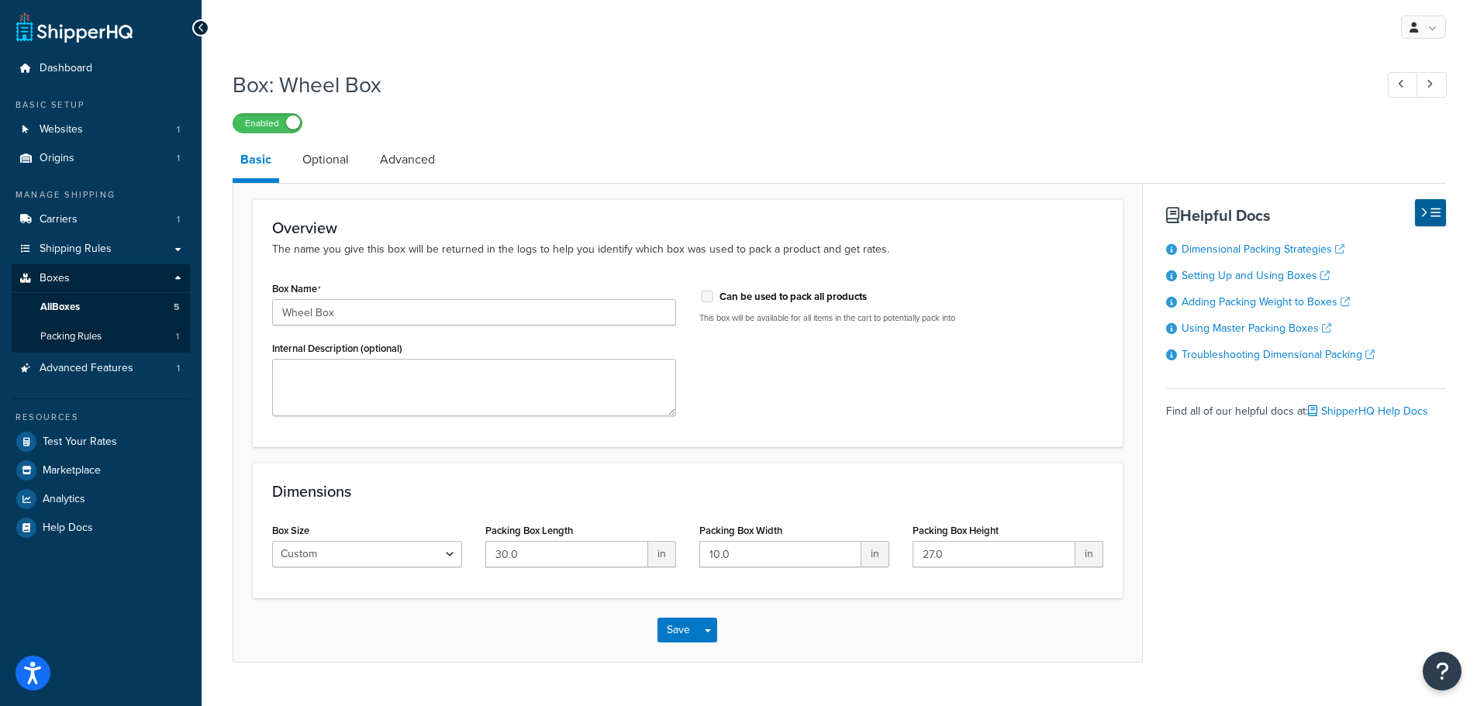
click at [801, 122] on div "Enabled" at bounding box center [839, 123] width 1213 height 22
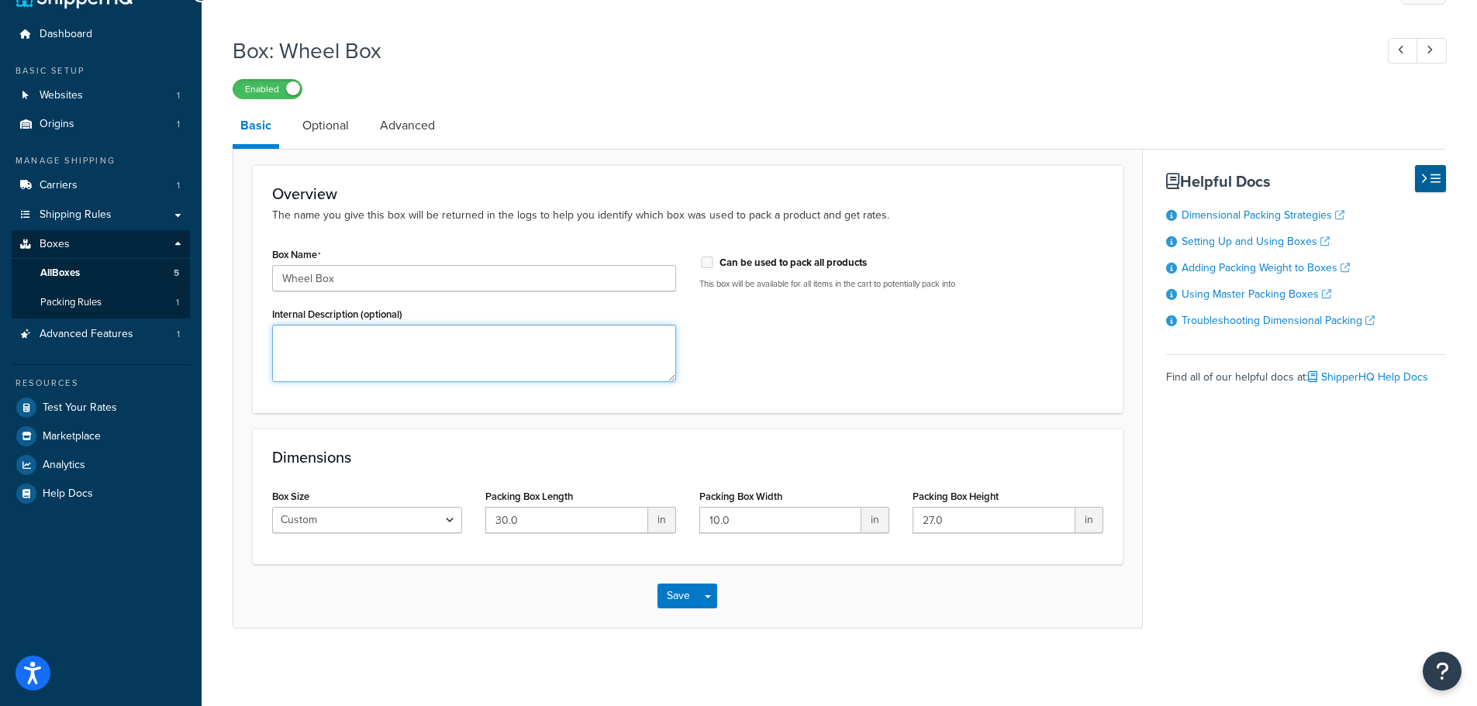
click at [426, 360] on textarea "Internal Description (optional)" at bounding box center [474, 353] width 404 height 57
click at [707, 598] on button "Save Dropdown" at bounding box center [707, 596] width 19 height 25
click at [736, 651] on button "Save and Duplicate" at bounding box center [732, 656] width 150 height 33
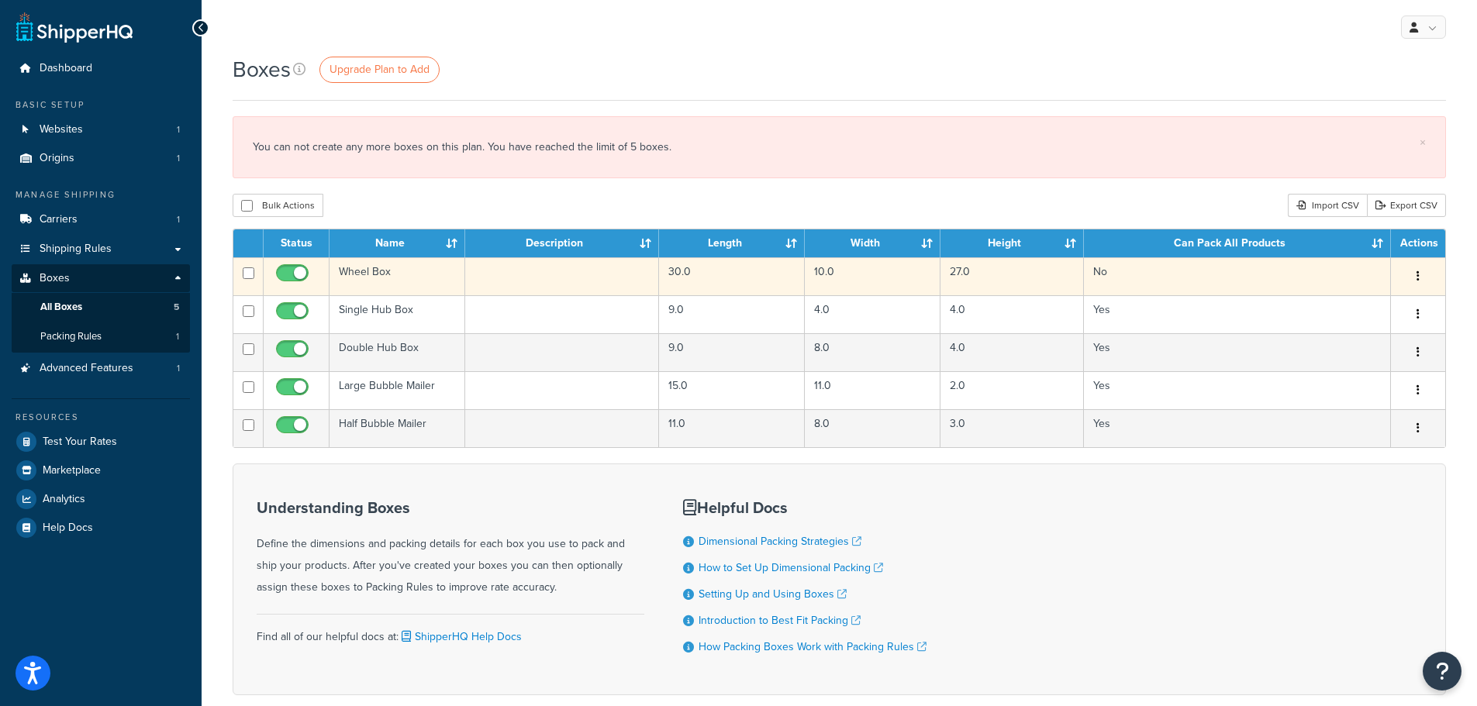
click at [253, 279] on input "checkbox" at bounding box center [249, 273] width 12 height 12
checkbox input "true"
click at [1414, 274] on button "button" at bounding box center [1418, 276] width 22 height 25
click at [1376, 327] on link "Delete" at bounding box center [1366, 338] width 122 height 32
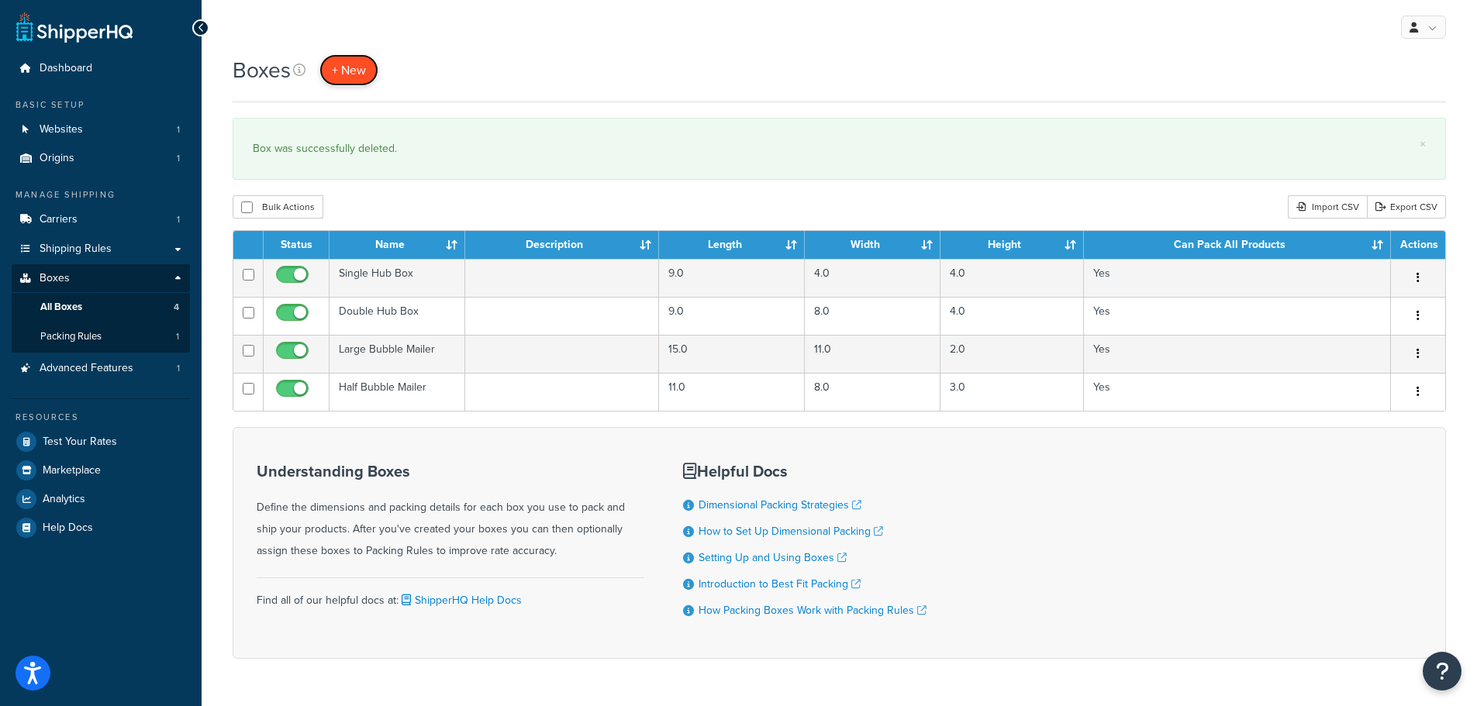
click at [366, 73] on link "+ New" at bounding box center [348, 70] width 59 height 32
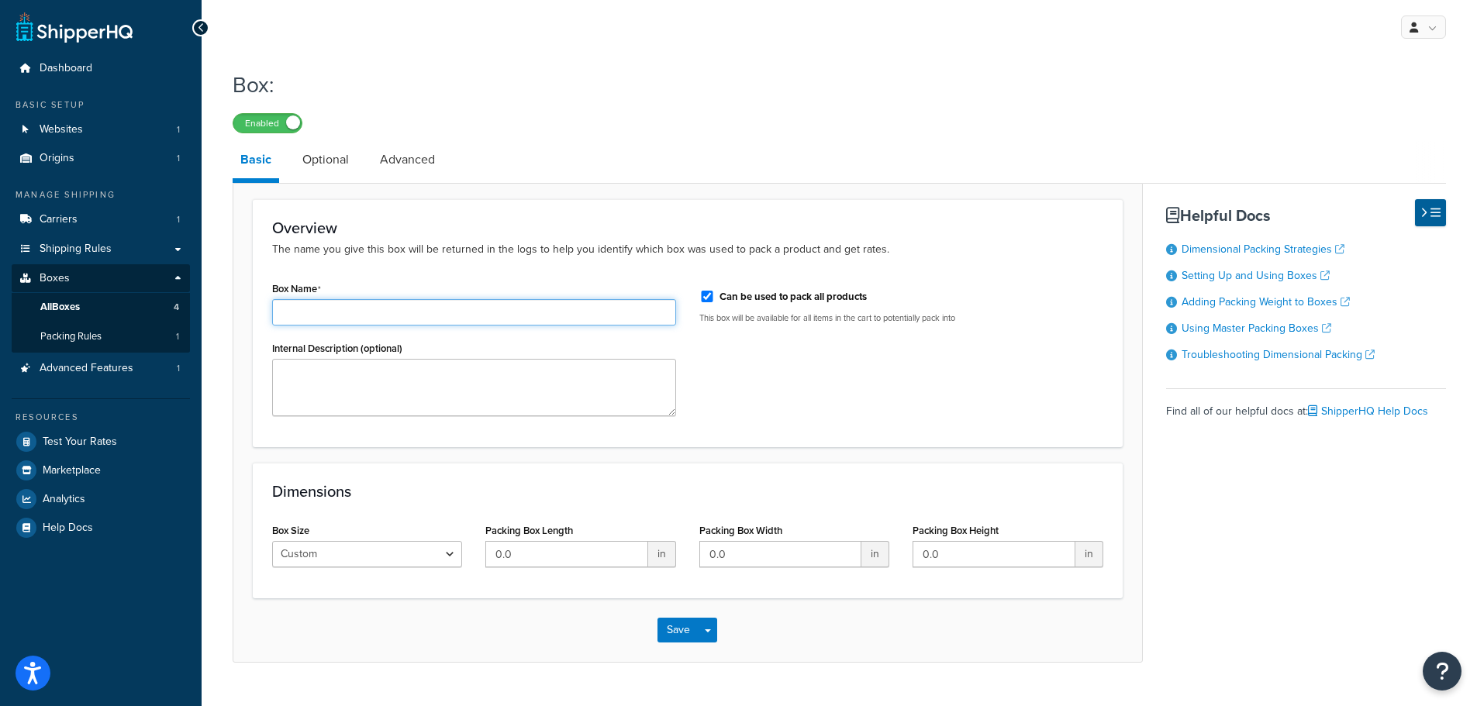
click at [384, 308] on input "Box Name" at bounding box center [474, 312] width 404 height 26
type input "Wheel Box"
drag, startPoint x: 846, startPoint y: 397, endPoint x: 628, endPoint y: 281, distance: 247.6
click at [846, 397] on div "Box Name Wheel Box Internal Description (optional) Can be used to pack all prod…" at bounding box center [687, 352] width 854 height 150
click at [738, 107] on div "Box: Enabled" at bounding box center [839, 97] width 1213 height 71
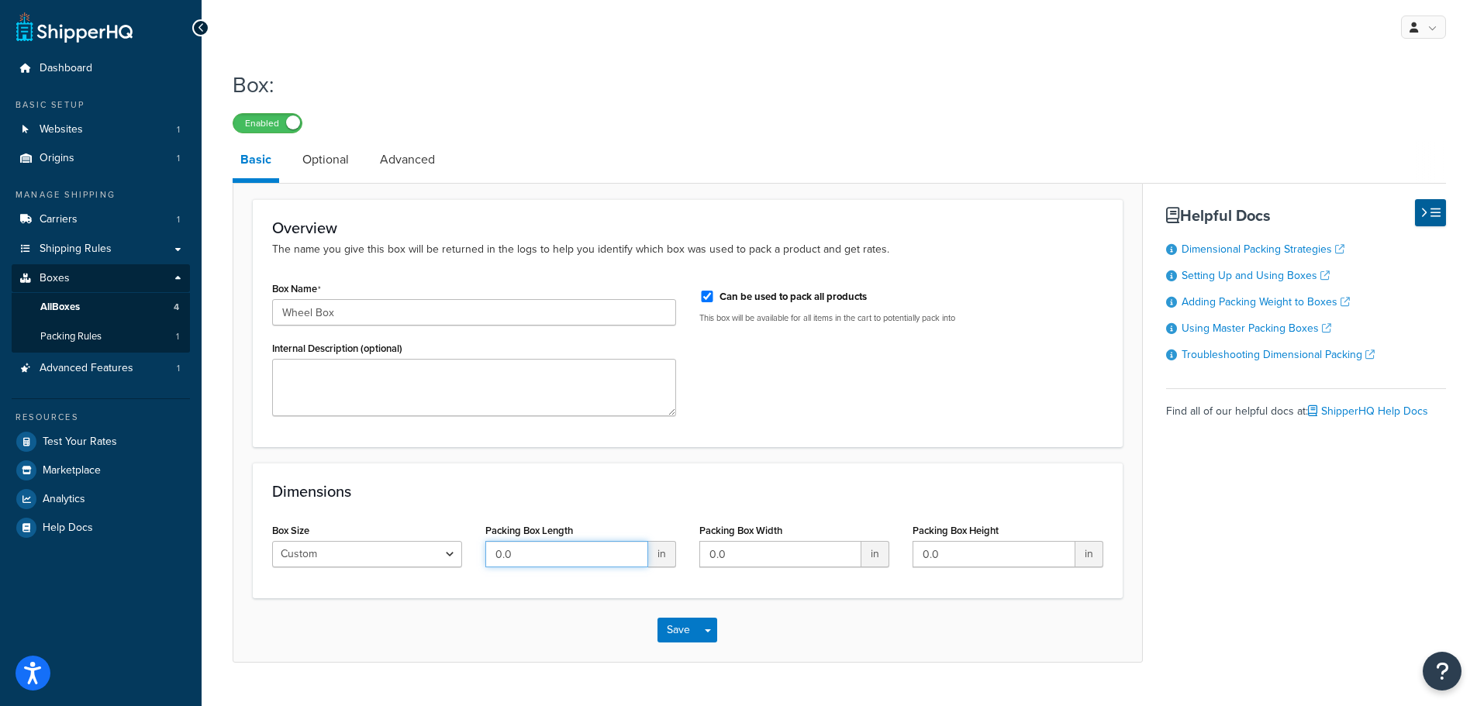
click at [601, 550] on input "0.0" at bounding box center [566, 554] width 162 height 26
type input "0"
type input "1"
type input "30"
type input "10"
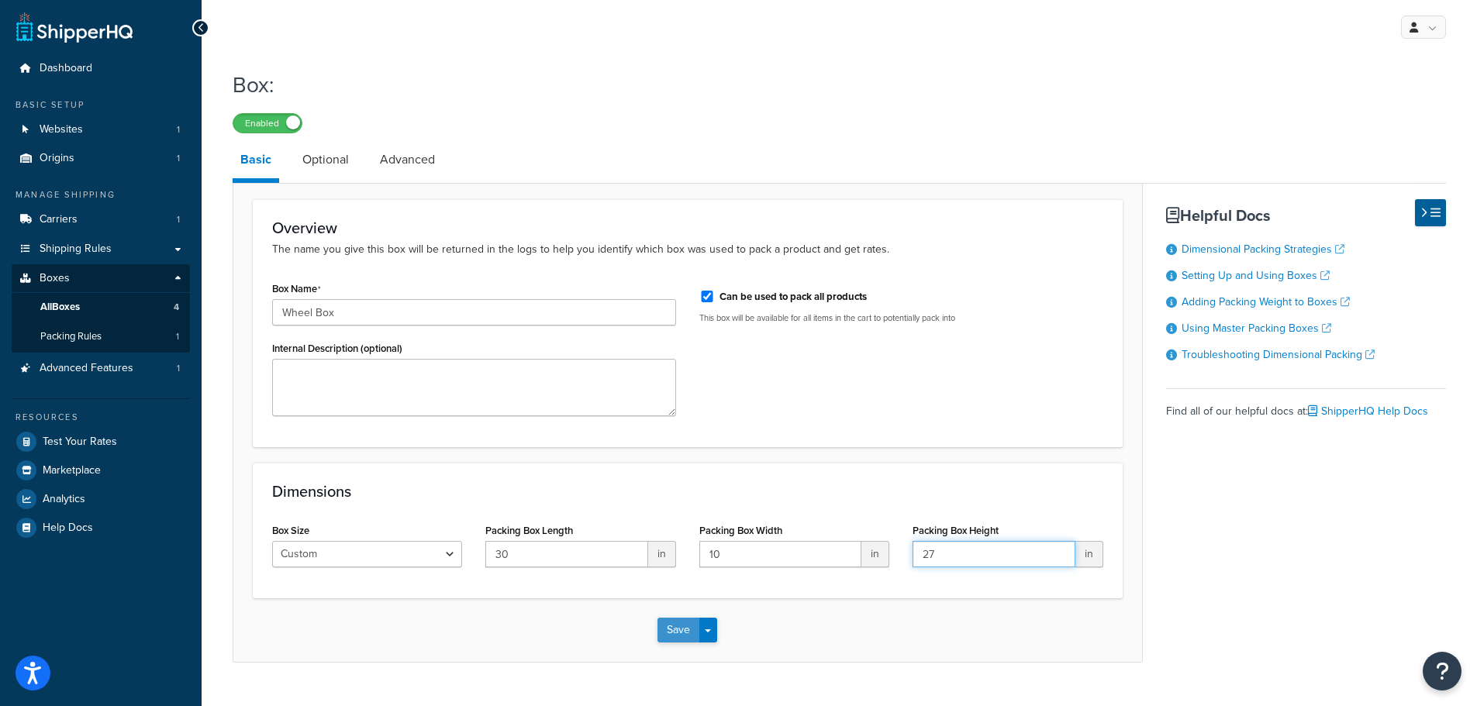
type input "27"
click at [662, 635] on button "Save" at bounding box center [678, 630] width 42 height 25
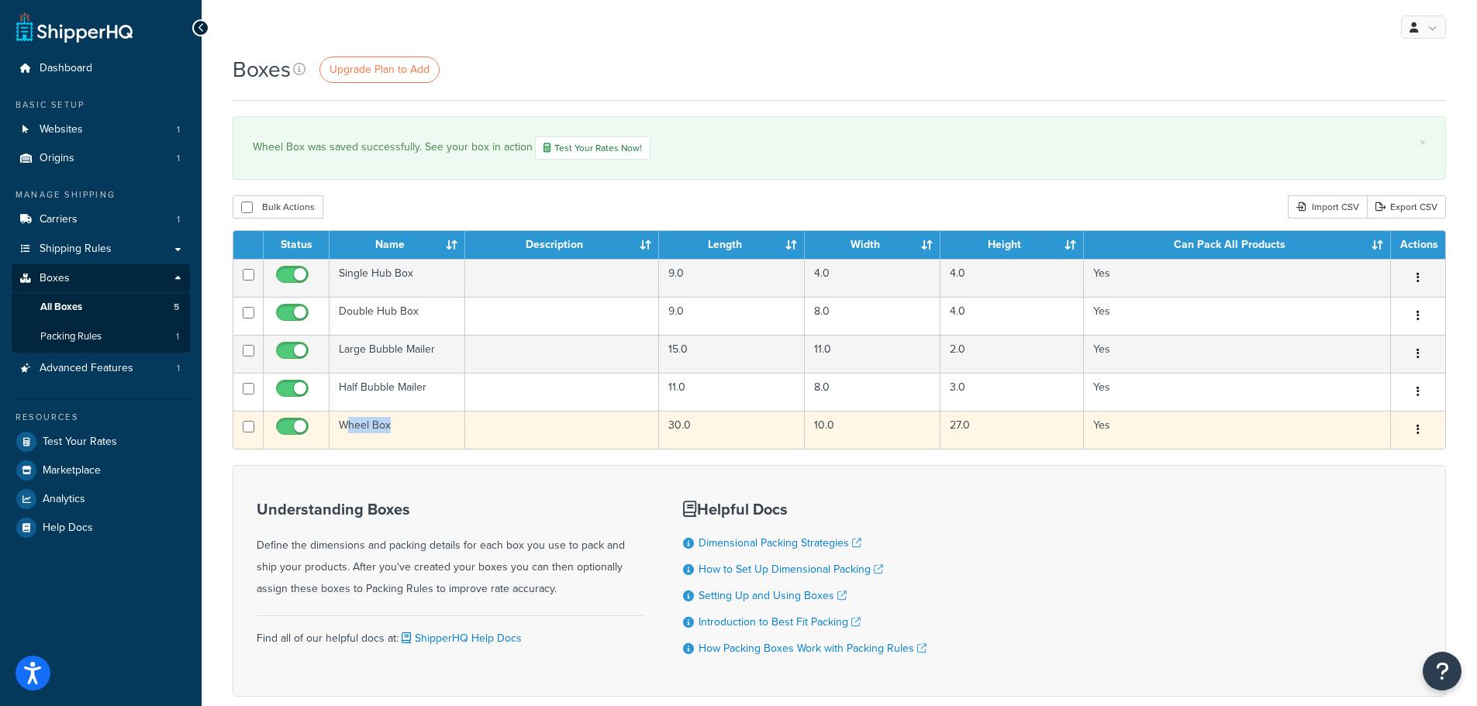
drag, startPoint x: 398, startPoint y: 425, endPoint x: 346, endPoint y: 425, distance: 51.9
click at [346, 425] on td "Wheel Box" at bounding box center [397, 430] width 136 height 38
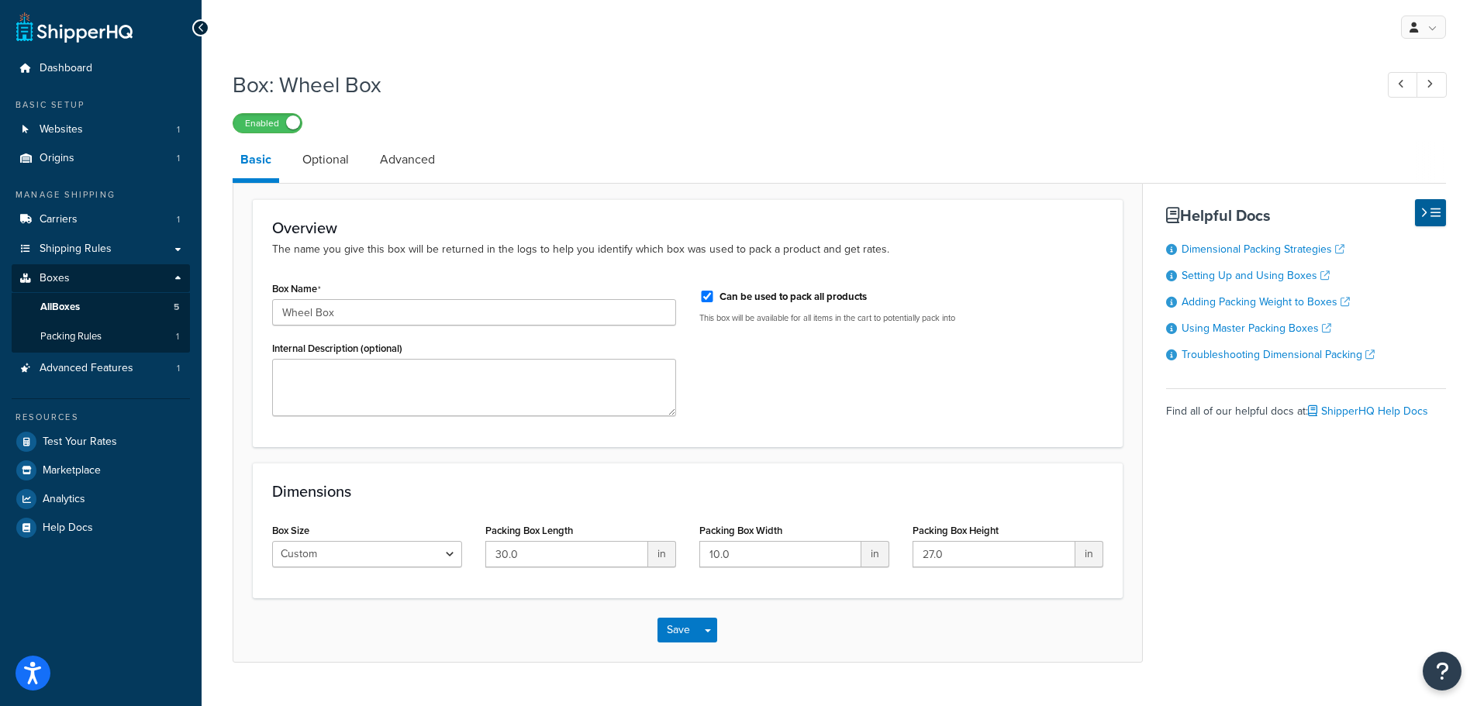
click at [854, 78] on h1 "Box: Wheel Box" at bounding box center [796, 85] width 1126 height 30
click at [57, 69] on span "Dashboard" at bounding box center [66, 68] width 53 height 13
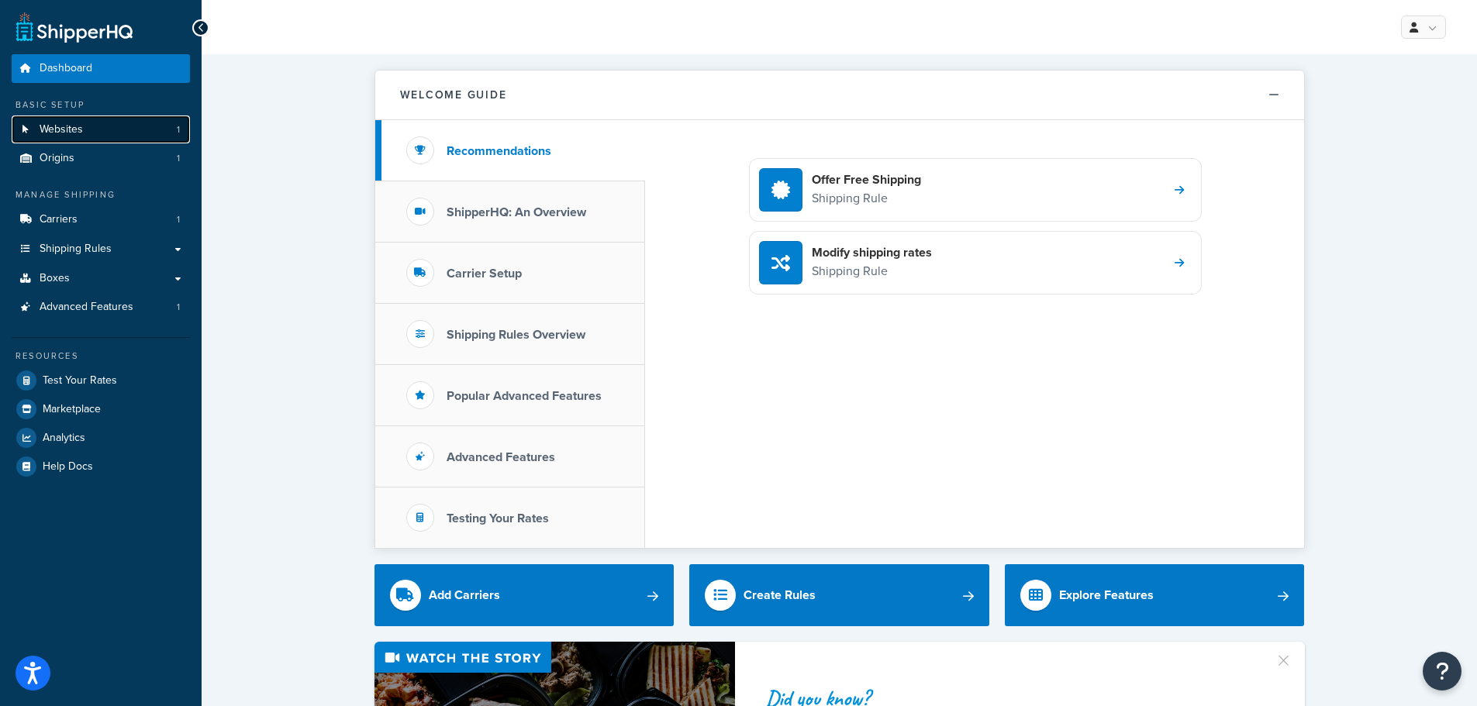
click at [53, 128] on span "Websites" at bounding box center [61, 129] width 43 height 13
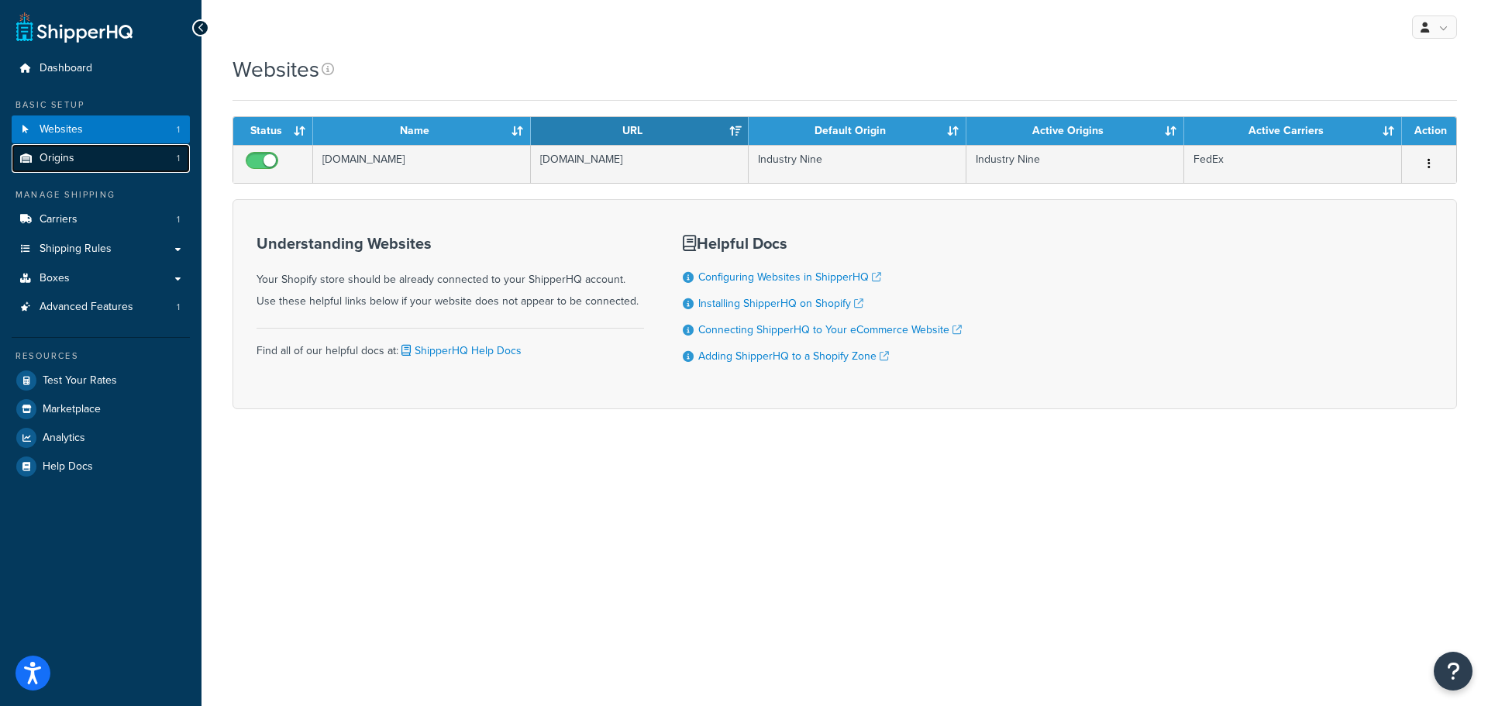
click at [70, 157] on span "Origins" at bounding box center [57, 158] width 35 height 13
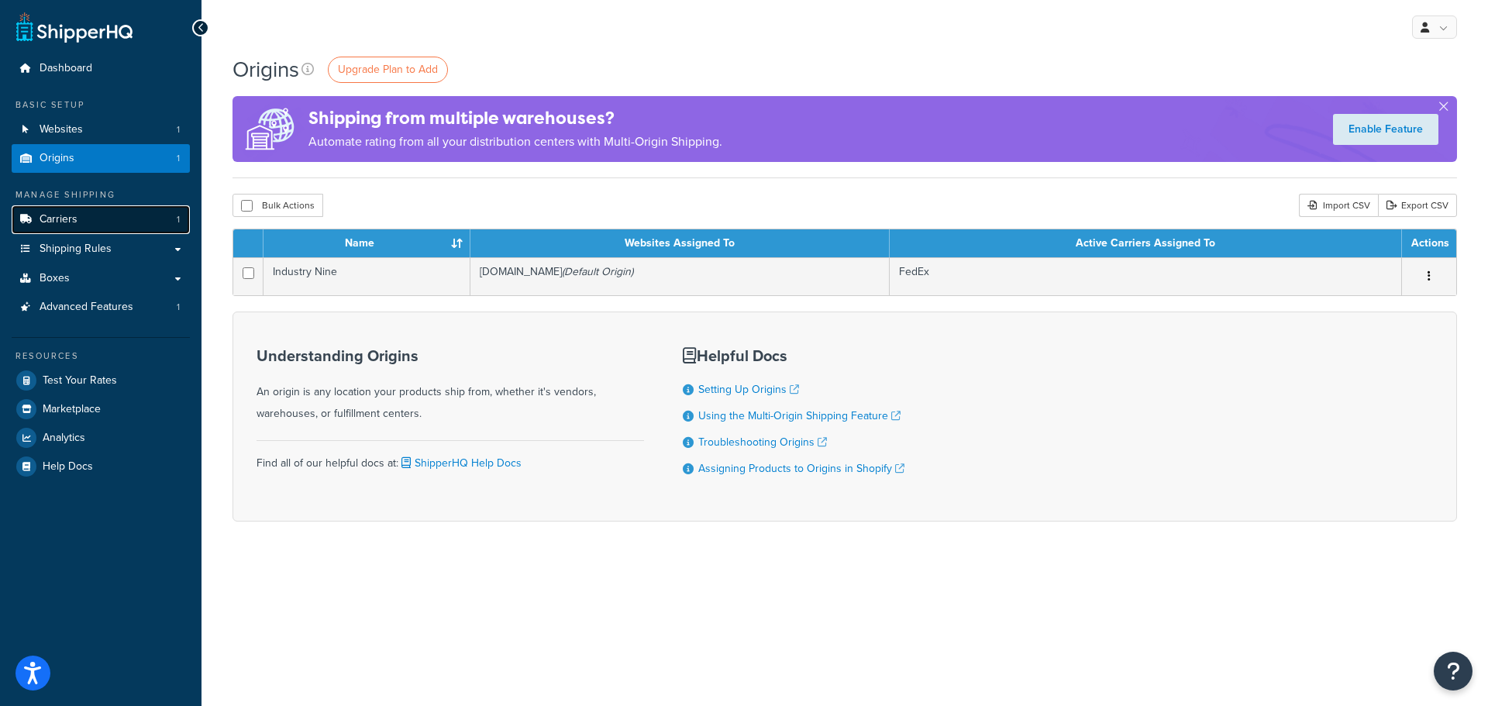
click at [71, 221] on span "Carriers" at bounding box center [59, 219] width 38 height 13
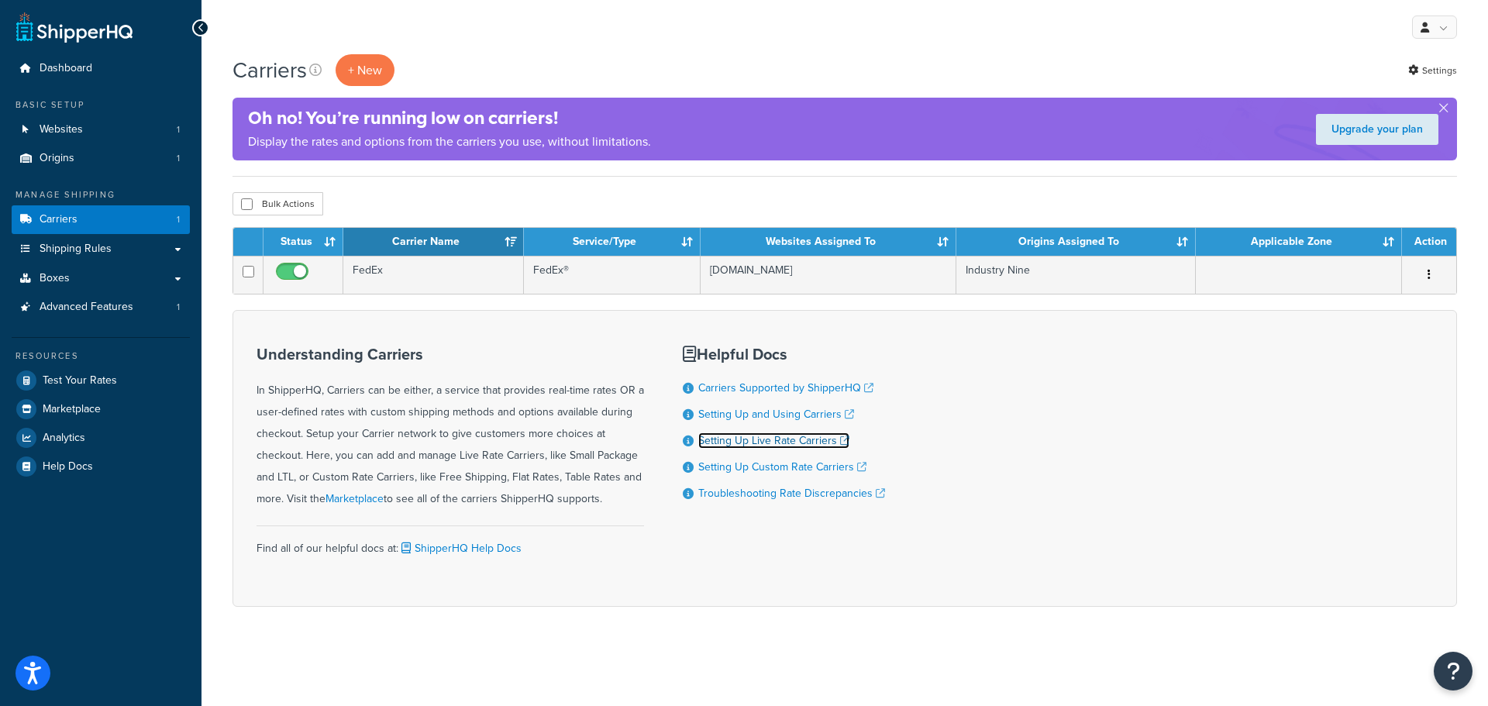
click at [754, 439] on link "Setting Up Live Rate Carriers" at bounding box center [773, 440] width 151 height 16
click at [1435, 74] on link "Settings" at bounding box center [1432, 71] width 49 height 22
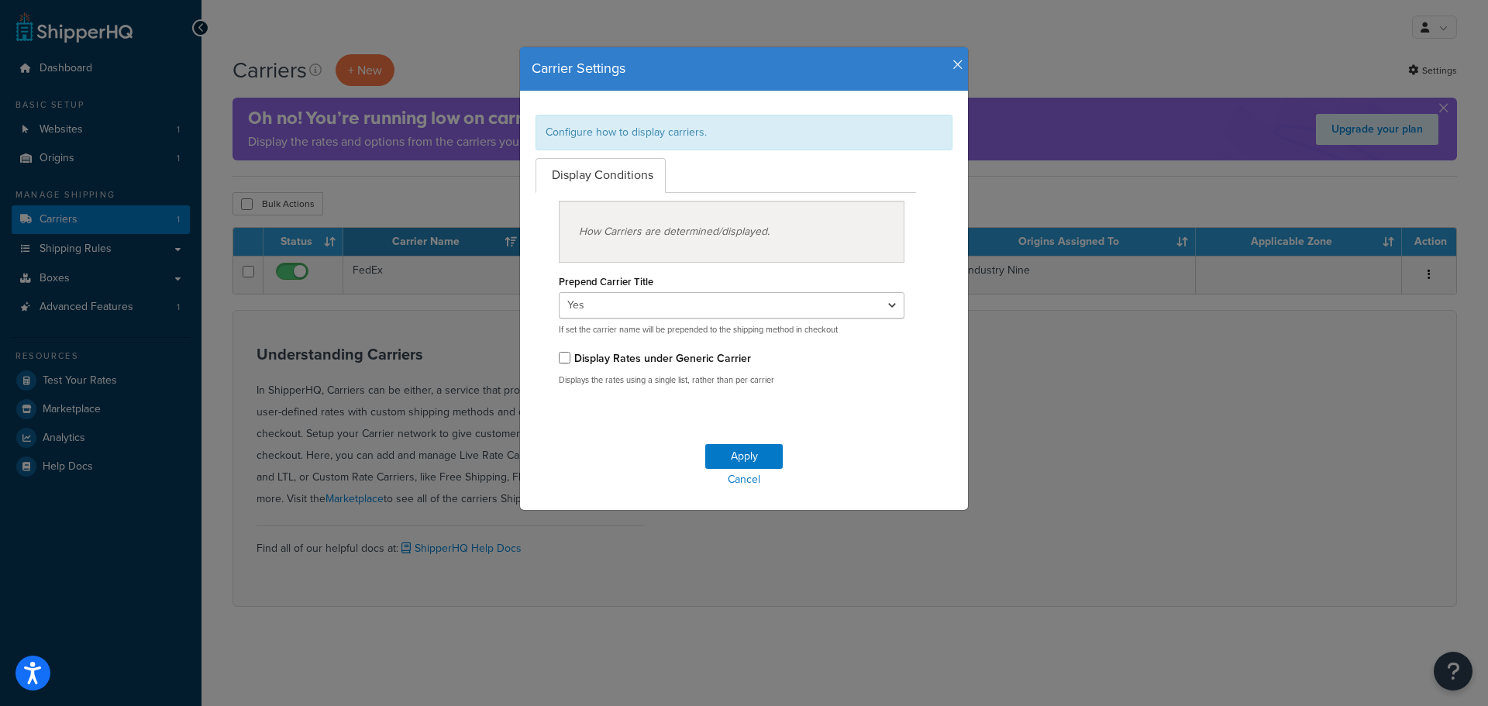
click at [659, 243] on div "How Carriers are determined/displayed." at bounding box center [732, 232] width 346 height 62
click at [658, 312] on select "Yes No" at bounding box center [732, 305] width 346 height 26
click at [888, 432] on div "Apply Cancel" at bounding box center [744, 467] width 448 height 85
click at [747, 450] on button "Apply" at bounding box center [744, 456] width 78 height 25
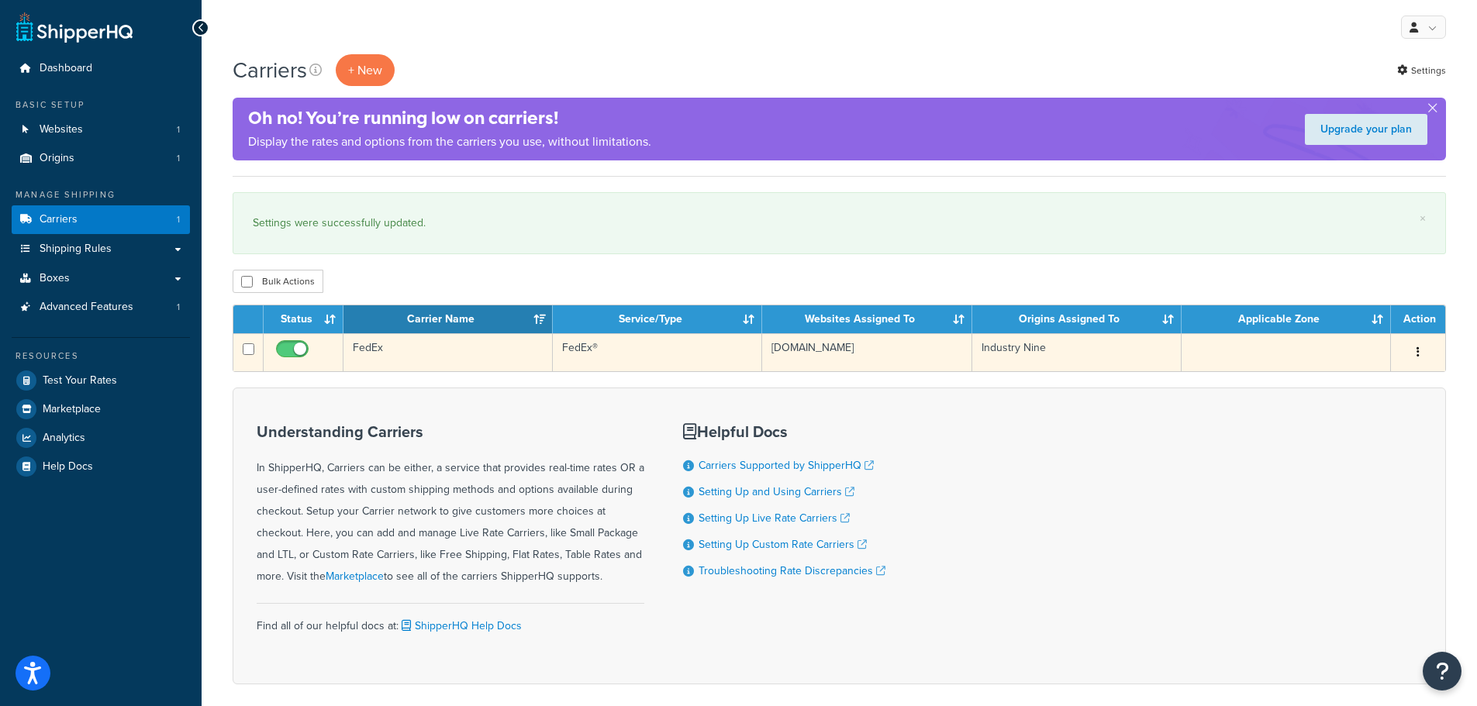
click at [1413, 347] on button "button" at bounding box center [1418, 352] width 22 height 25
click at [1331, 376] on link "Edit" at bounding box center [1355, 383] width 122 height 32
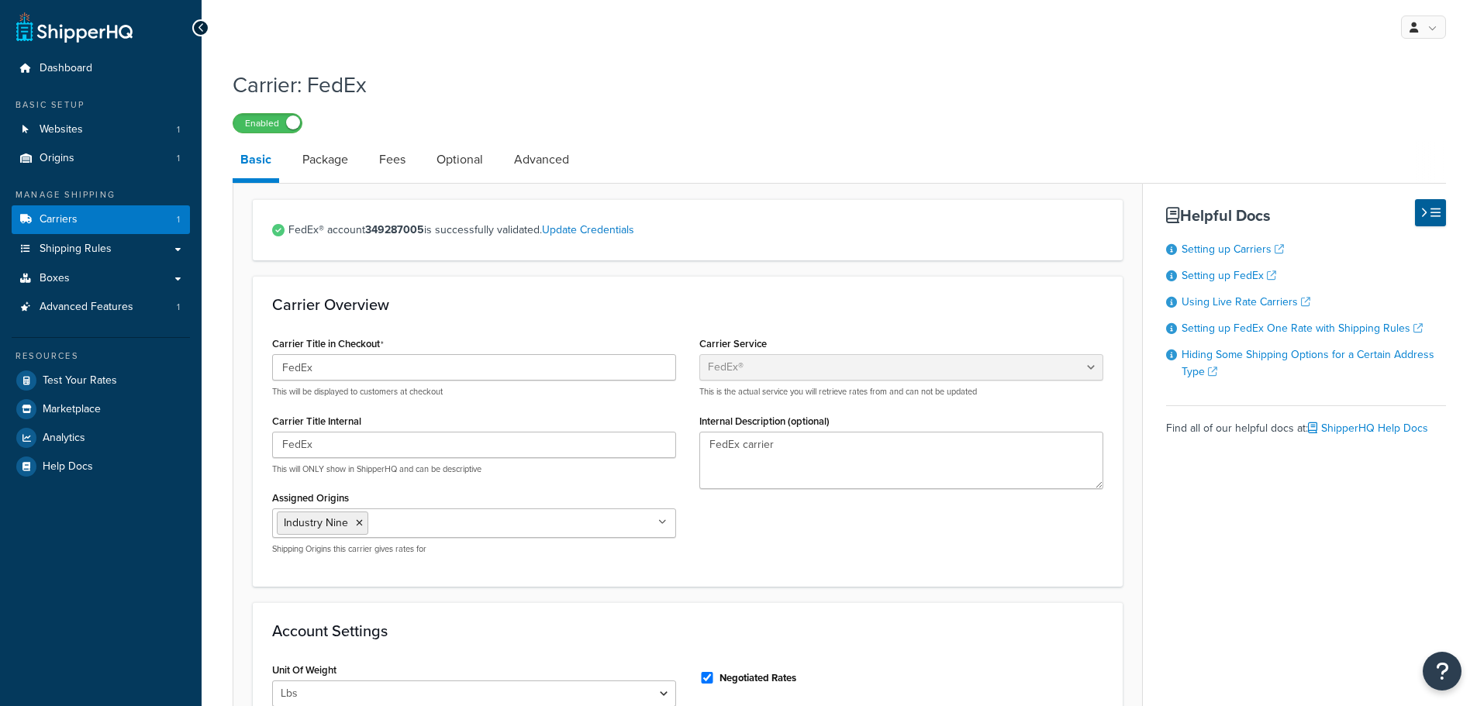
select select "fedEx"
select select "REGULAR_PICKUP"
select select "YOUR_PACKAGING"
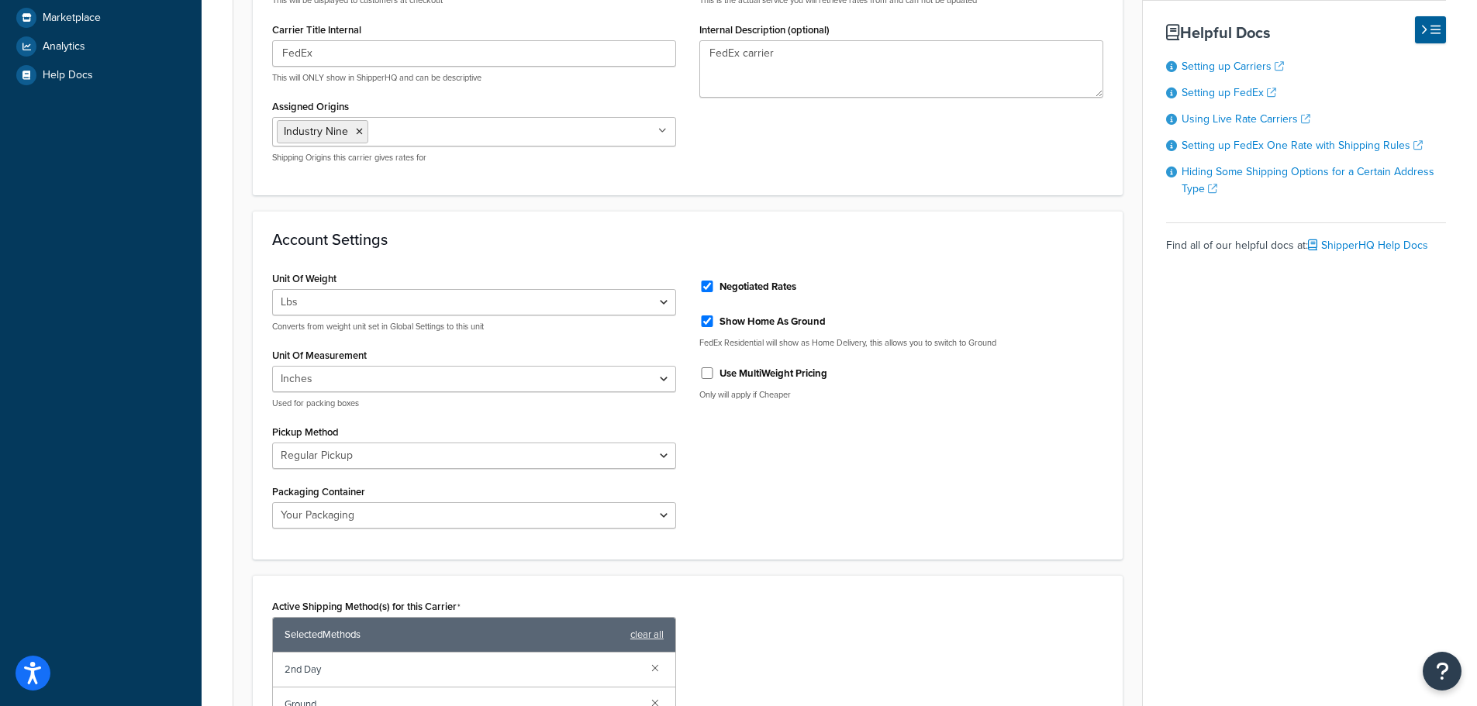
scroll to position [388, 0]
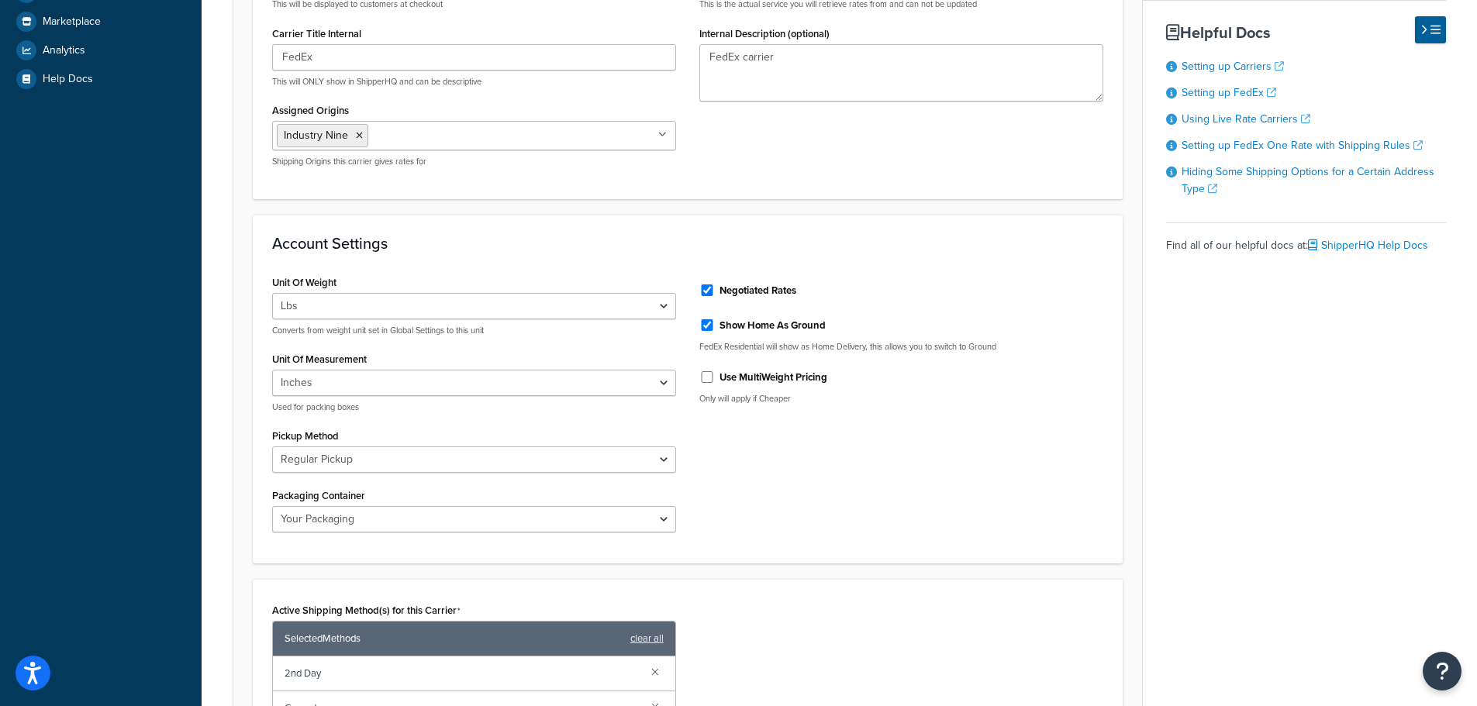
click at [842, 487] on div "Unit Of Weight Lbs Kgs Convert LBS to KG Converts from weight unit set in Globa…" at bounding box center [687, 408] width 854 height 274
click at [643, 519] on select "FedEx 10kg Box FedEx 25kg Box FedEx Box FedEx Envelope FedEx Pak FedEx Tube You…" at bounding box center [474, 519] width 404 height 26
click at [984, 553] on div "Account Settings Unit Of Weight Lbs Kgs Convert LBS to KG Converts from weight …" at bounding box center [688, 390] width 870 height 350
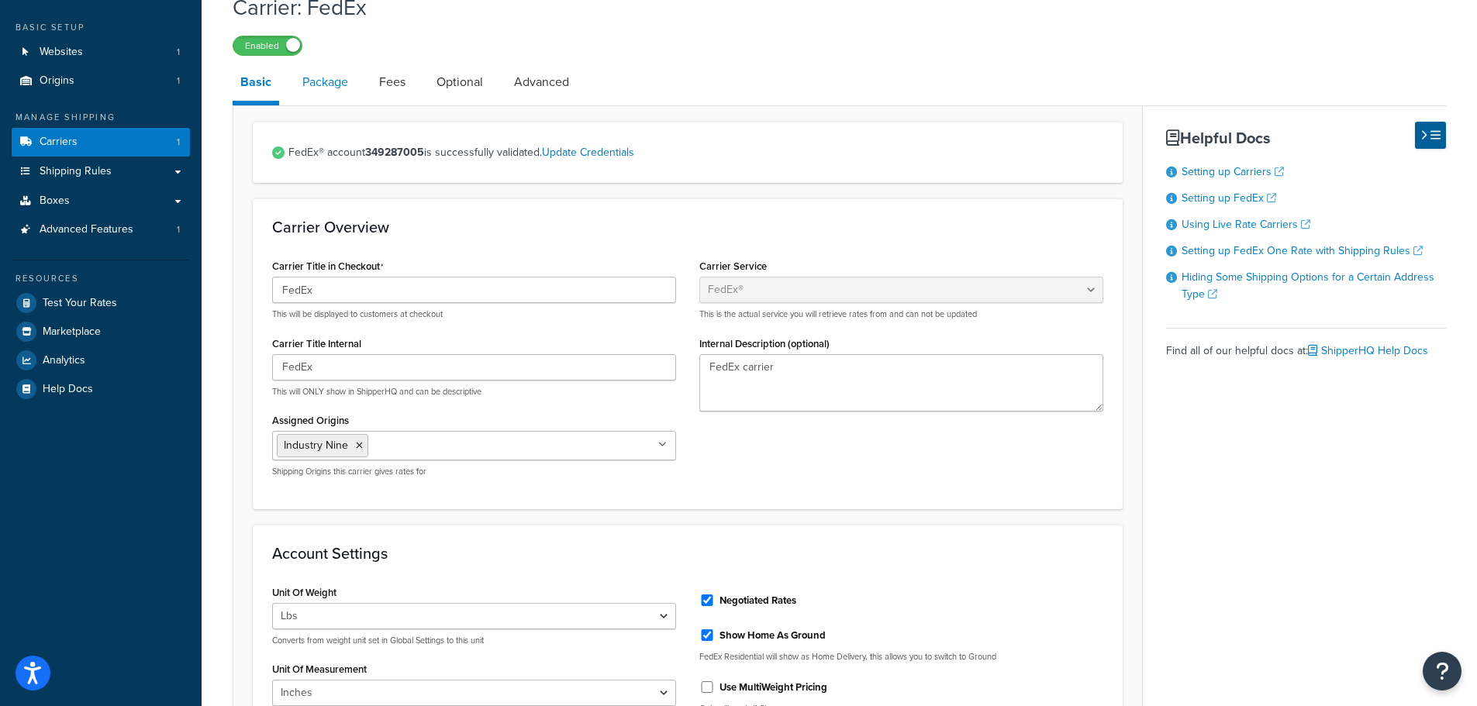
click at [336, 83] on link "Package" at bounding box center [325, 82] width 61 height 37
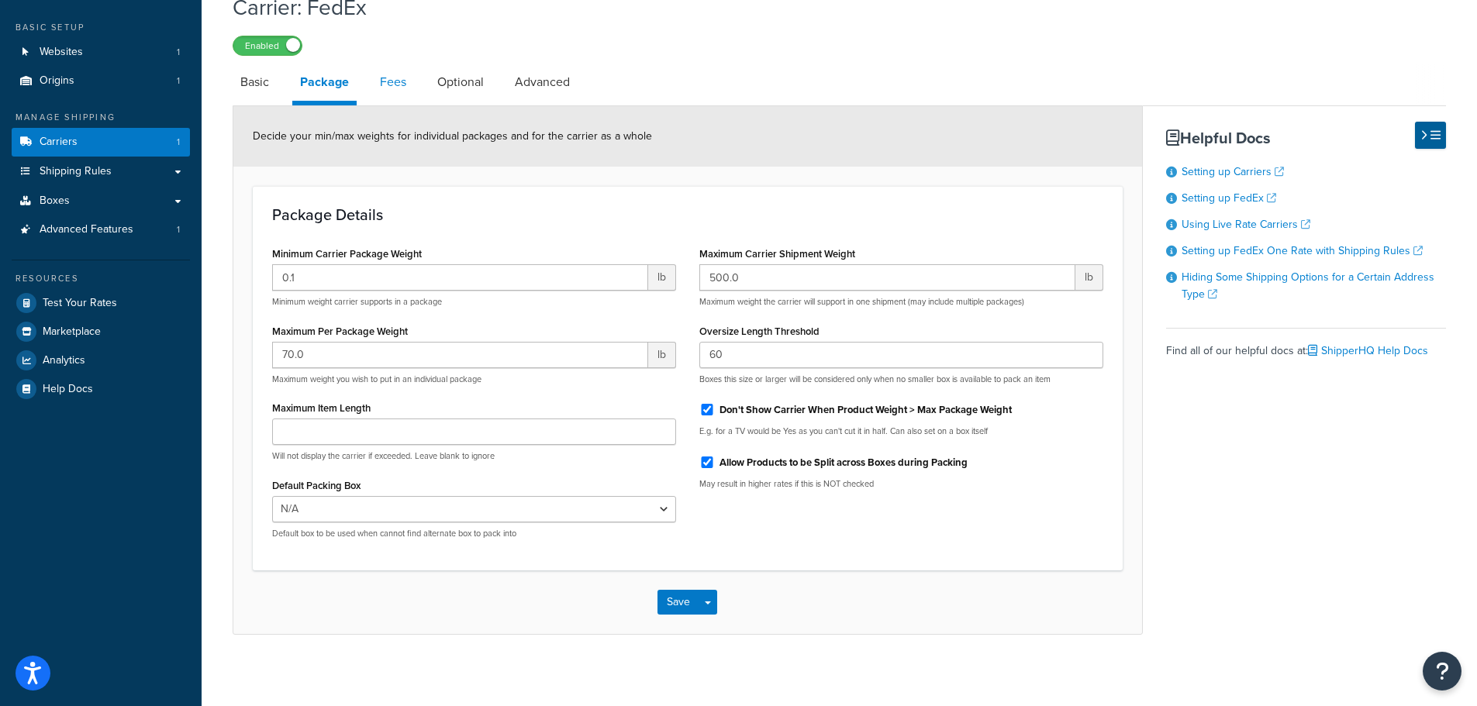
click at [377, 81] on link "Fees" at bounding box center [393, 82] width 42 height 37
select select "AFTER"
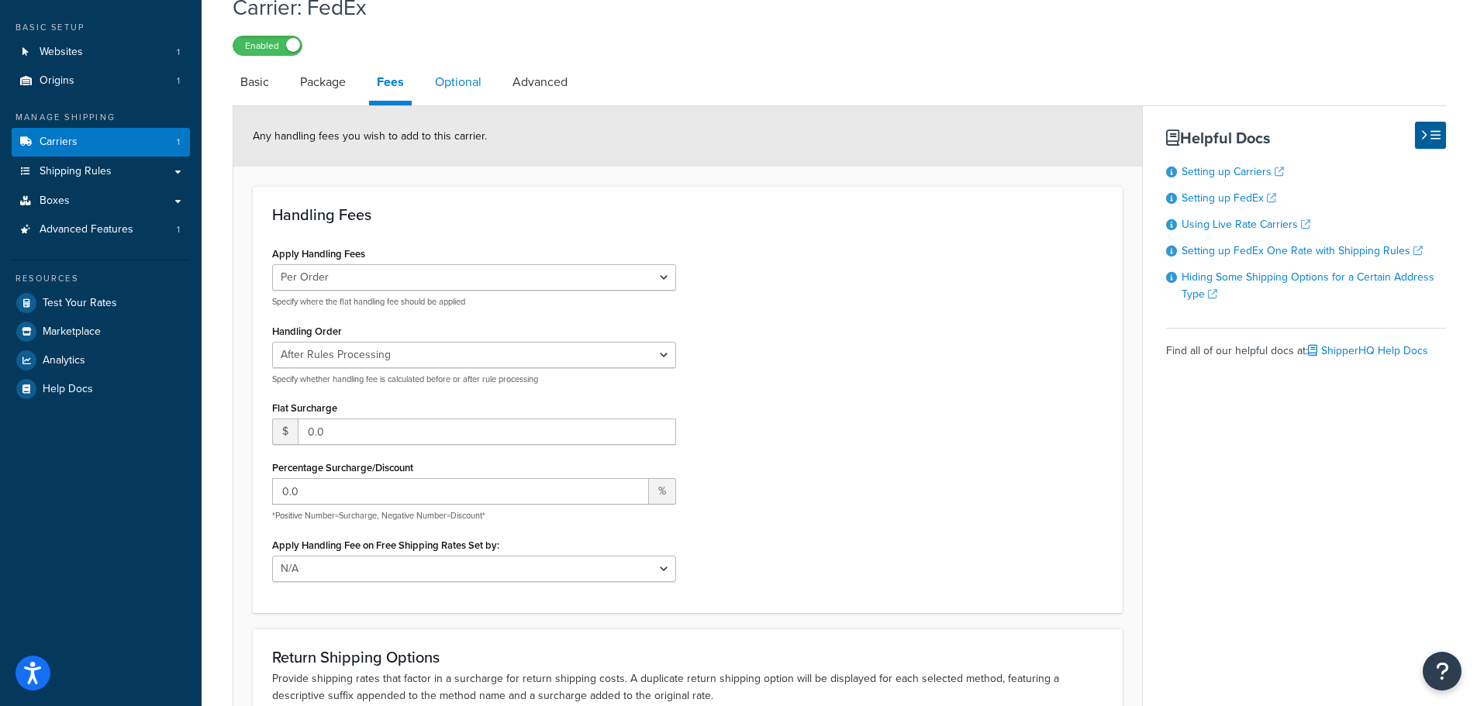
click at [461, 76] on link "Optional" at bounding box center [458, 82] width 62 height 37
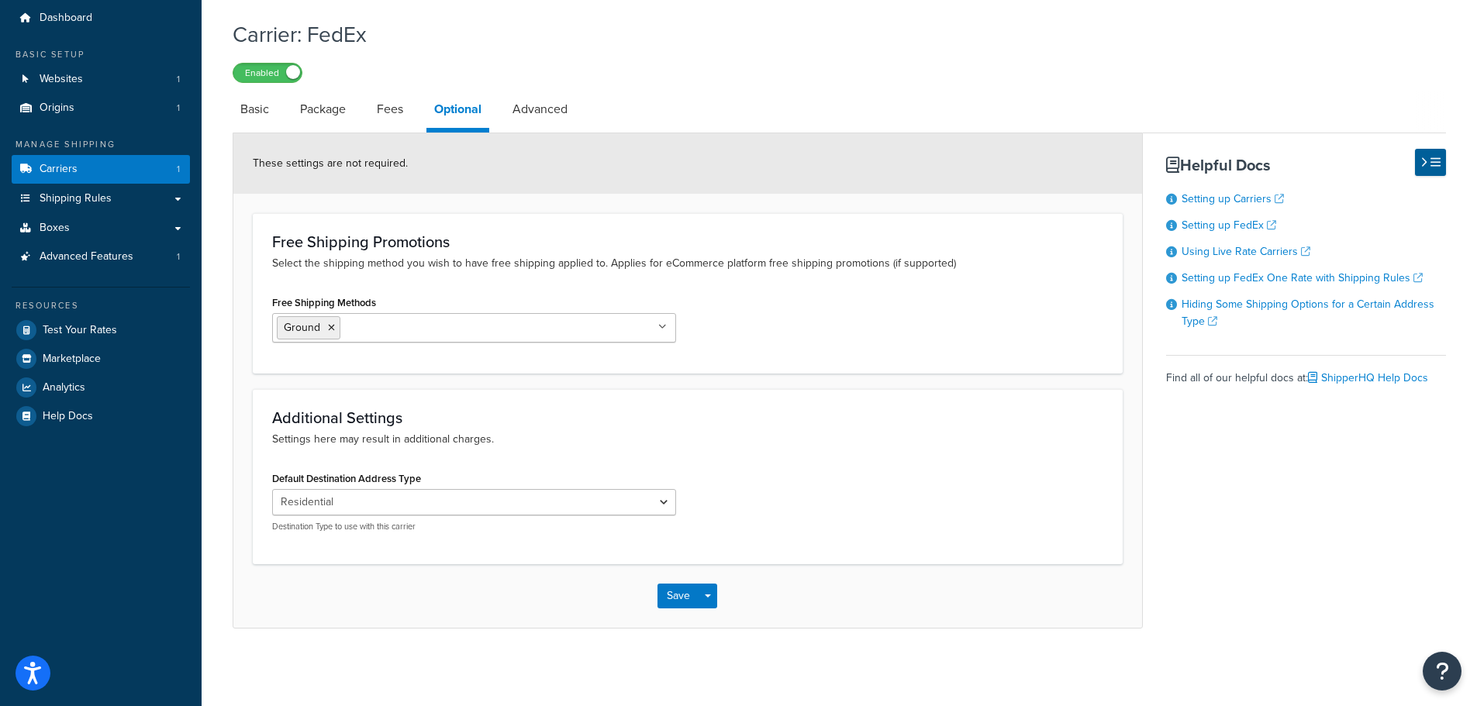
scroll to position [50, 0]
click at [540, 119] on link "Advanced" at bounding box center [540, 109] width 71 height 37
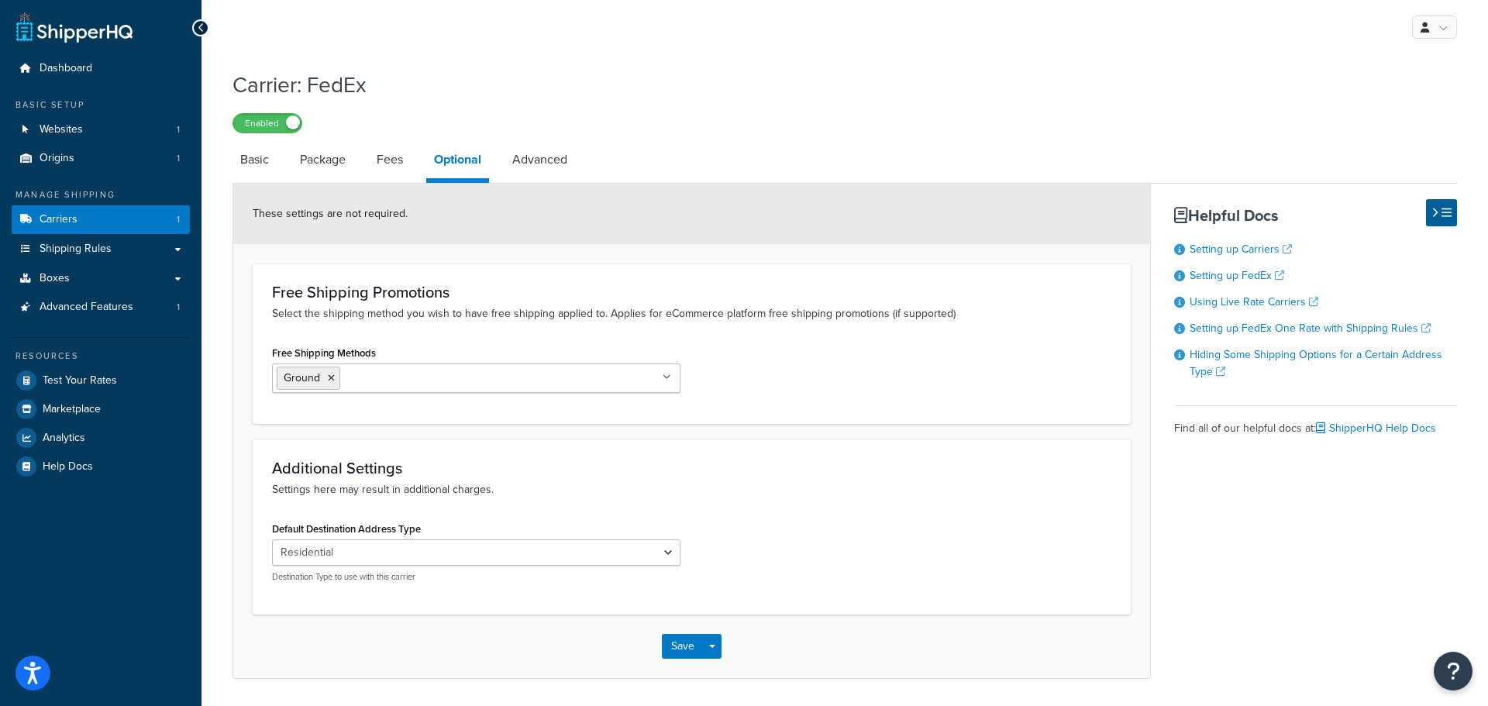
select select "false"
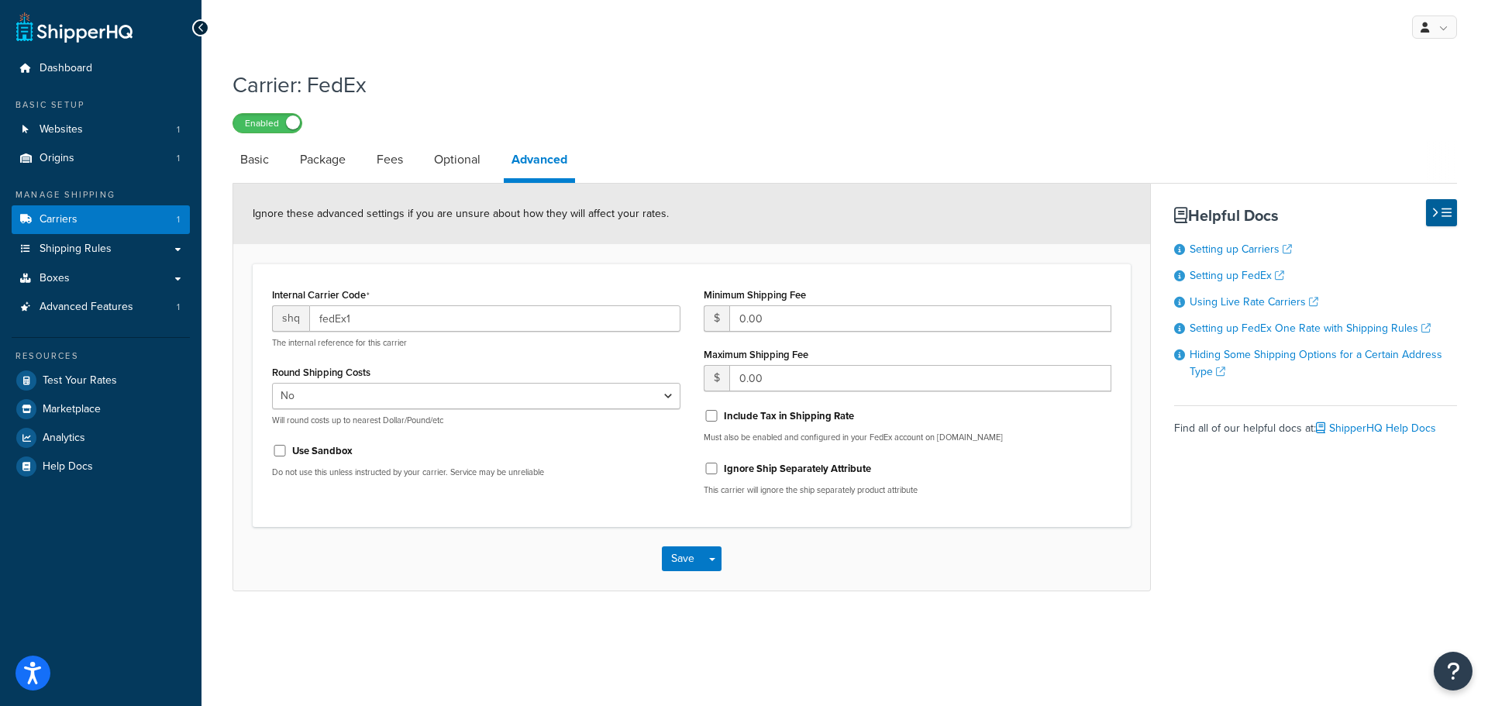
drag, startPoint x: 283, startPoint y: 319, endPoint x: 377, endPoint y: 324, distance: 94.7
click at [336, 326] on div "shq fedEx1" at bounding box center [476, 318] width 408 height 26
click at [377, 324] on input "fedEx1" at bounding box center [494, 318] width 371 height 26
click at [95, 253] on span "Shipping Rules" at bounding box center [76, 249] width 72 height 13
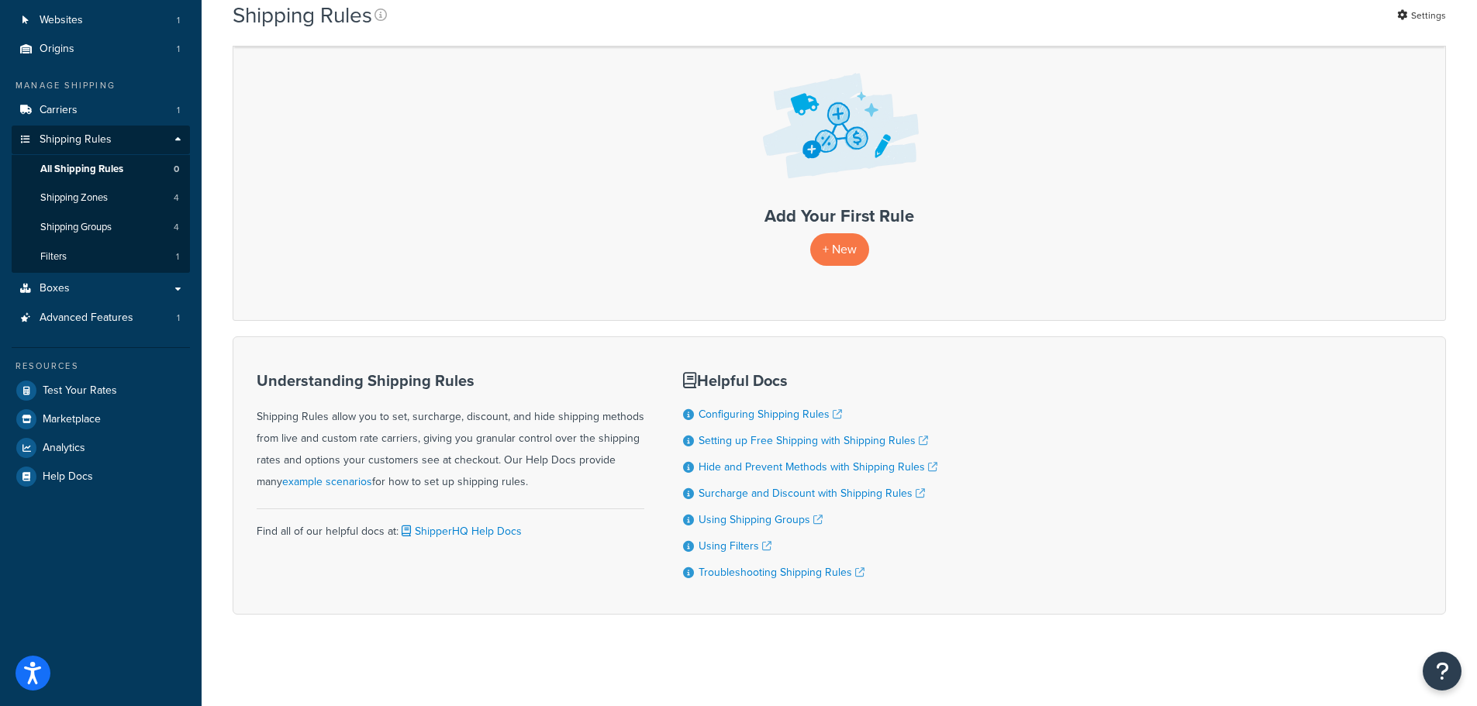
scroll to position [111, 0]
click at [82, 191] on span "Shipping Zones" at bounding box center [73, 196] width 67 height 13
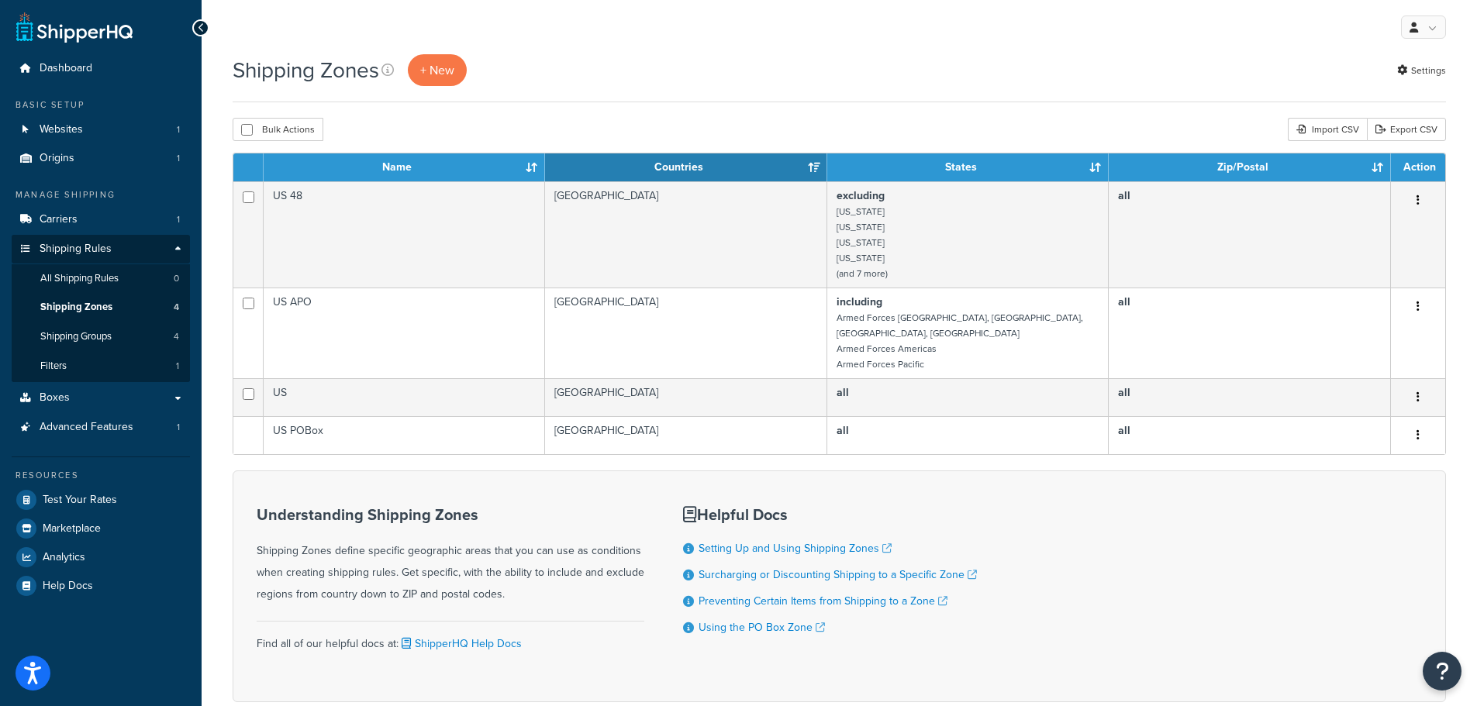
drag, startPoint x: 216, startPoint y: 396, endPoint x: 202, endPoint y: 394, distance: 14.9
click at [215, 395] on div "Shipping Zones + New Settings Bulk Actions Duplicate [GEOGRAPHIC_DATA] Import C…" at bounding box center [839, 405] width 1275 height 702
click at [157, 395] on link "Boxes" at bounding box center [101, 398] width 178 height 29
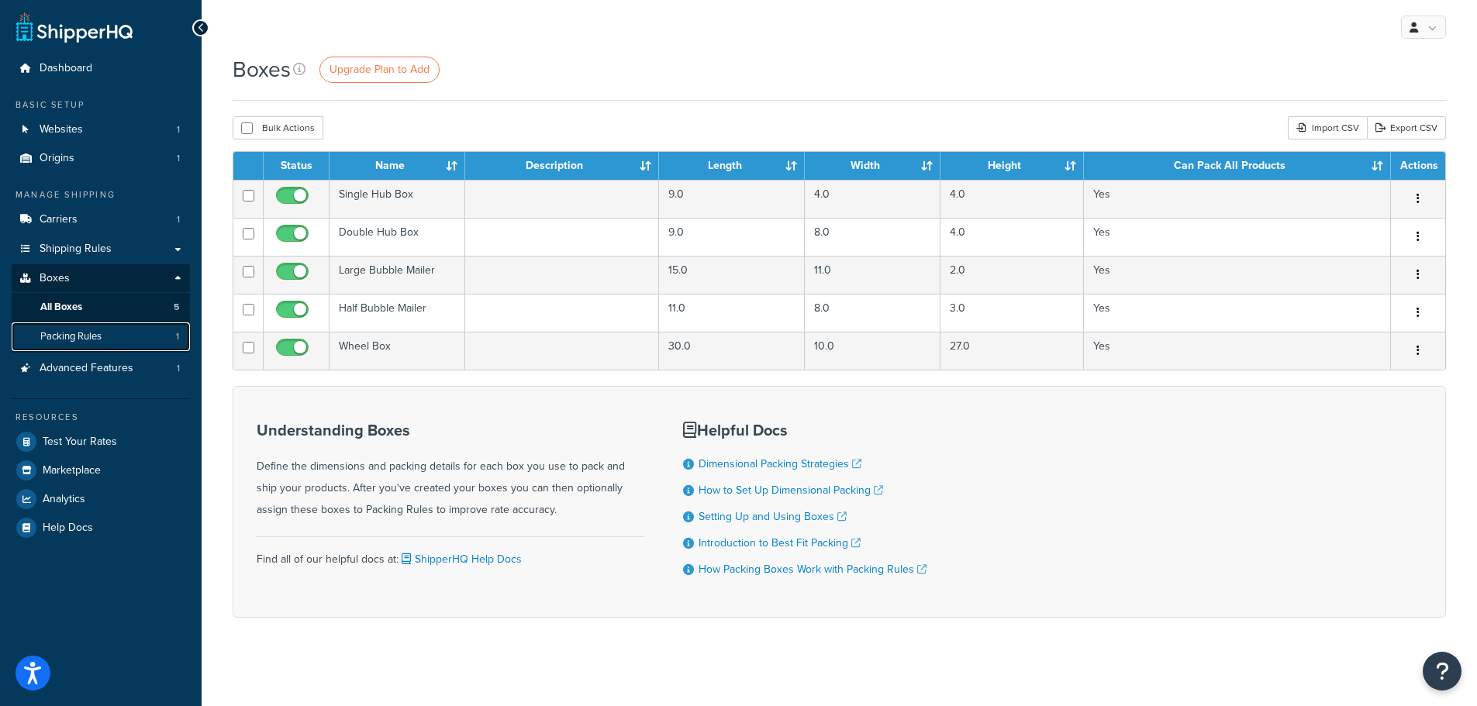
click at [67, 325] on link "Packing Rules 1" at bounding box center [101, 336] width 178 height 29
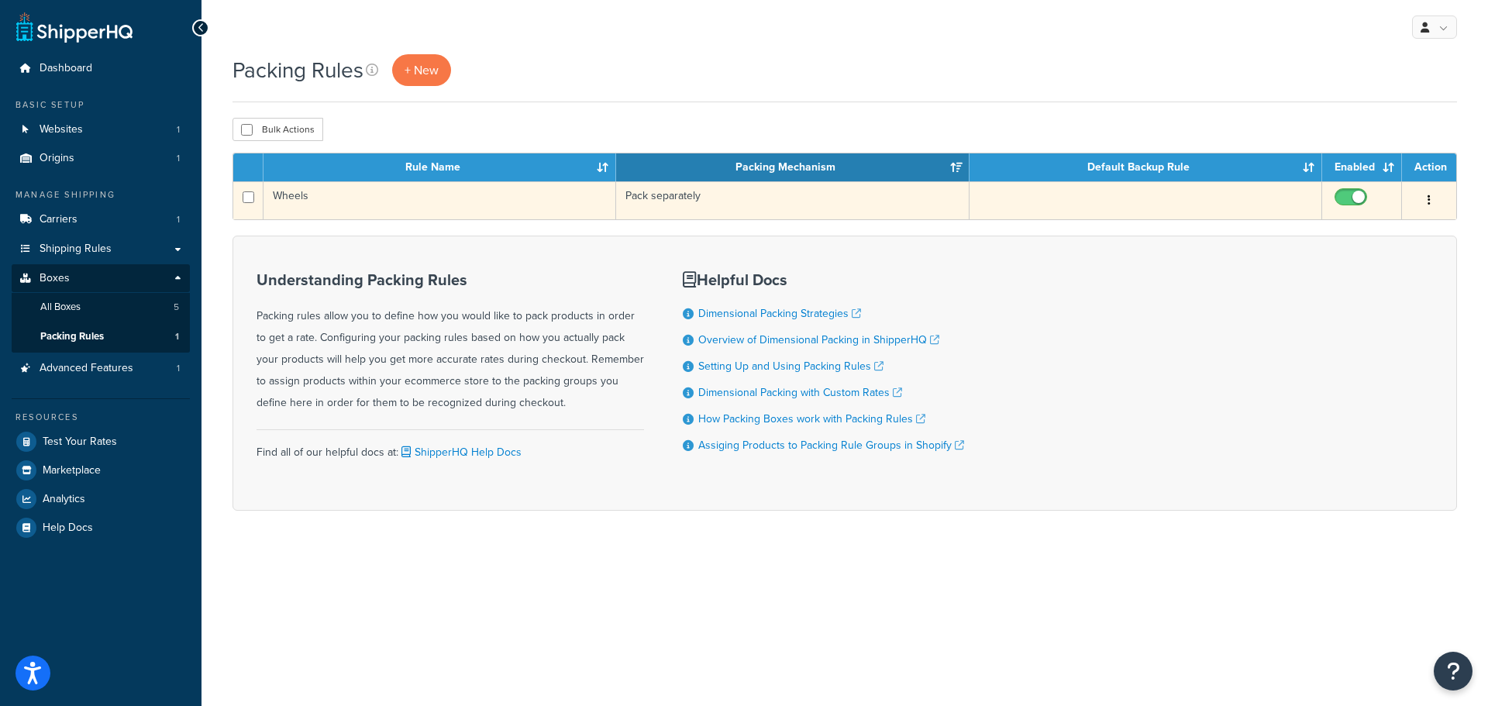
click at [1339, 193] on input "checkbox" at bounding box center [1353, 200] width 43 height 19
checkbox input "false"
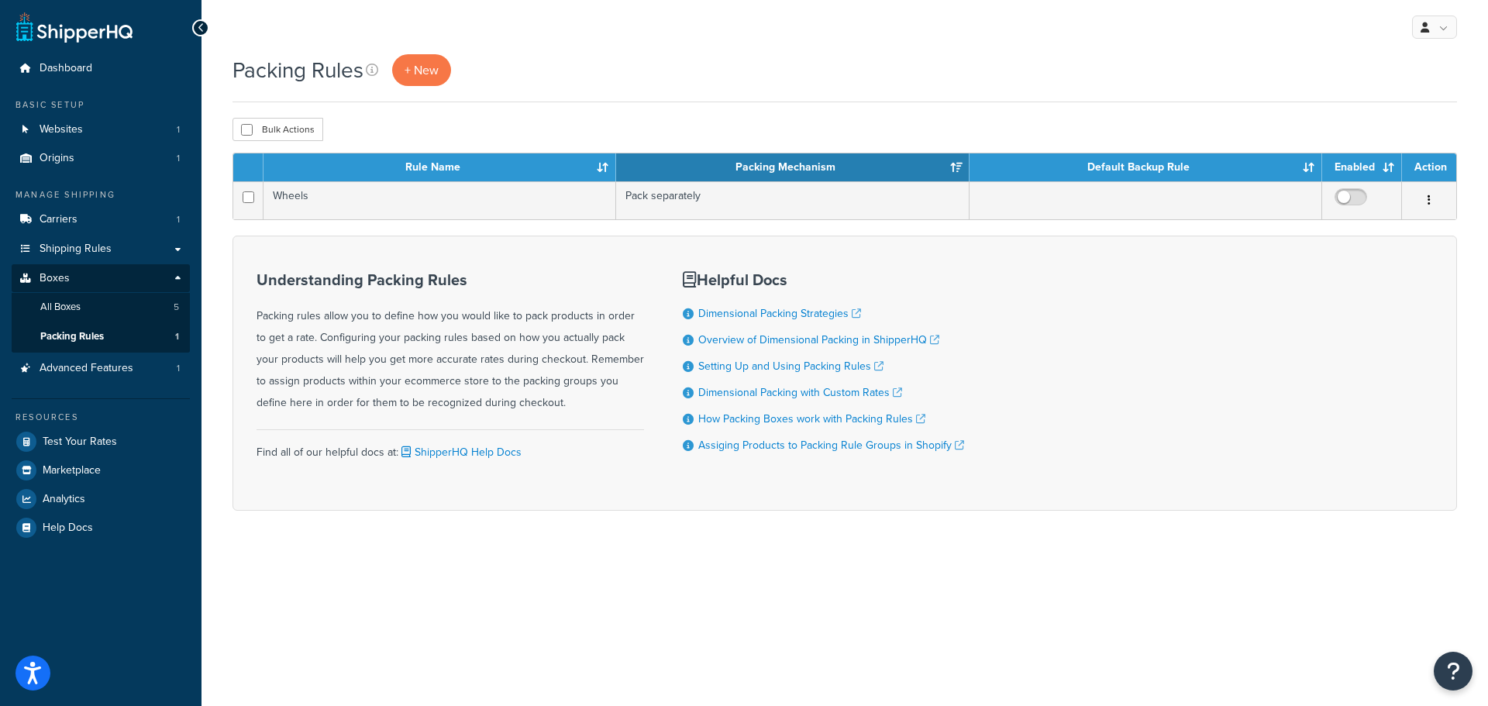
click at [618, 80] on div "Packing Rules + New" at bounding box center [845, 70] width 1225 height 32
click at [47, 243] on span "Shipping Rules" at bounding box center [76, 249] width 72 height 13
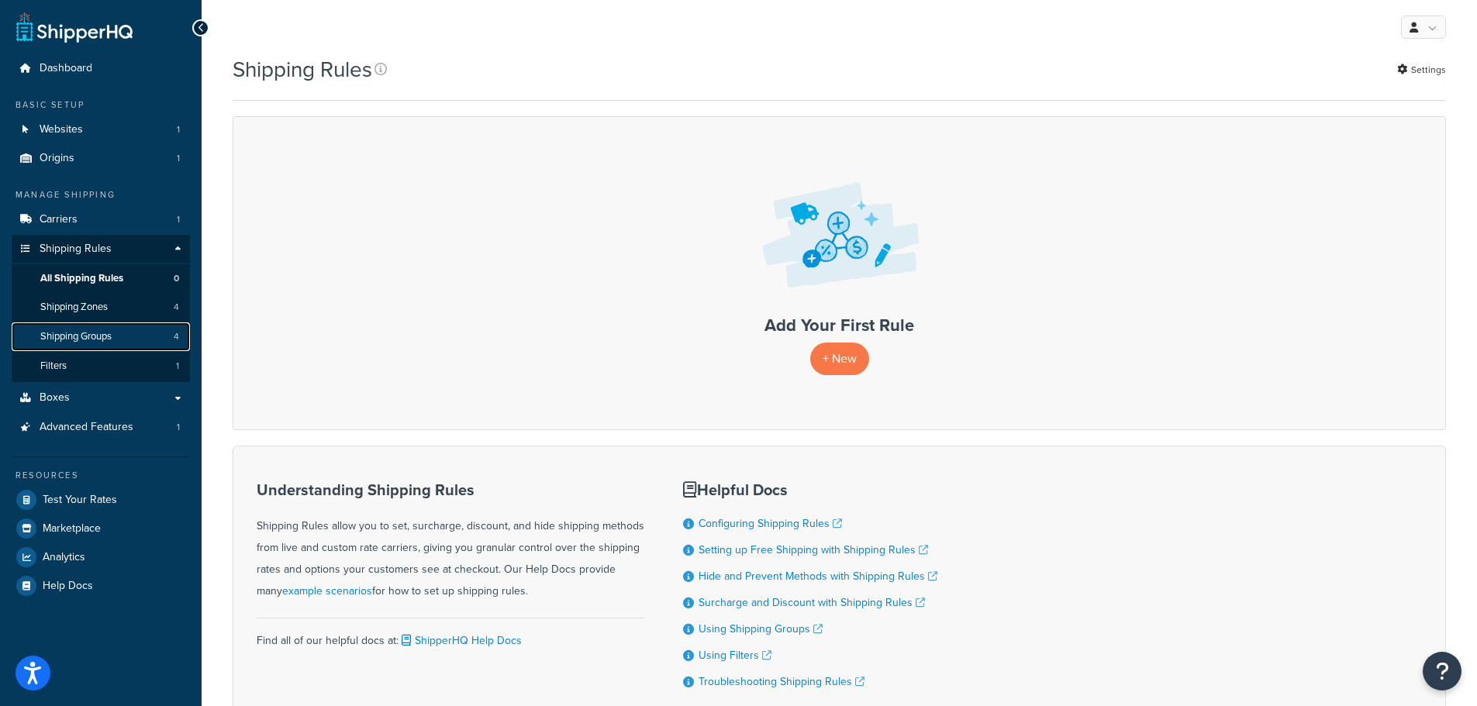
click at [78, 334] on span "Shipping Groups" at bounding box center [75, 336] width 71 height 13
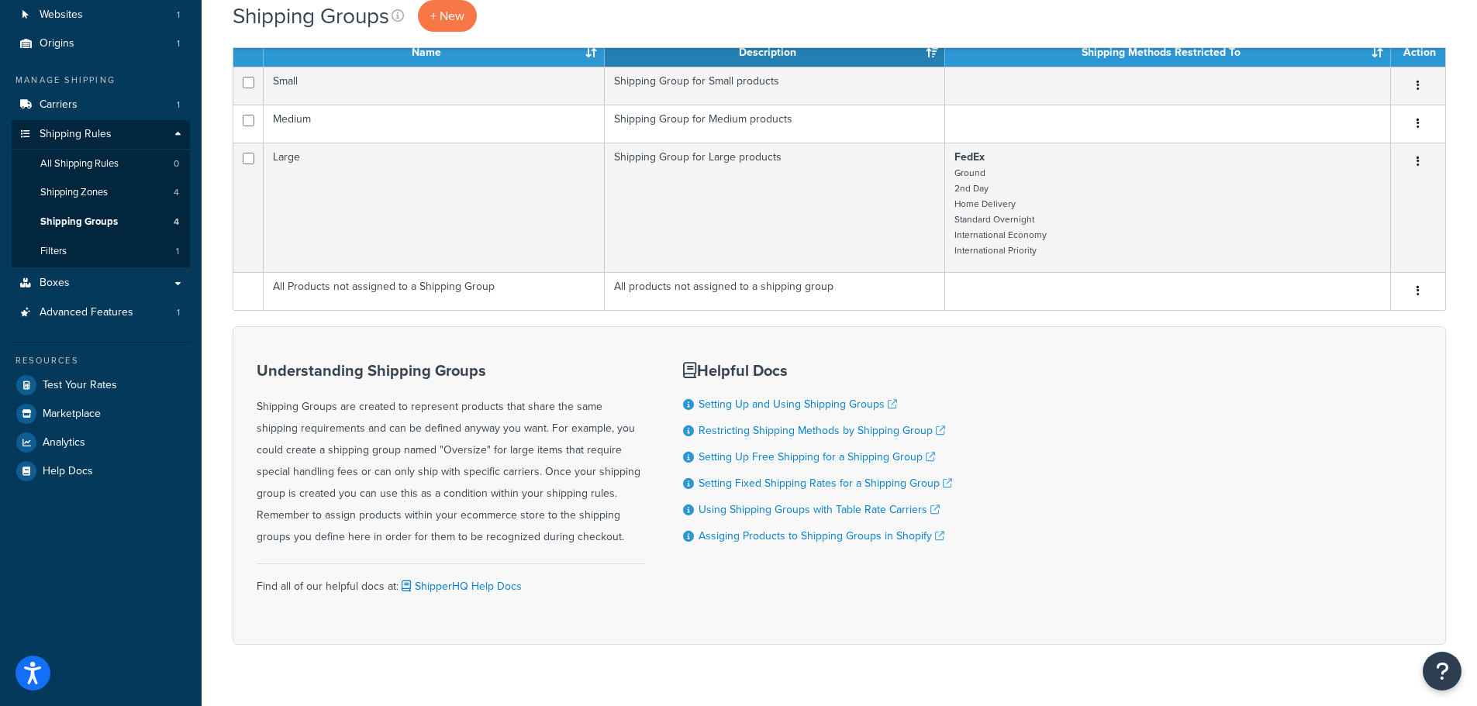
scroll to position [146, 0]
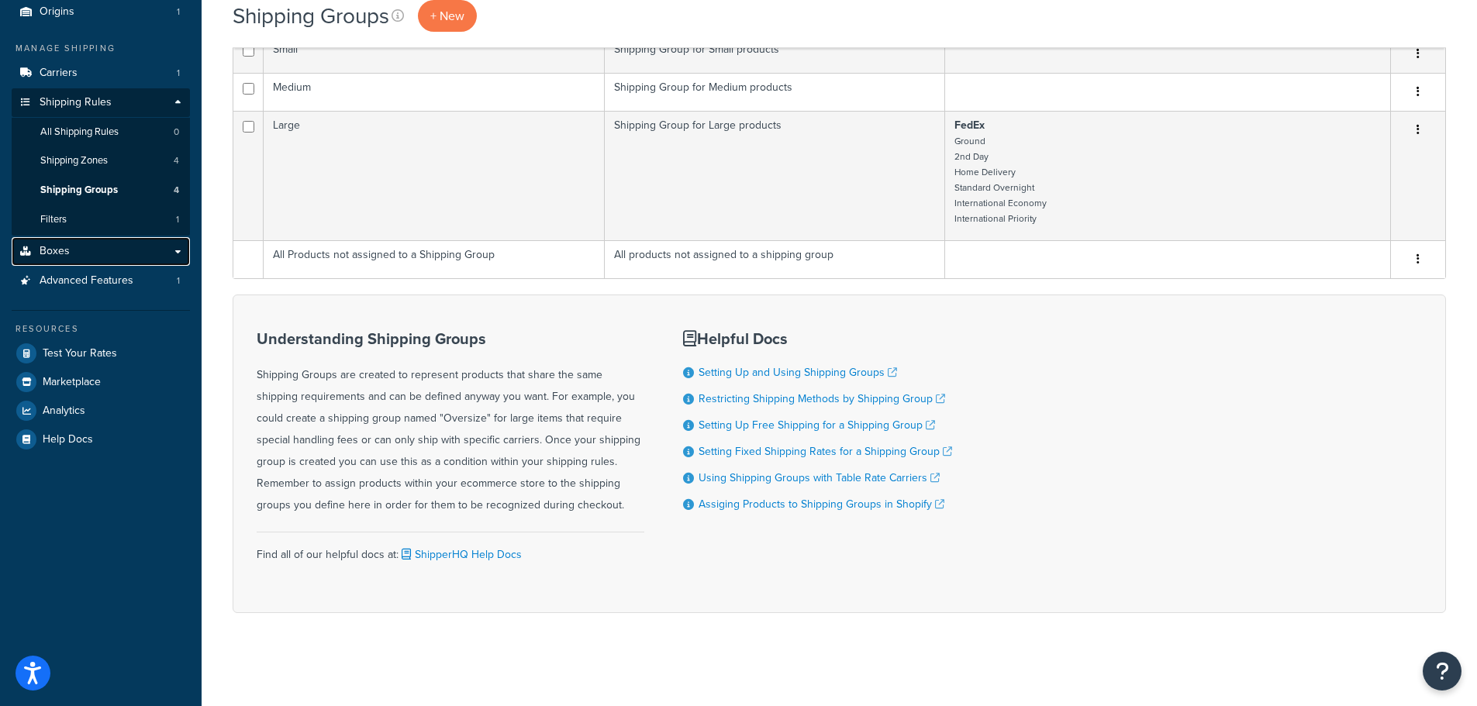
click at [101, 250] on link "Boxes" at bounding box center [101, 251] width 178 height 29
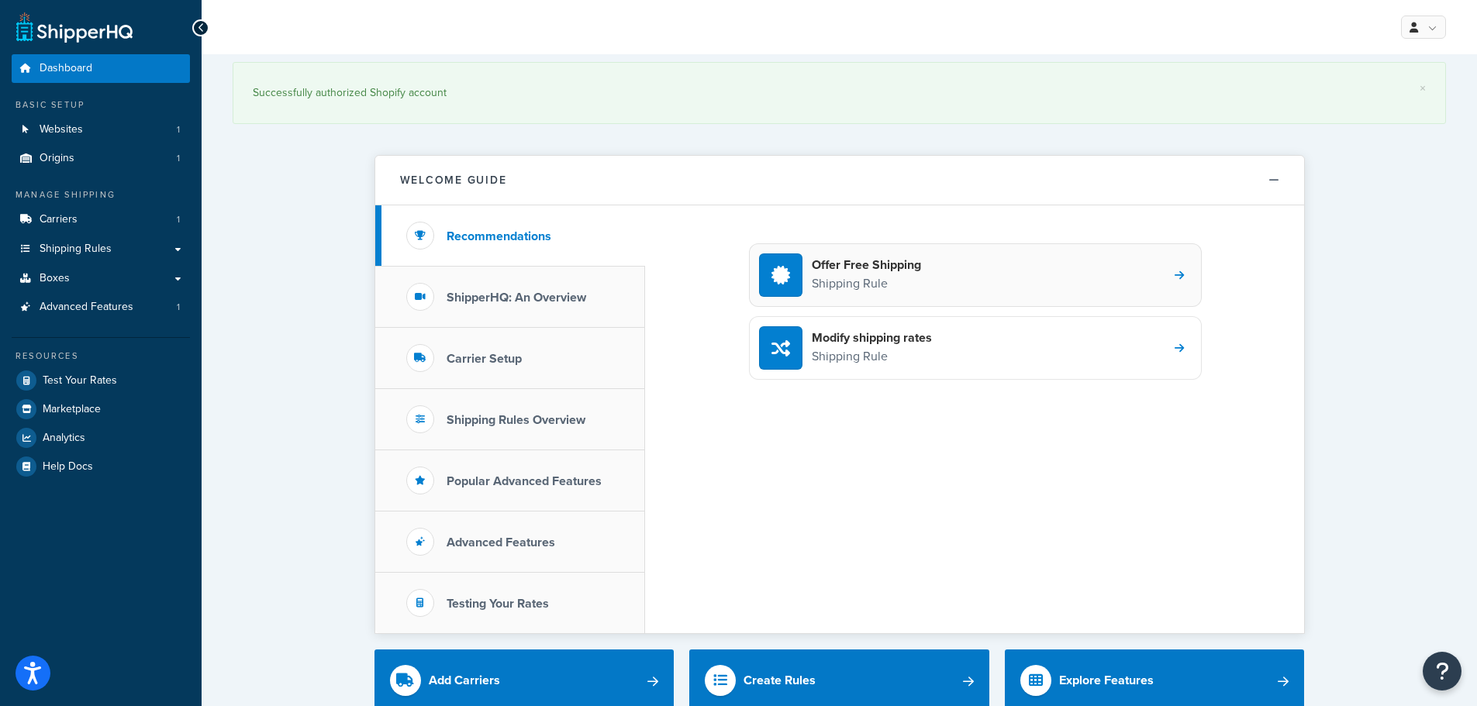
click at [847, 271] on h4 "Offer Free Shipping" at bounding box center [866, 265] width 109 height 17
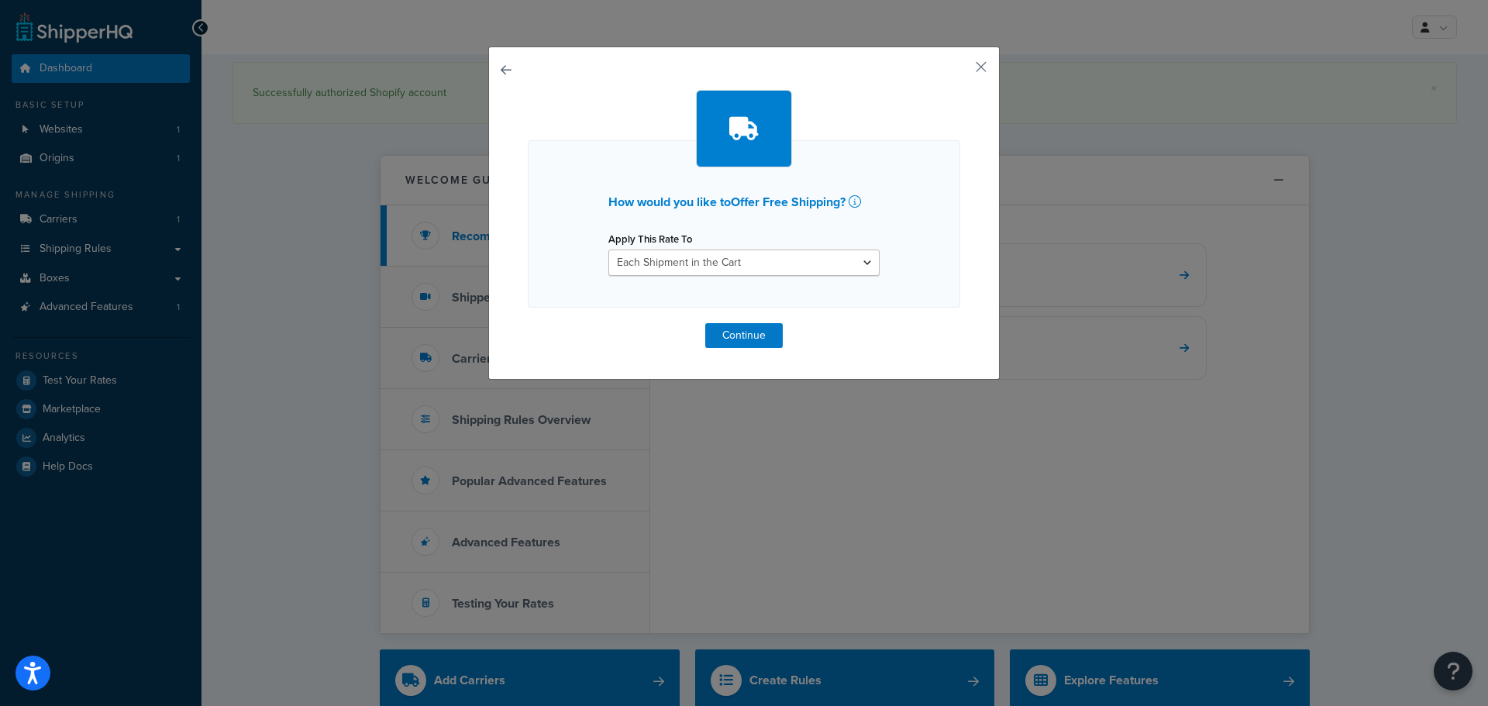
click at [875, 260] on div "Apply This Rate To Each Shipment in the Cart Each Shipping Group in the Cart Ea…" at bounding box center [744, 252] width 295 height 48
click at [866, 265] on select "Each Shipment in the Cart Each Shipping Group in the Cart Each Item within a Sh…" at bounding box center [743, 263] width 271 height 26
click at [935, 259] on div "How would you like to Offer Free Shipping ? Apply This Rate To Each Shipment in…" at bounding box center [744, 223] width 432 height 167
click at [884, 364] on div "How would you like to Offer Free Shipping ? Apply This Rate To Each Shipment in…" at bounding box center [744, 213] width 512 height 333
click at [960, 71] on button "button" at bounding box center [958, 73] width 4 height 4
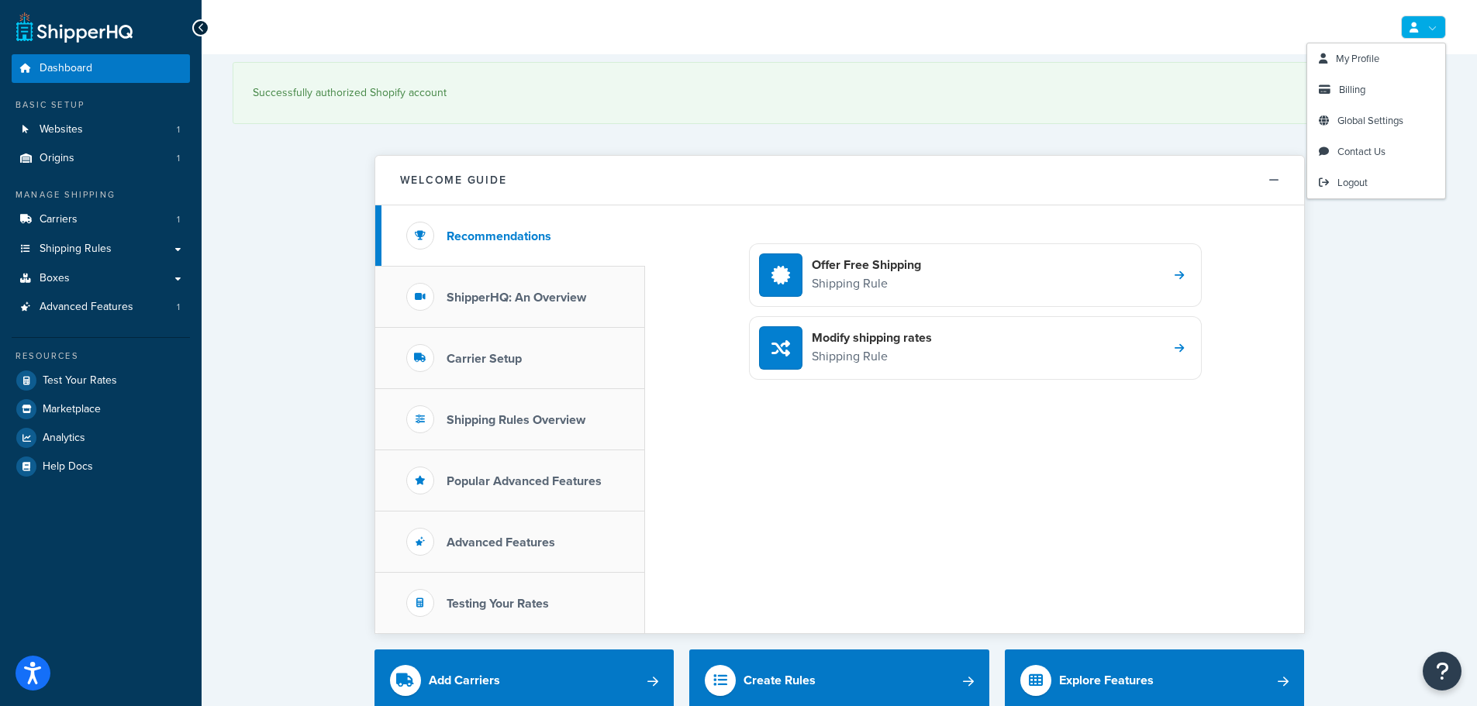
click at [1435, 17] on link at bounding box center [1423, 27] width 45 height 23
click at [1353, 90] on span "Billing" at bounding box center [1352, 89] width 26 height 15
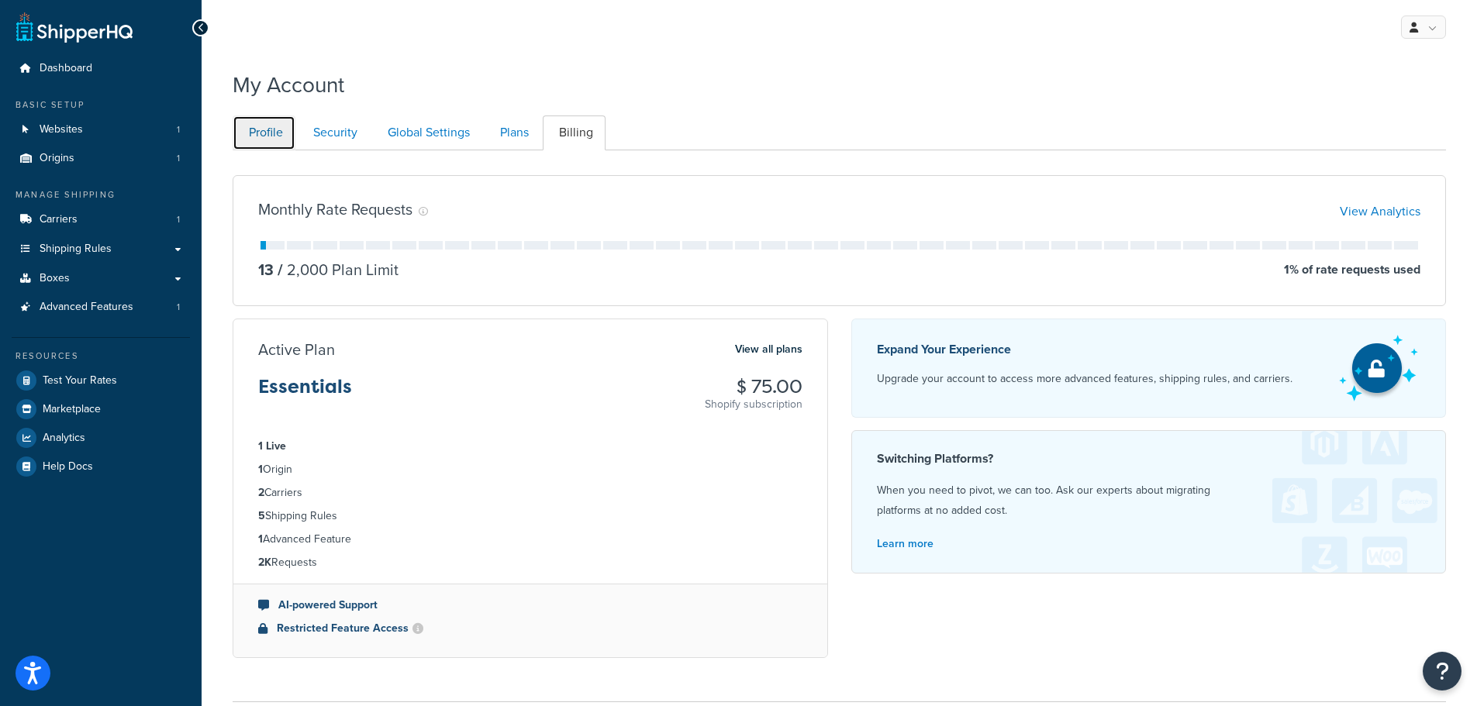
click at [269, 131] on link "Profile" at bounding box center [264, 132] width 63 height 35
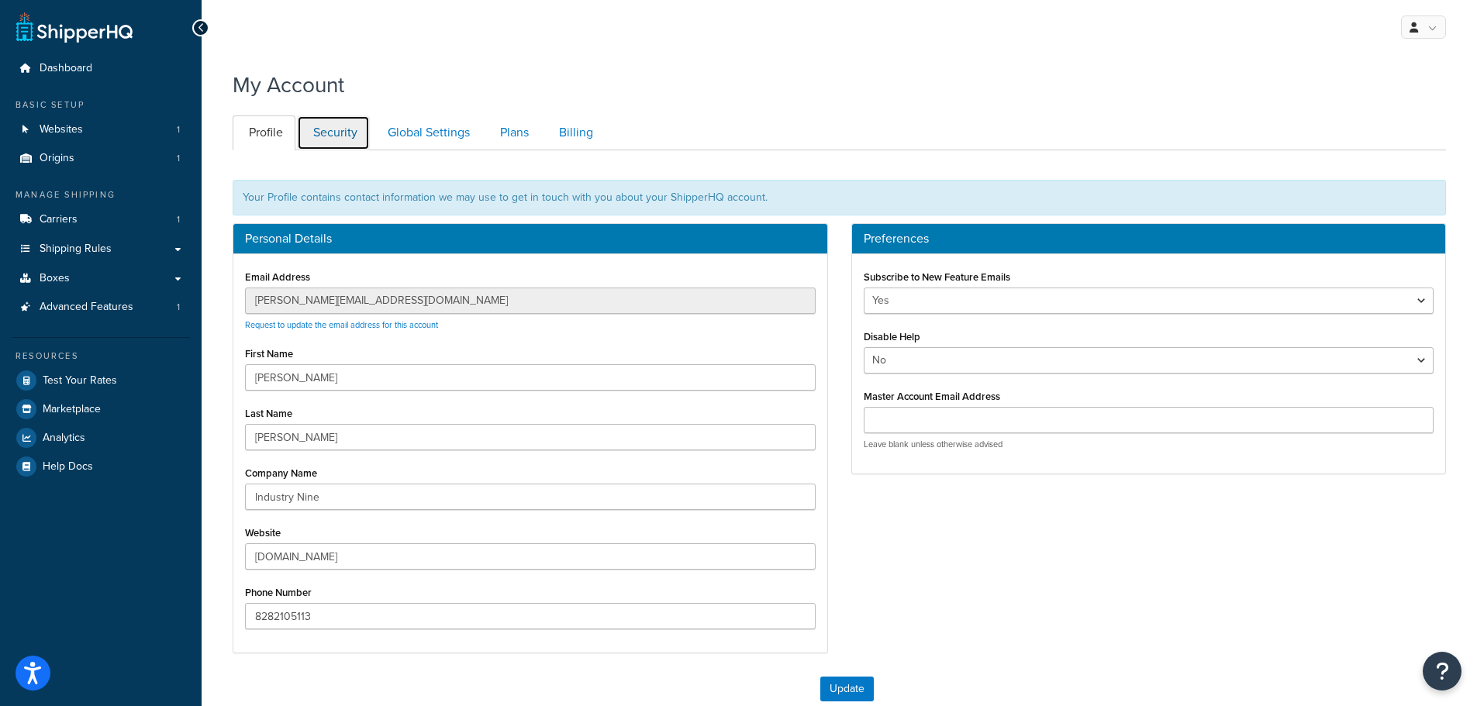
click at [347, 130] on link "Security" at bounding box center [333, 132] width 73 height 35
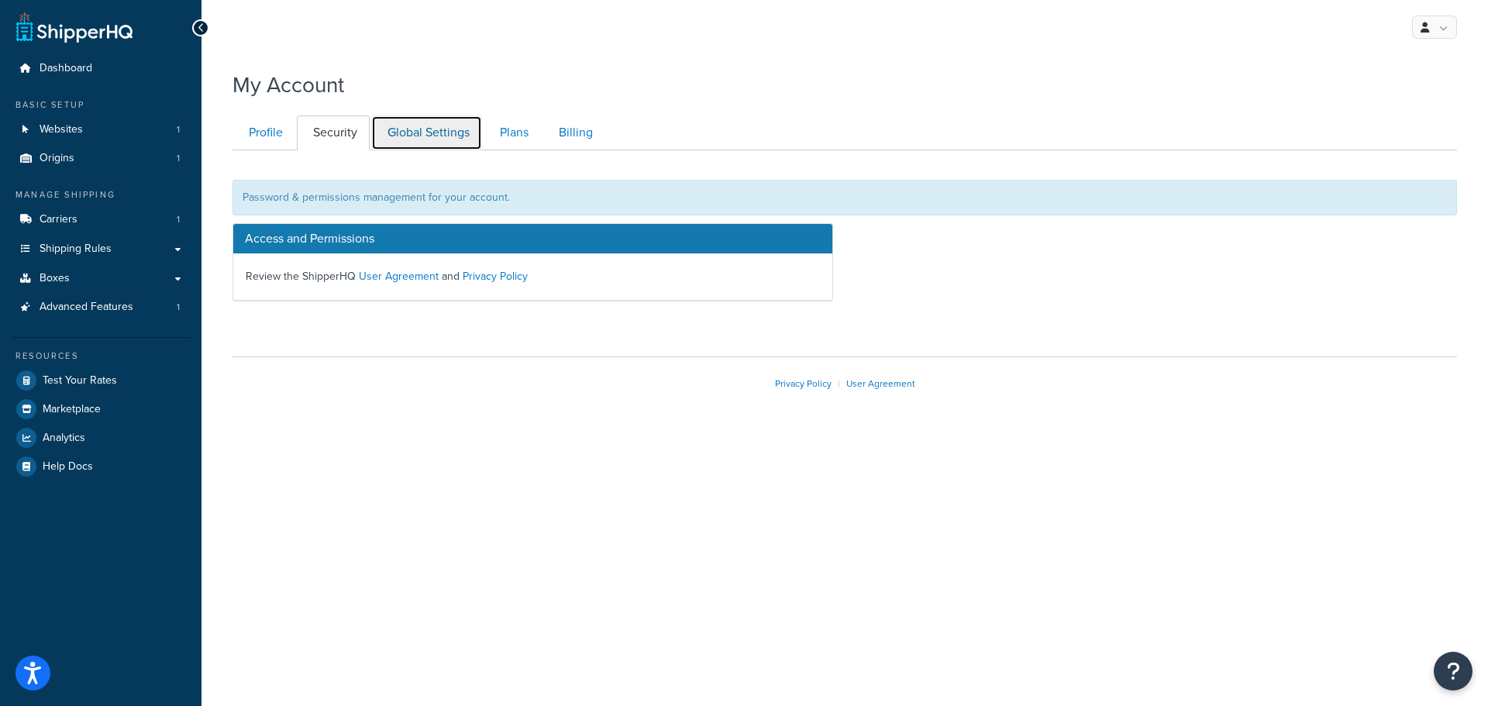
click at [429, 130] on link "Global Settings" at bounding box center [426, 132] width 111 height 35
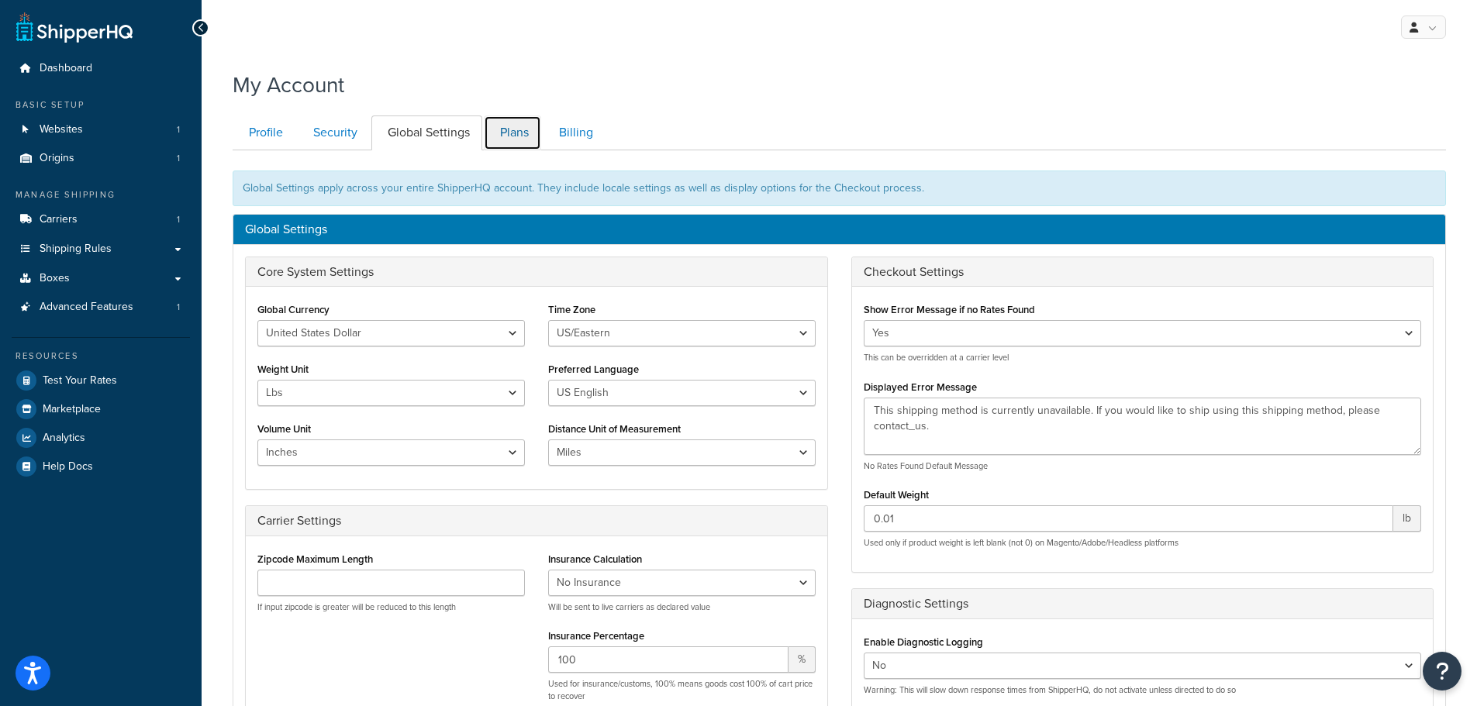
click at [503, 123] on link "Plans" at bounding box center [512, 132] width 57 height 35
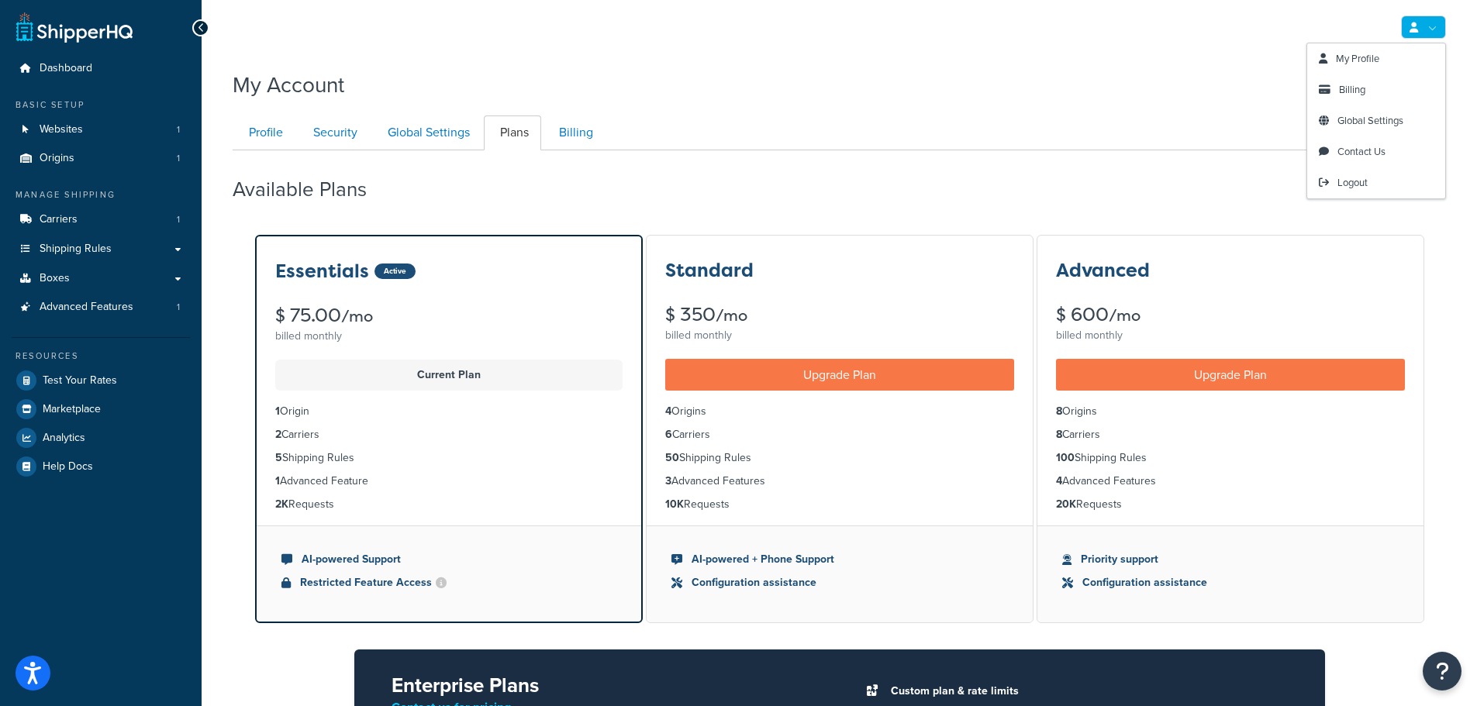
drag, startPoint x: 1431, startPoint y: 12, endPoint x: 1438, endPoint y: 18, distance: 8.8
click at [1433, 14] on div "My Profile Billing Global Settings Contact Us Logout" at bounding box center [839, 27] width 1275 height 54
click at [606, 134] on li "Billing" at bounding box center [575, 132] width 64 height 35
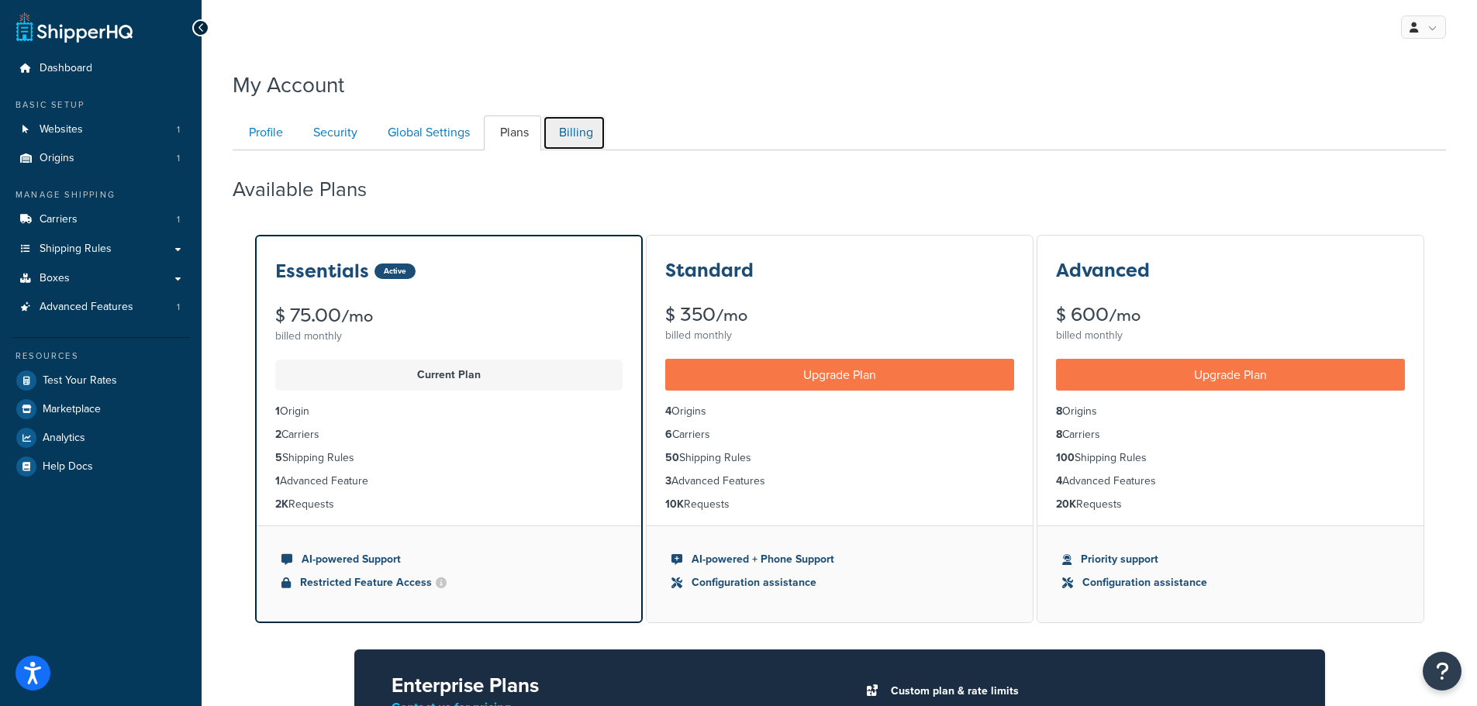
click at [571, 132] on link "Billing" at bounding box center [574, 132] width 63 height 35
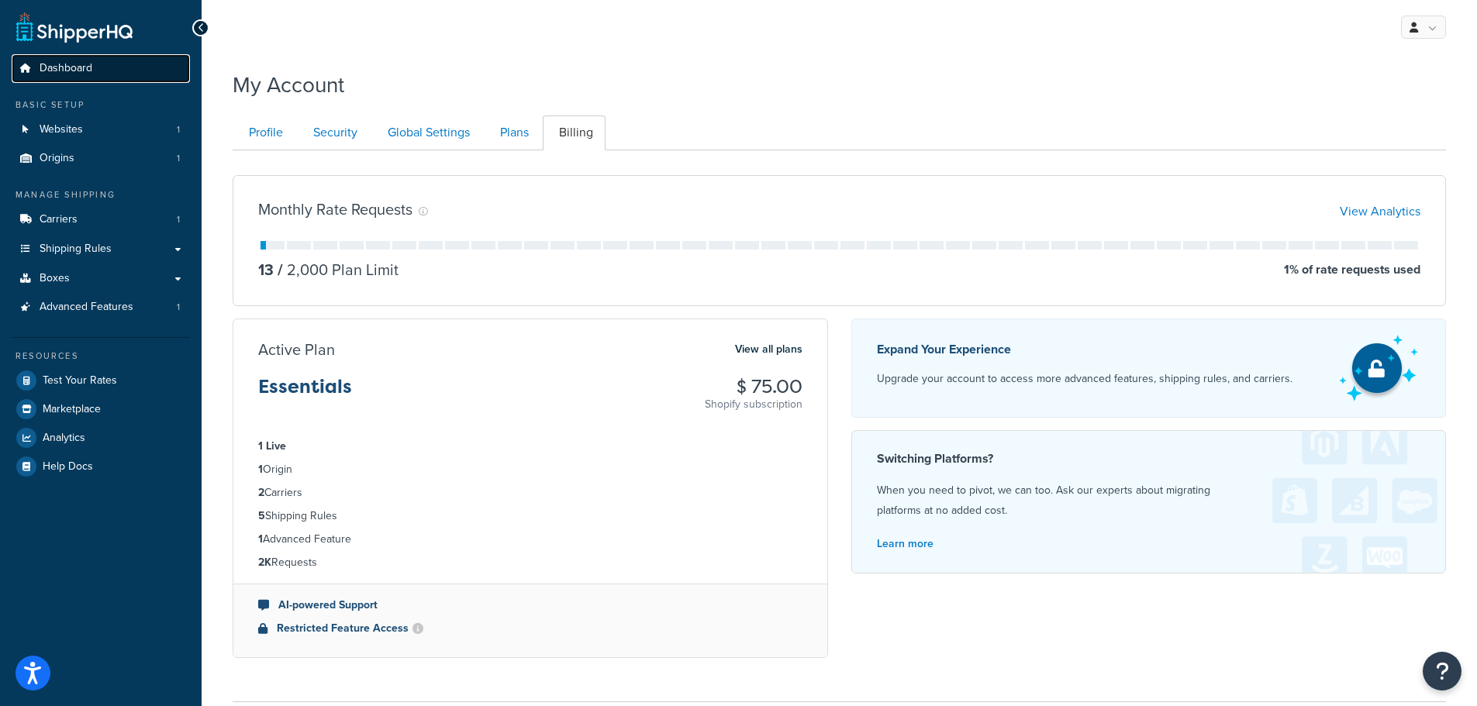
click at [69, 62] on span "Dashboard" at bounding box center [66, 68] width 53 height 13
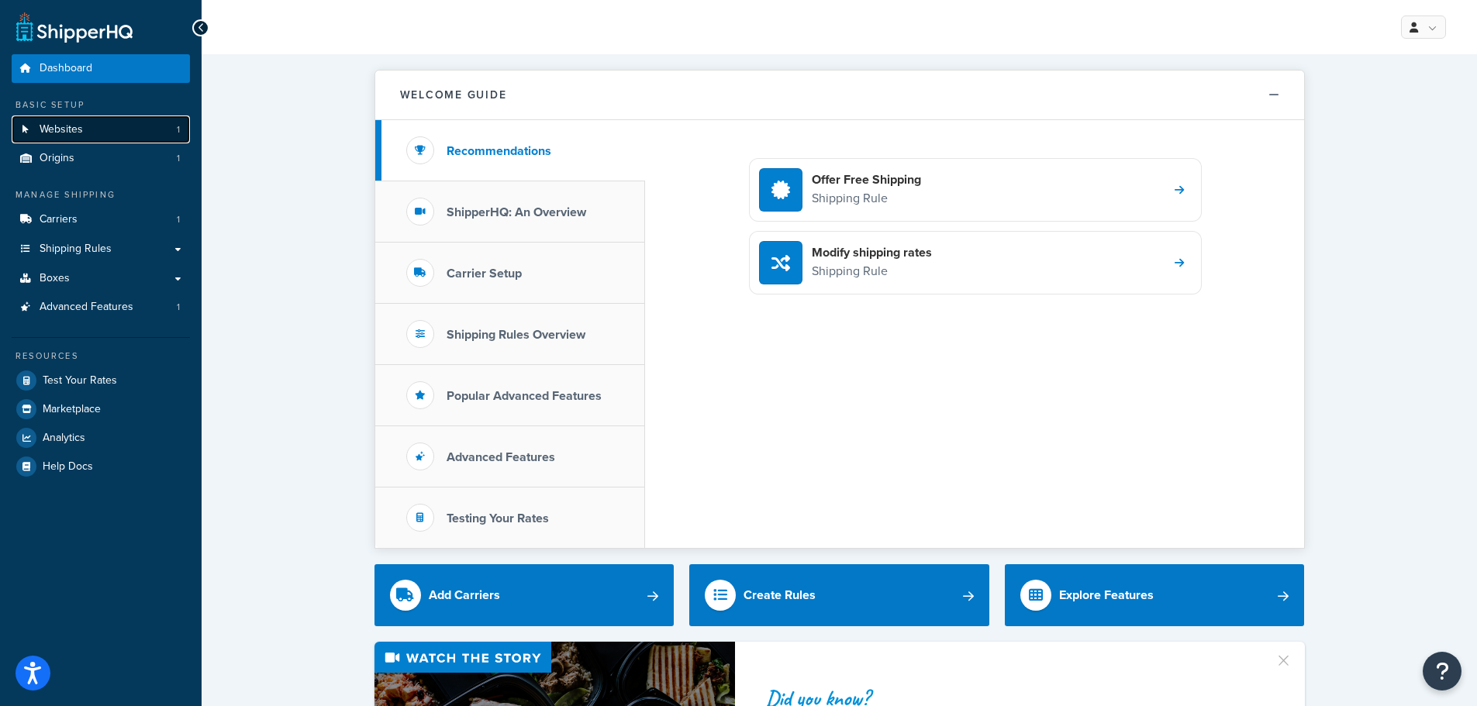
click at [77, 128] on span "Websites" at bounding box center [61, 129] width 43 height 13
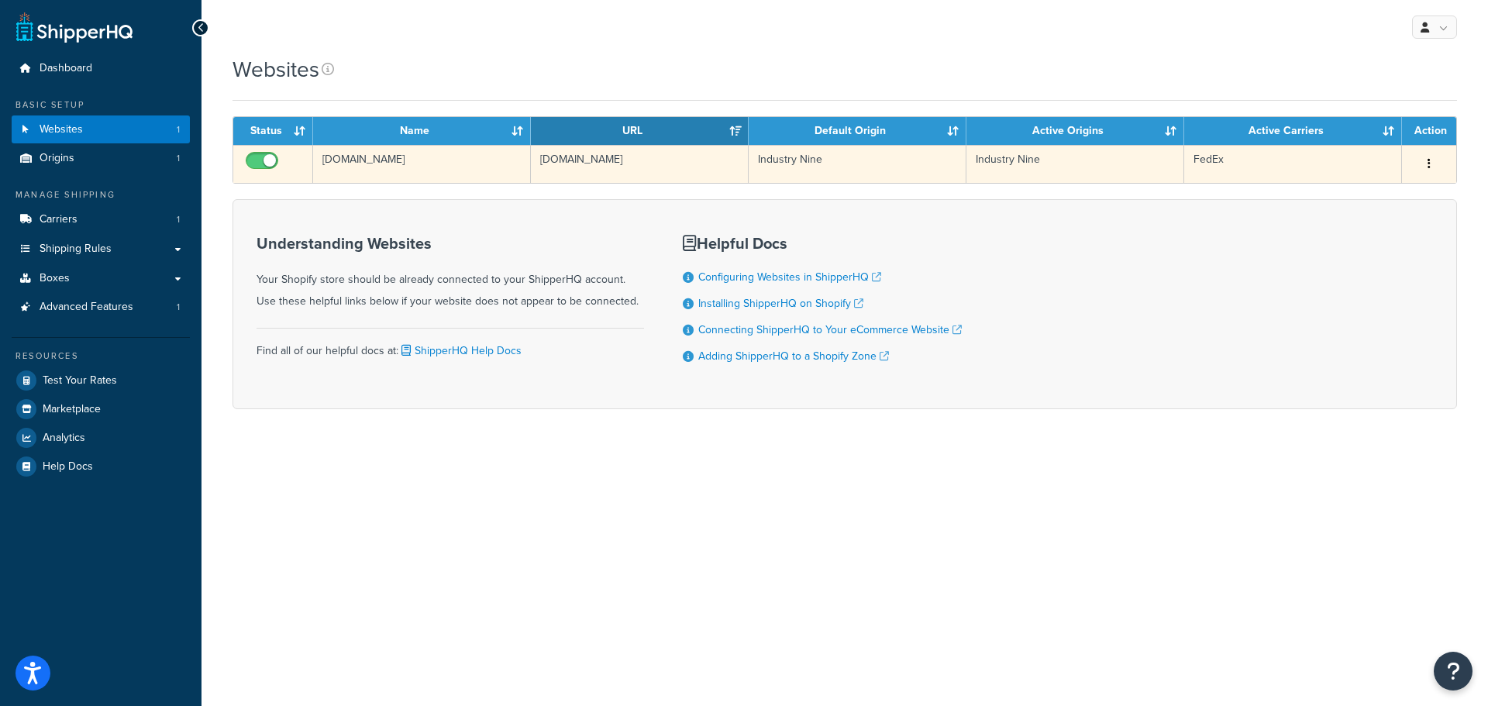
click at [1428, 160] on icon "button" at bounding box center [1429, 163] width 3 height 11
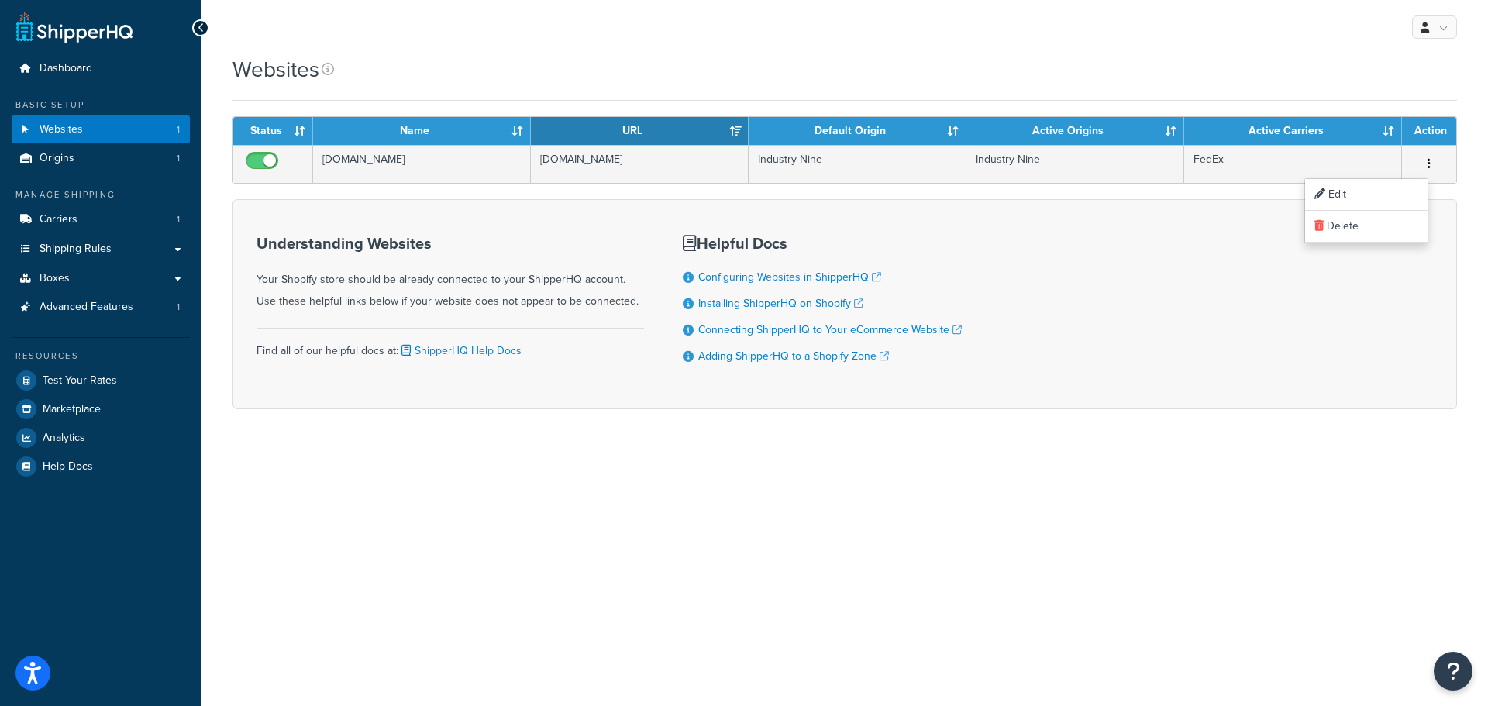
click at [808, 639] on div "My Profile Billing Global Settings Contact Us Logout Websites Contact Us Send U…" at bounding box center [845, 353] width 1287 height 706
click at [195, 21] on div at bounding box center [200, 27] width 17 height 17
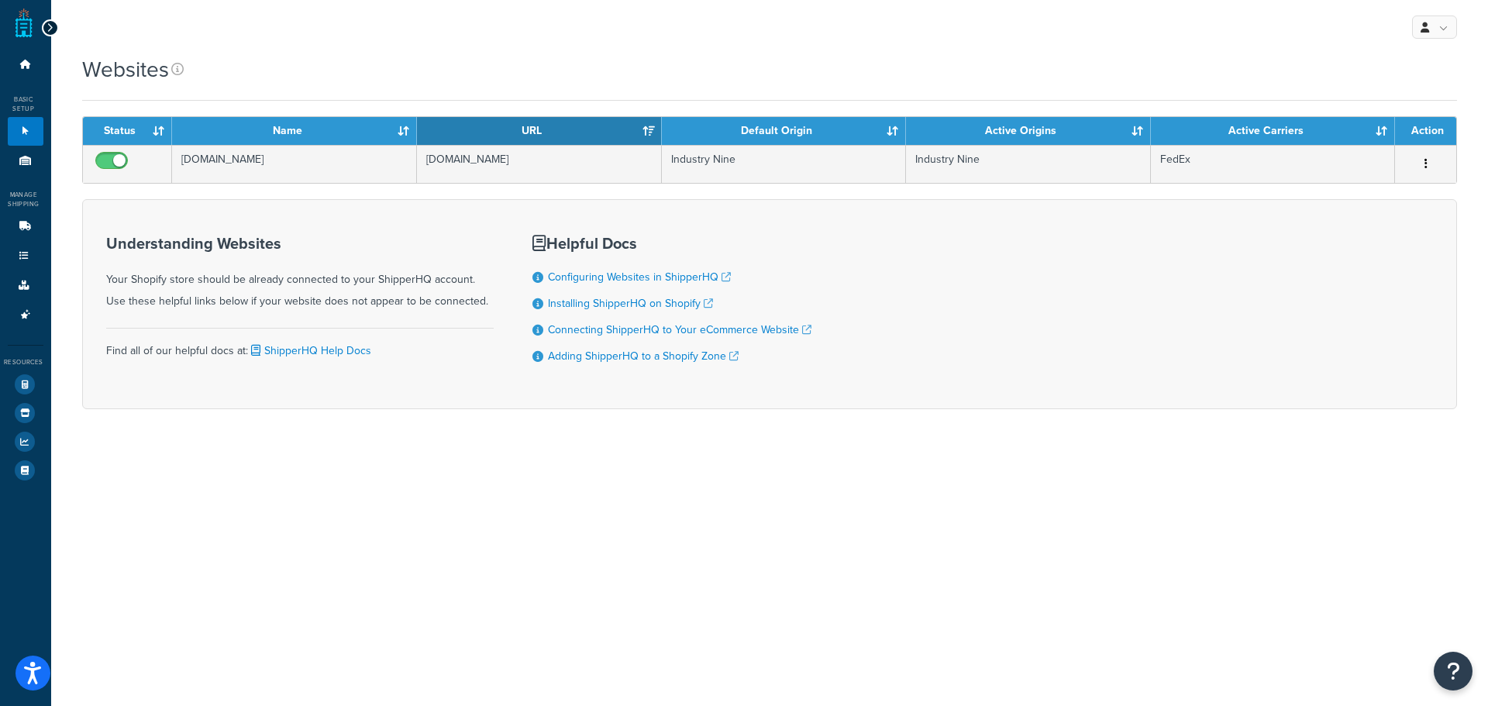
click at [54, 27] on div at bounding box center [50, 27] width 17 height 17
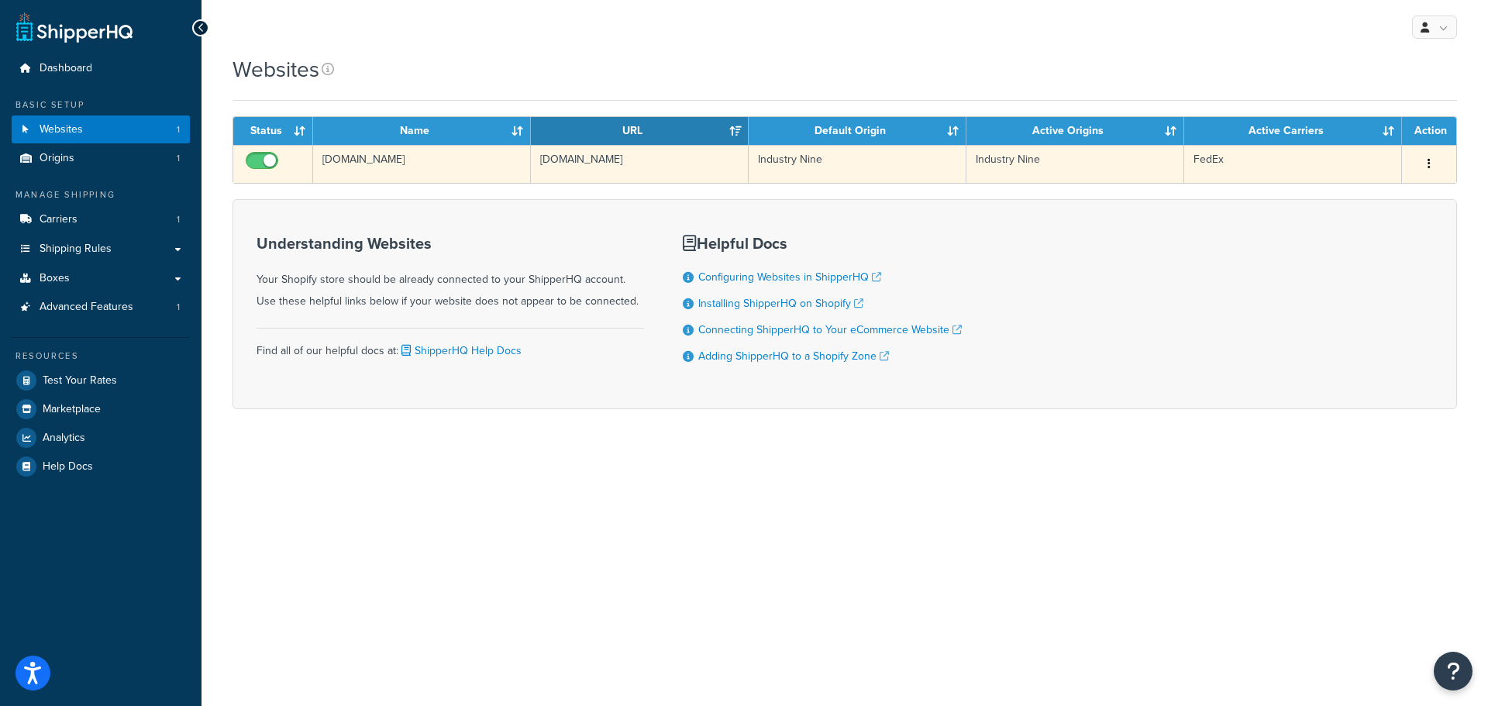
click at [430, 157] on td "[DOMAIN_NAME]" at bounding box center [422, 164] width 218 height 38
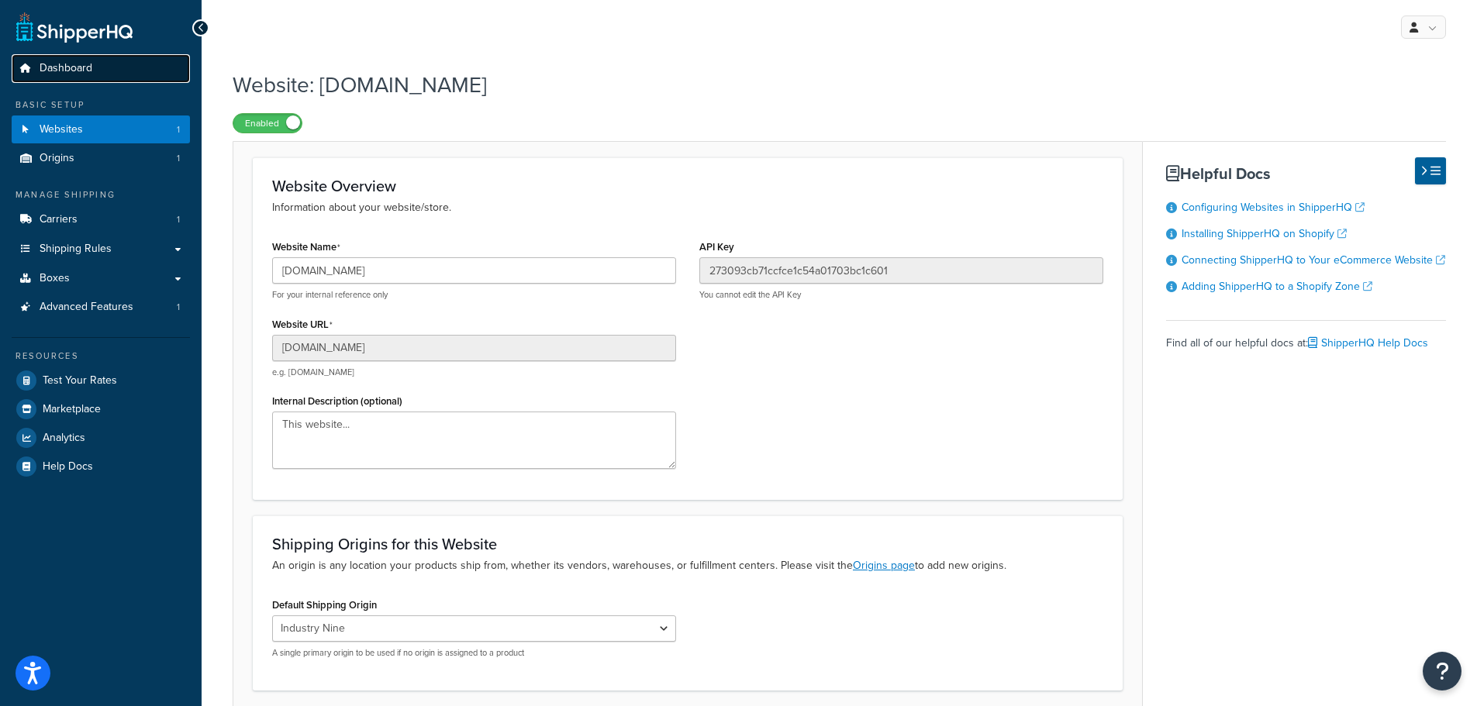
click at [84, 68] on span "Dashboard" at bounding box center [66, 68] width 53 height 13
